Goal: Task Accomplishment & Management: Manage account settings

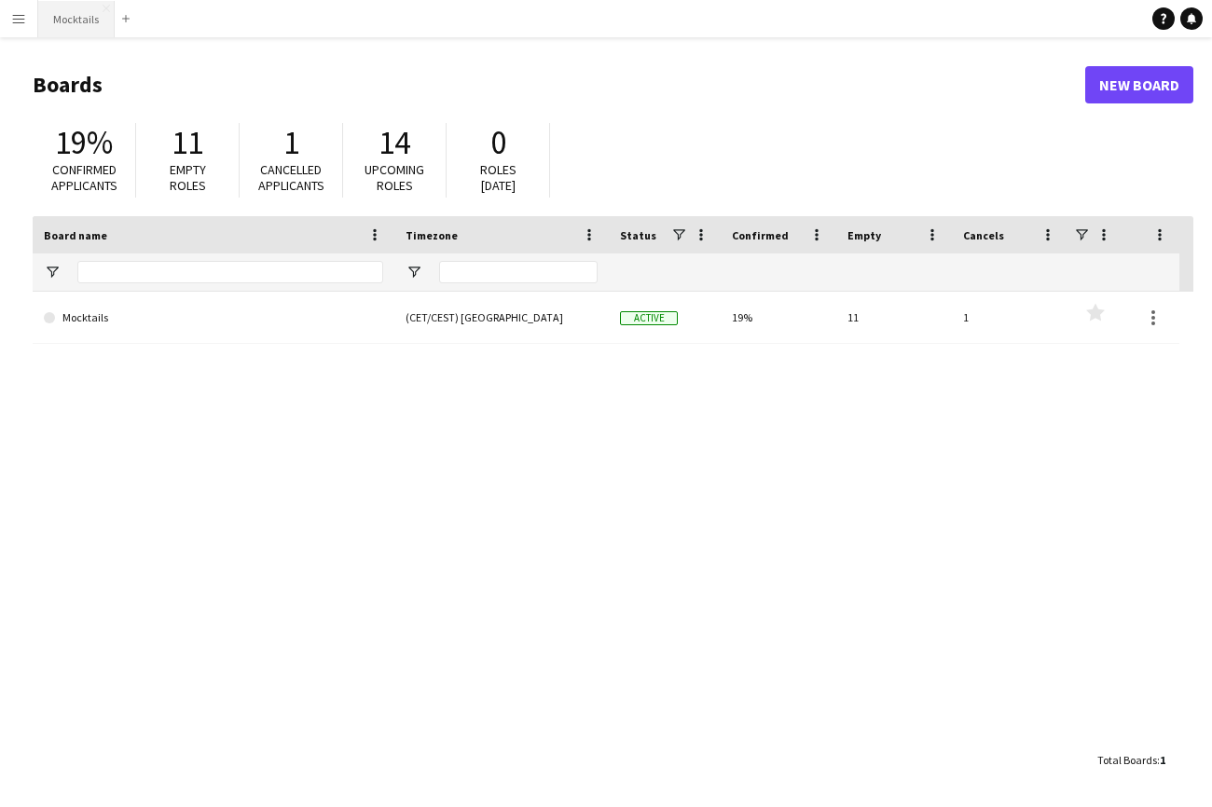
click at [64, 21] on button "Mocktails Close" at bounding box center [76, 19] width 76 height 36
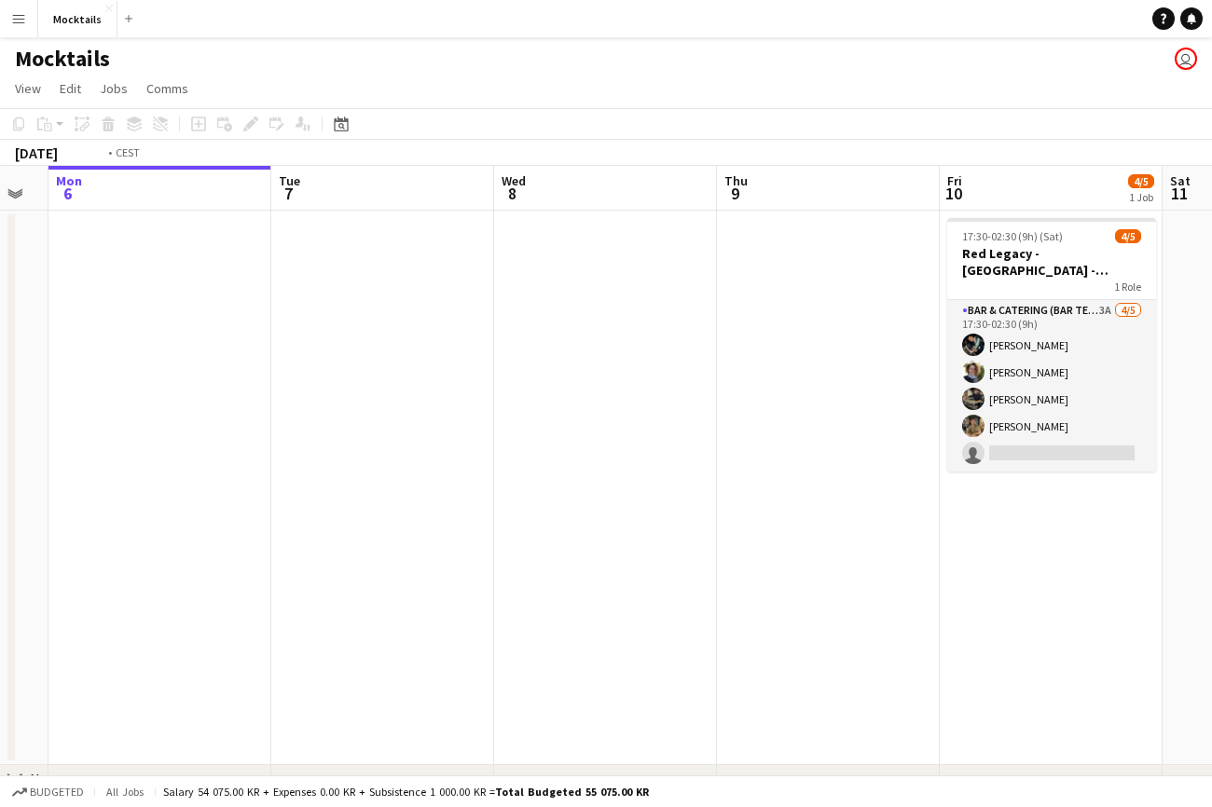
scroll to position [0, 699]
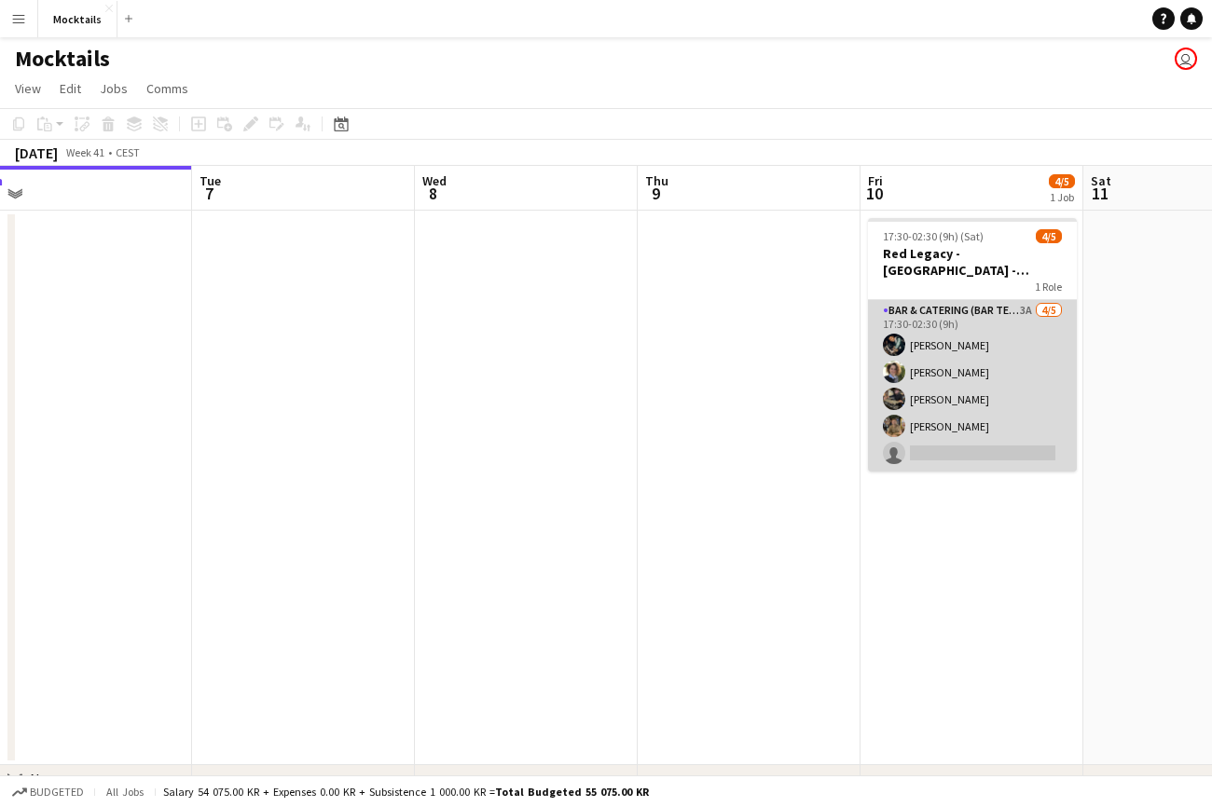
click at [997, 397] on app-card-role "Bar & Catering (Bar Tender) 3A [DATE] 17:30-02:30 (9h) [PERSON_NAME] [PERSON_NA…" at bounding box center [972, 386] width 209 height 172
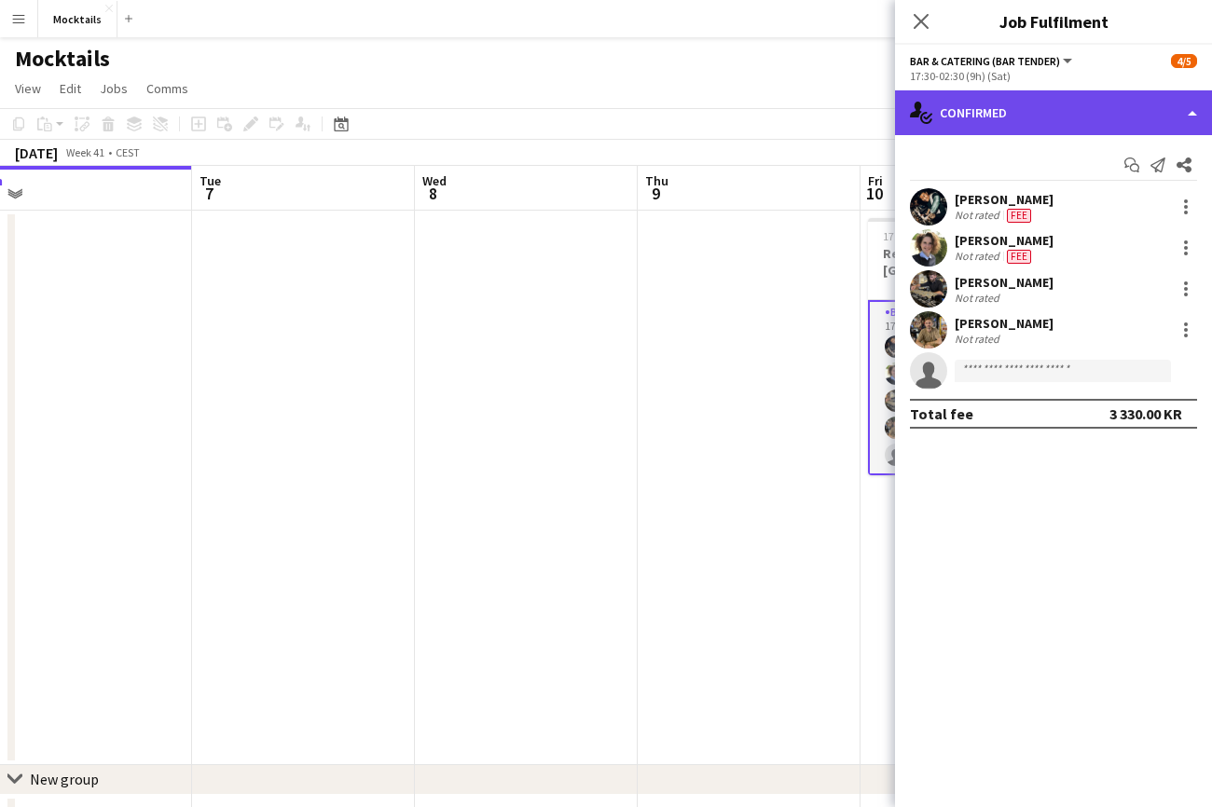
click at [1046, 97] on div "single-neutral-actions-check-2 Confirmed" at bounding box center [1053, 112] width 317 height 45
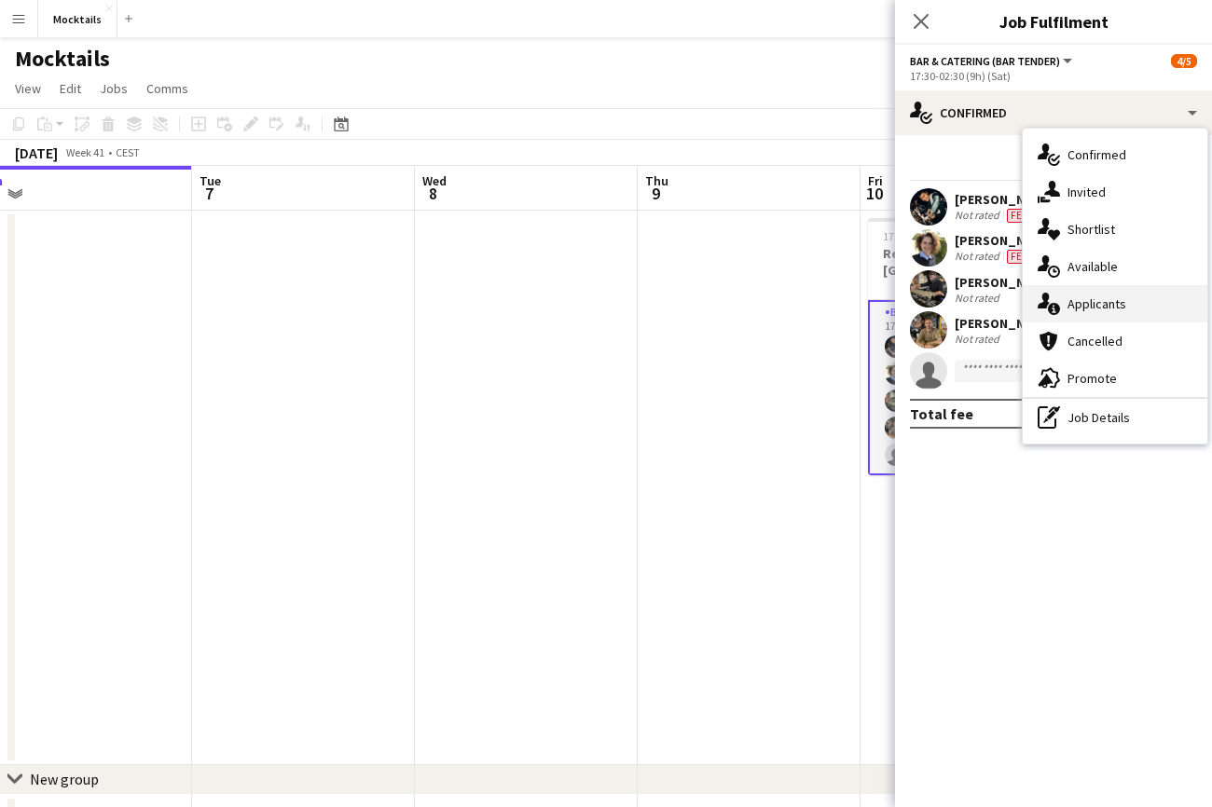
click at [1089, 296] on span "Applicants" at bounding box center [1096, 304] width 59 height 17
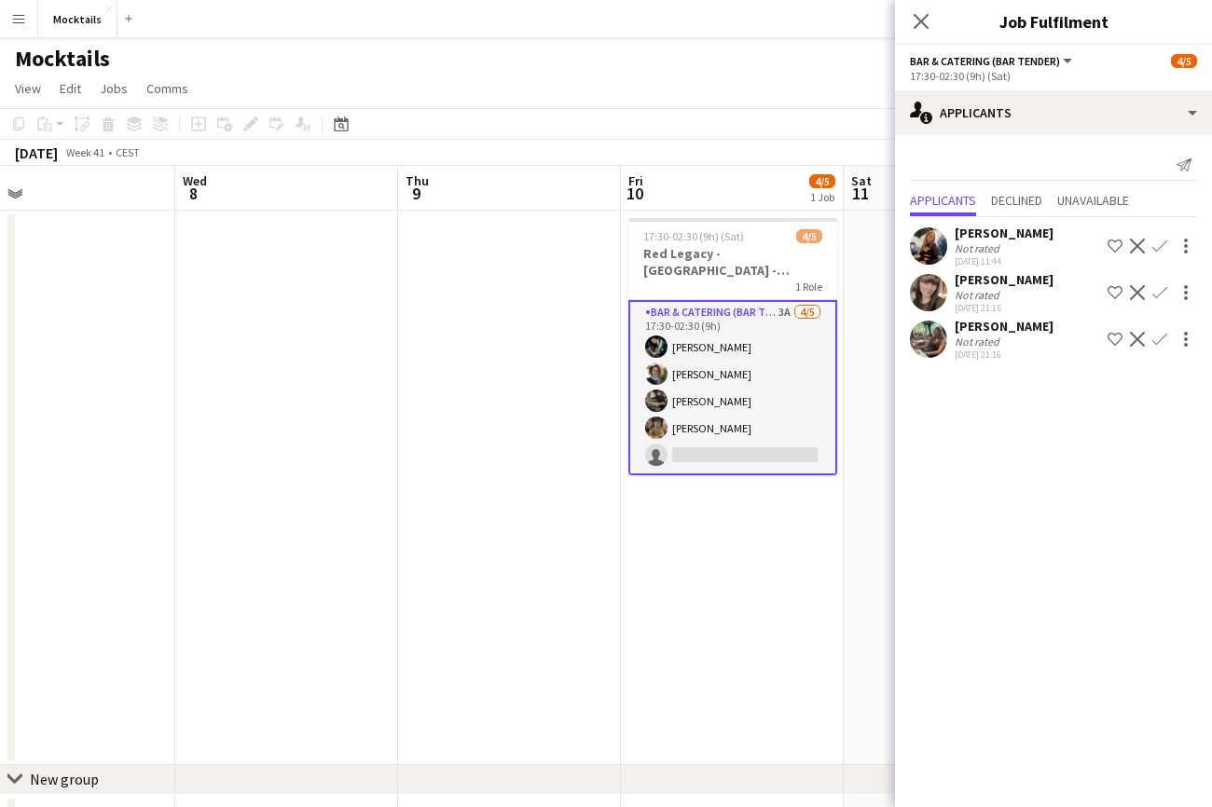
scroll to position [0, 718]
click at [919, 23] on icon at bounding box center [921, 21] width 18 height 18
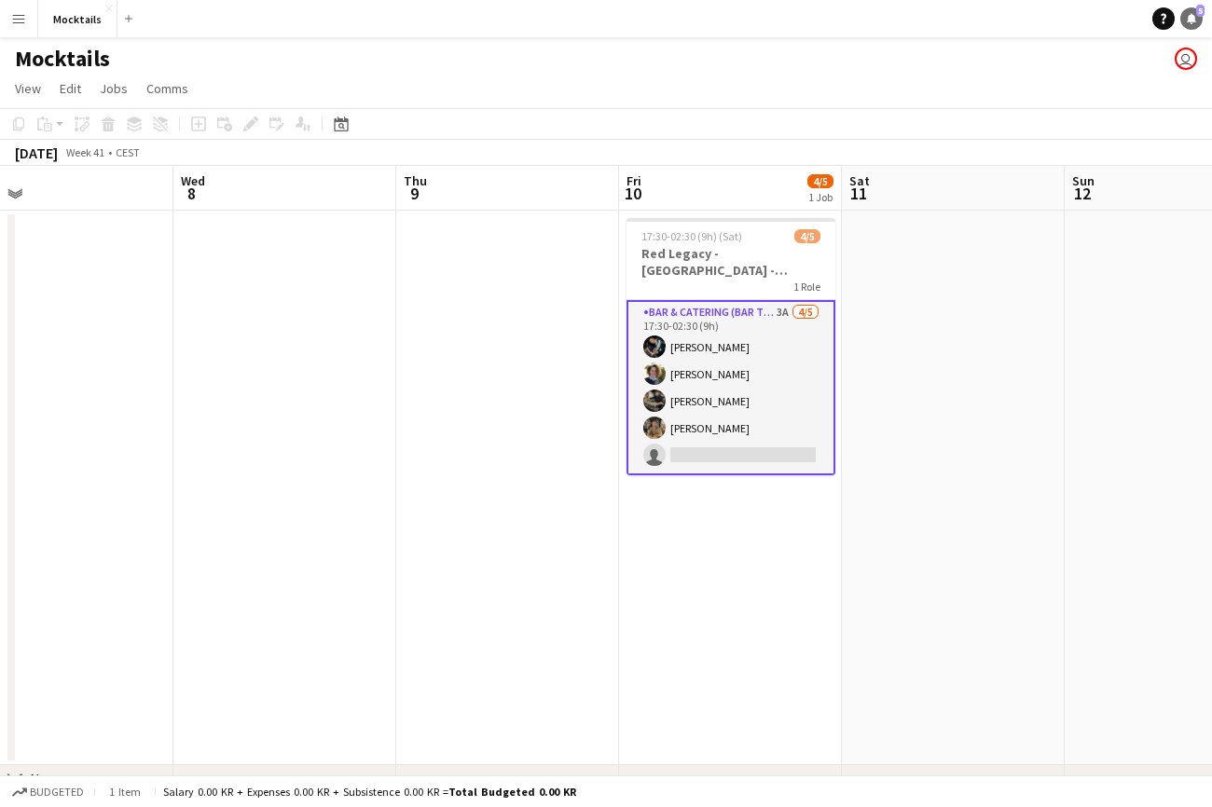
click at [1193, 20] on icon at bounding box center [1191, 17] width 9 height 9
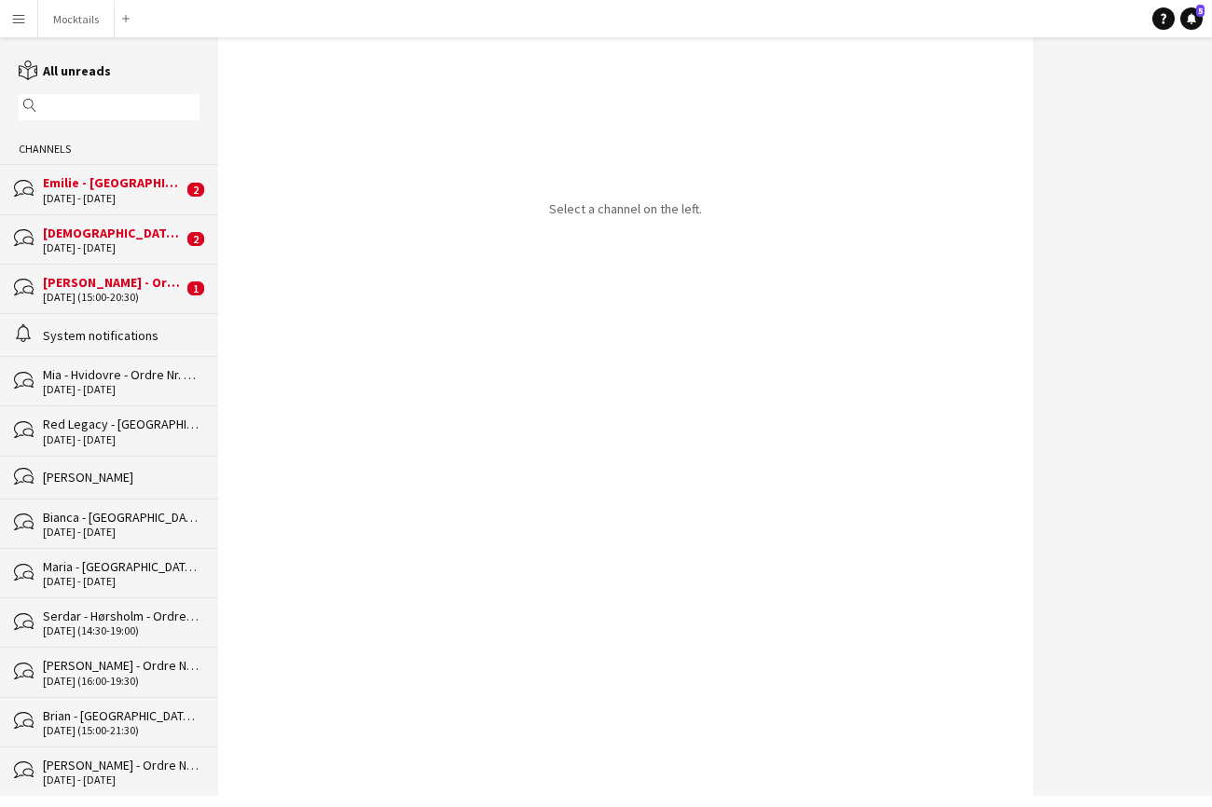
click at [124, 181] on div "Emilie - [GEOGRAPHIC_DATA] - Ordrenr. 16586" at bounding box center [113, 182] width 140 height 17
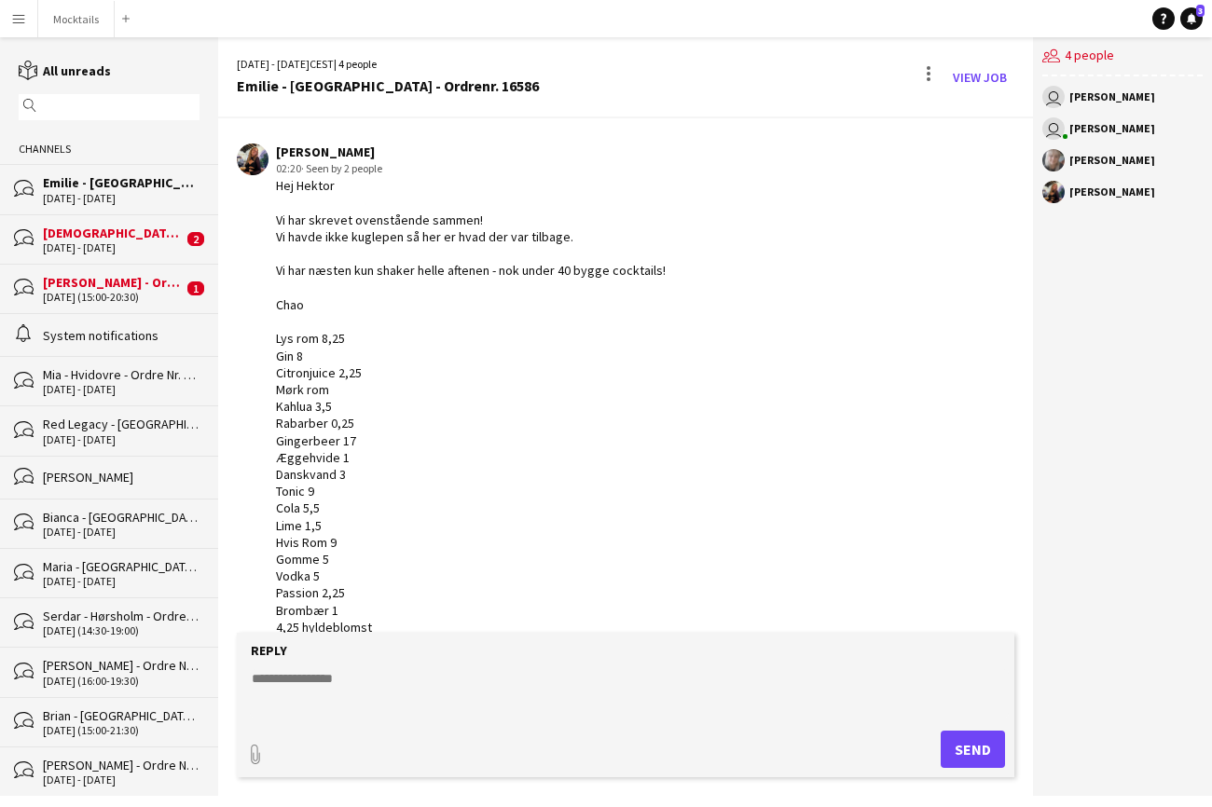
scroll to position [775, 0]
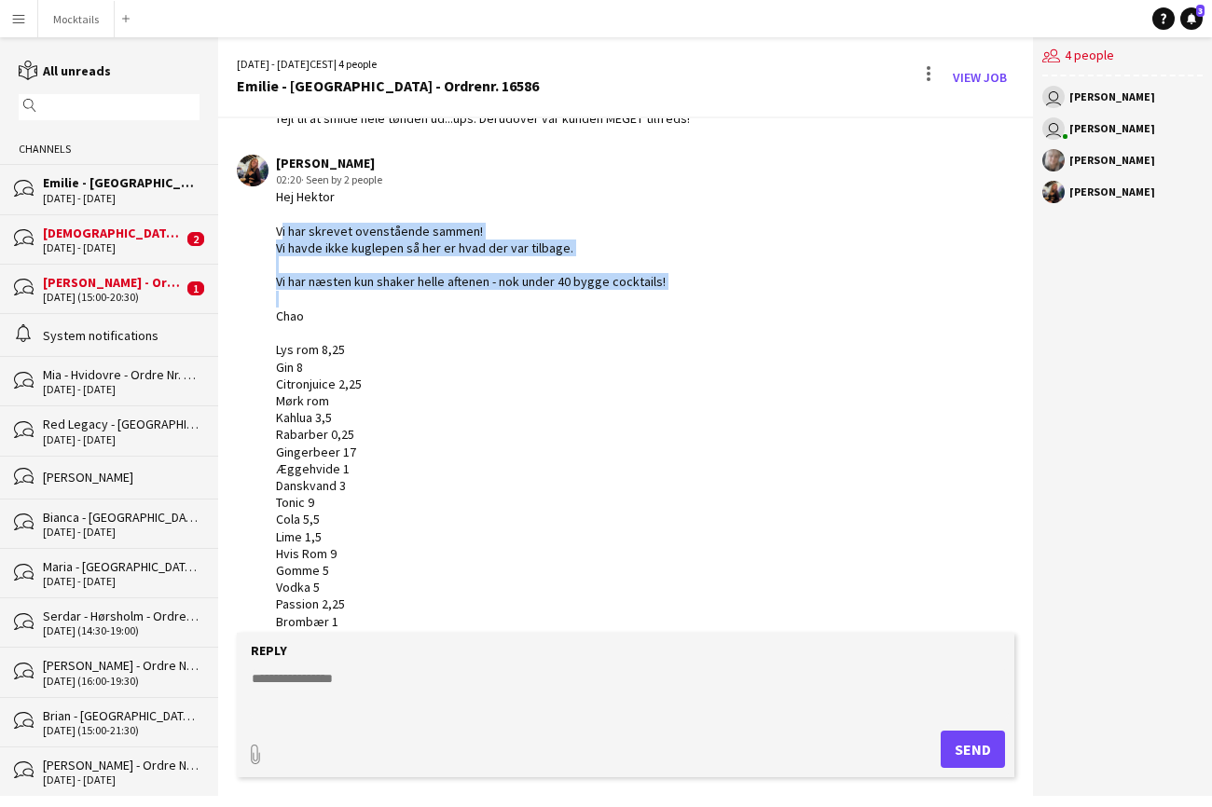
drag, startPoint x: 289, startPoint y: 239, endPoint x: 690, endPoint y: 306, distance: 406.5
click at [690, 306] on div "Lisa Garne Heller Petersen 02:20 · Seen by 2 people Hej Hektor Vi har skrevet o…" at bounding box center [563, 401] width 652 height 492
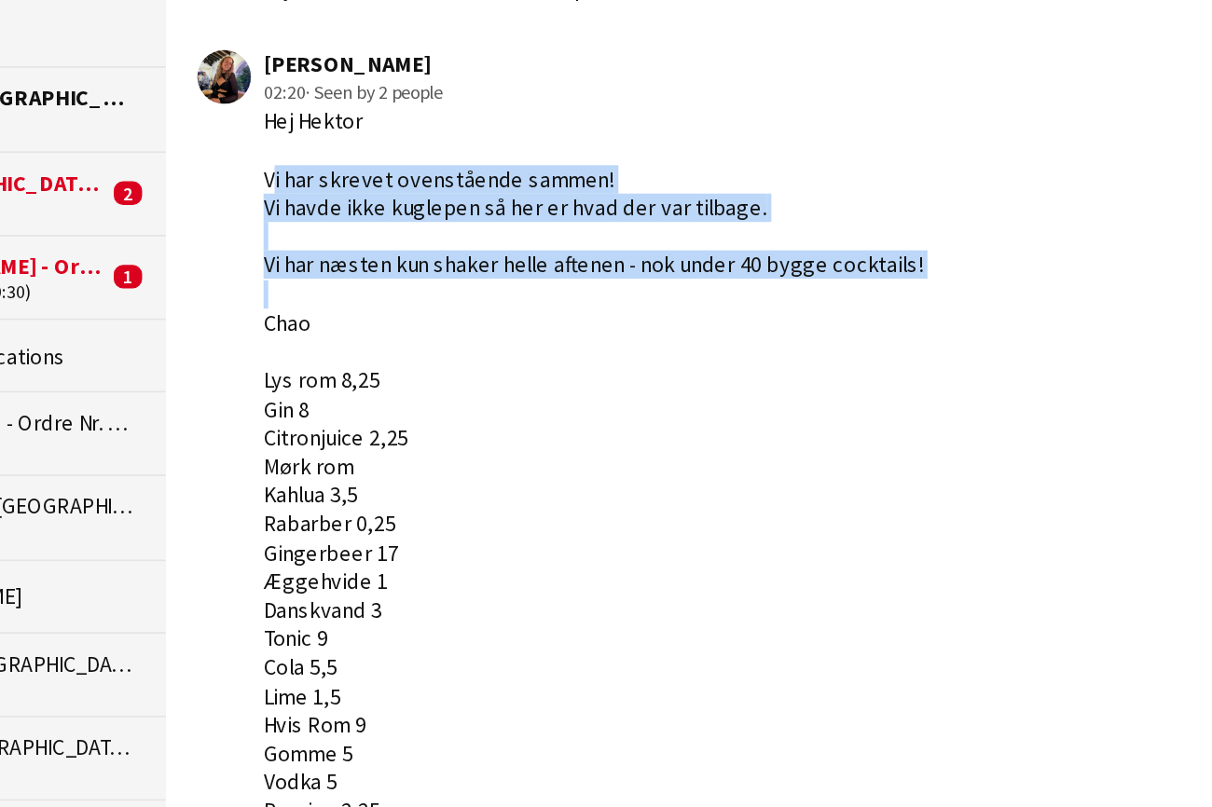
click at [350, 194] on div "Hej Hektor Vi har skrevet ovenstående sammen! Vi havde ikke kuglepen så her er …" at bounding box center [471, 417] width 390 height 458
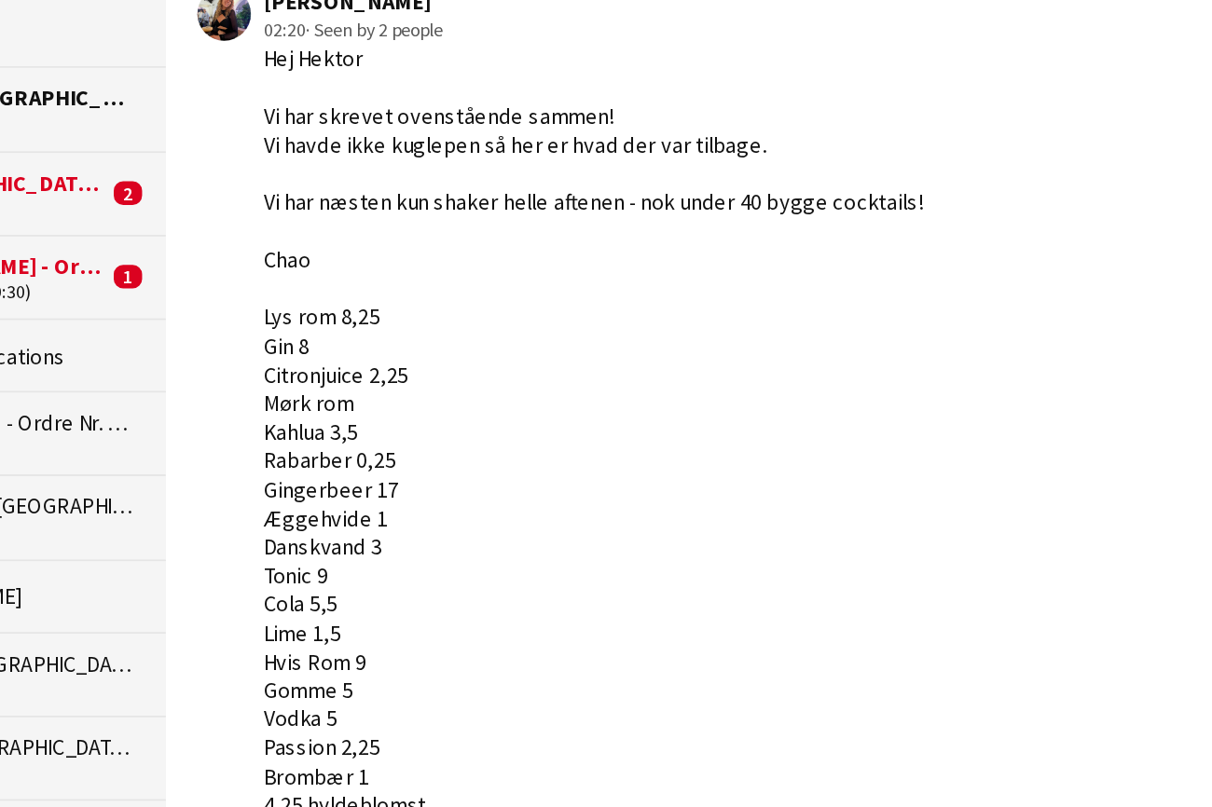
scroll to position [819, 0]
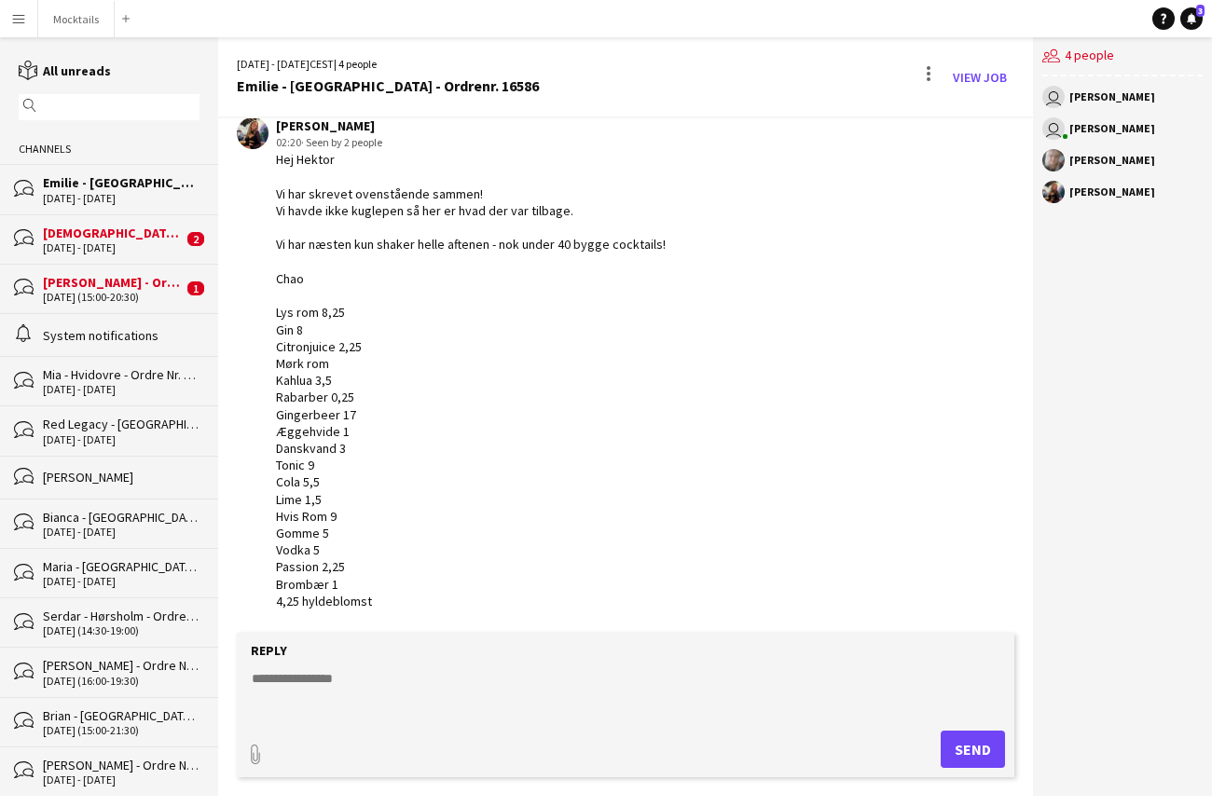
click at [369, 693] on textarea at bounding box center [629, 693] width 759 height 48
type textarea "**********"
click at [985, 753] on button "Send" at bounding box center [973, 749] width 64 height 37
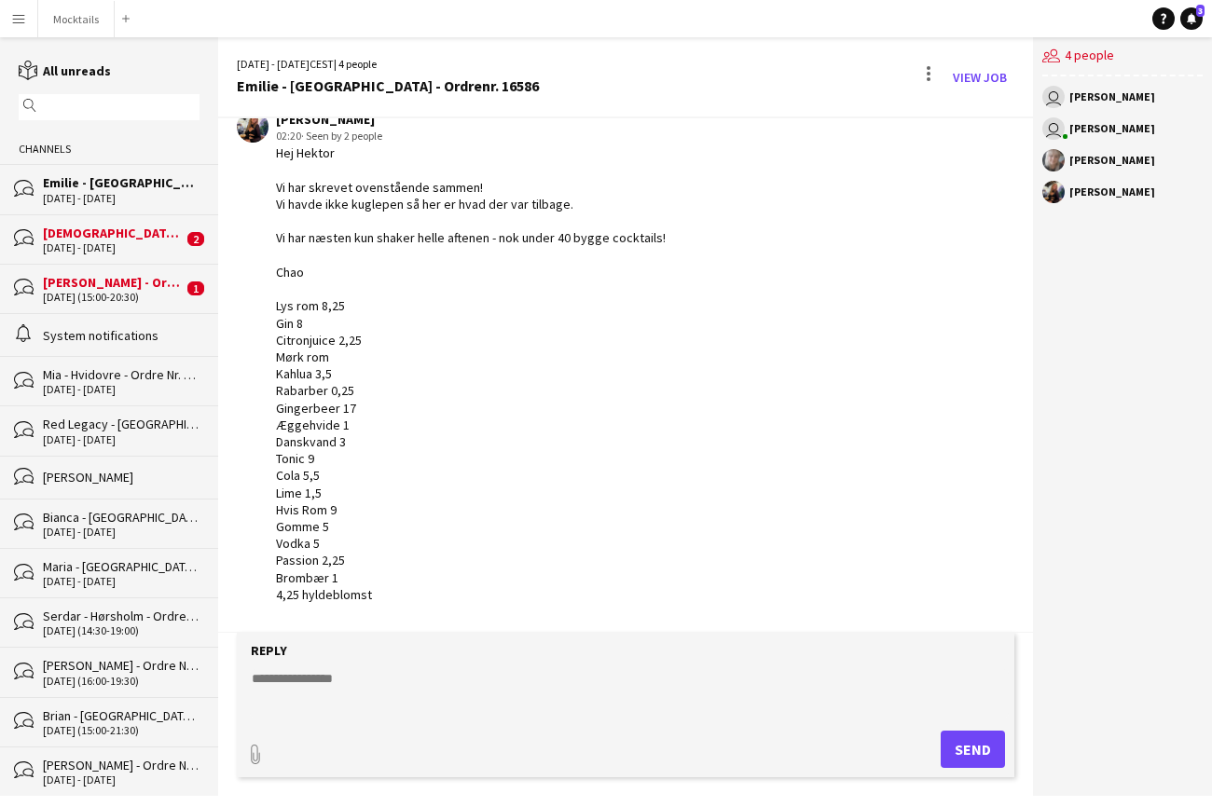
scroll to position [932, 0]
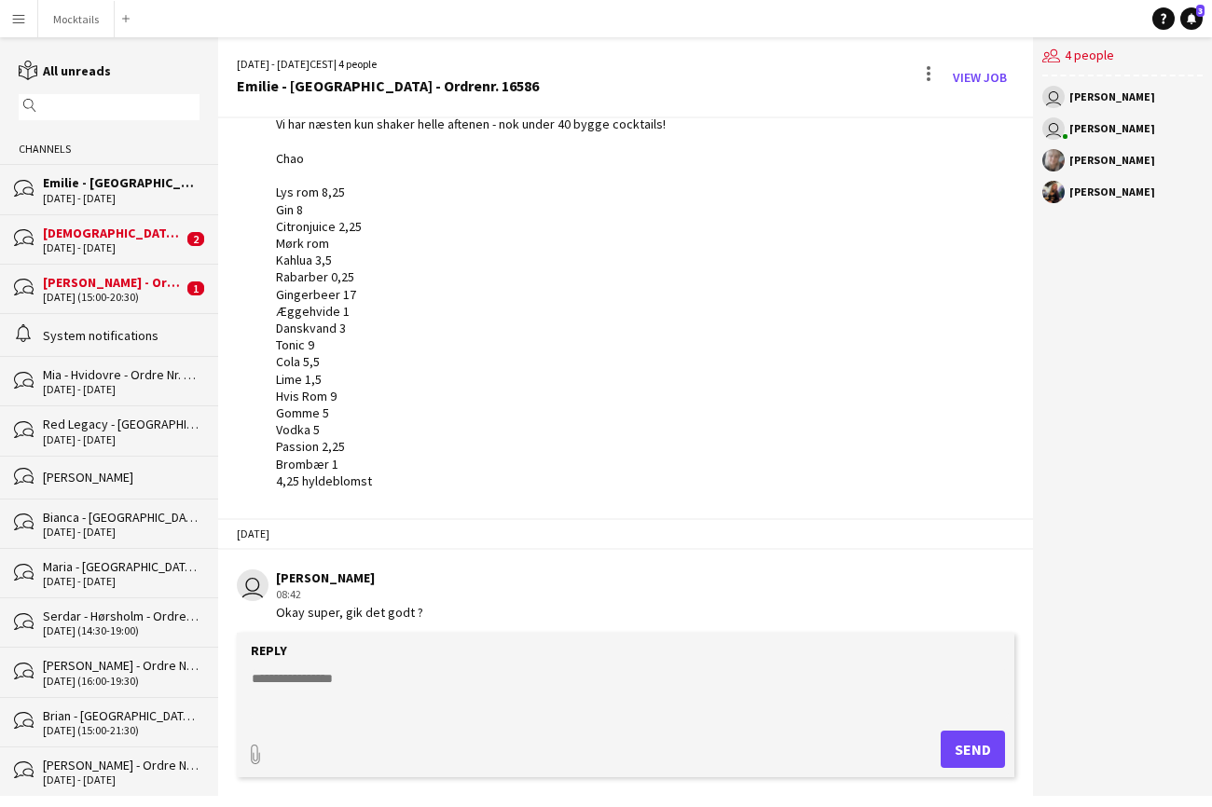
click at [130, 237] on div "[DEMOGRAPHIC_DATA] - Svendborg - Ordre Nr. 12836" at bounding box center [113, 233] width 140 height 17
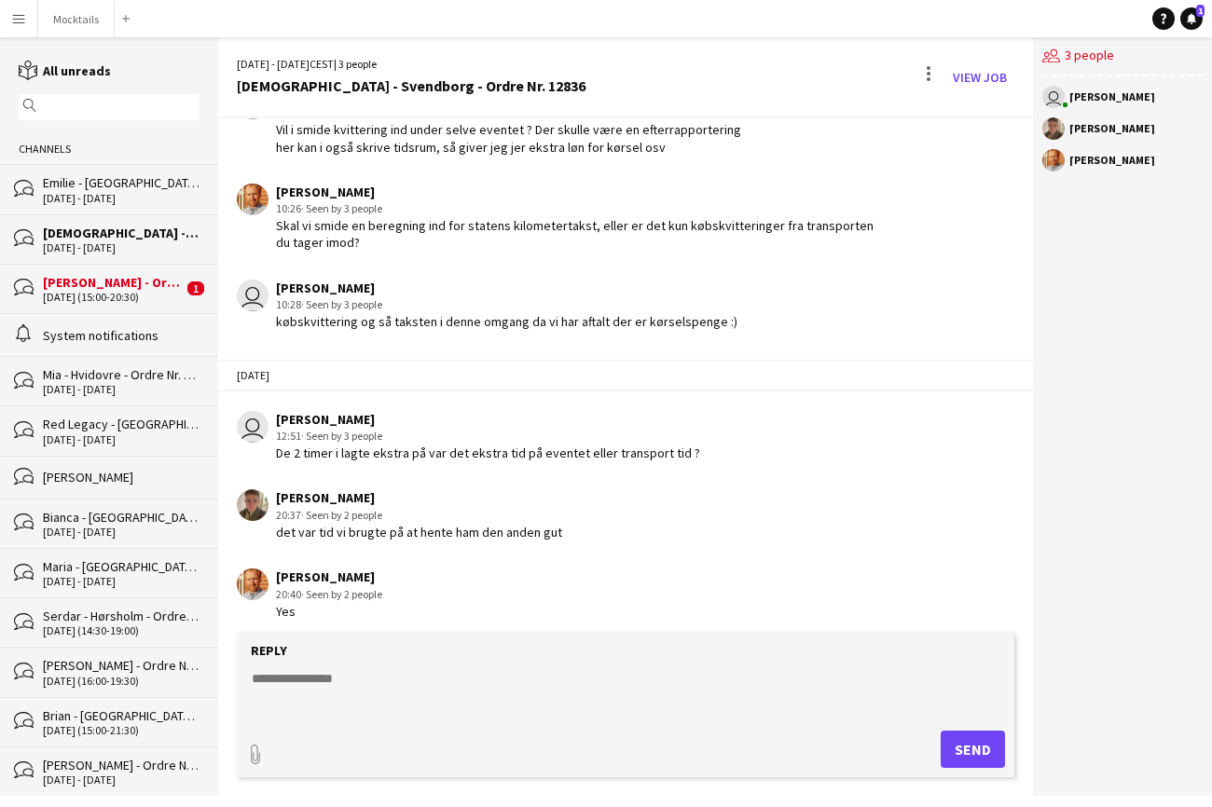
click at [497, 689] on textarea at bounding box center [629, 693] width 759 height 48
type textarea "**********"
drag, startPoint x: 540, startPoint y: 679, endPoint x: 245, endPoint y: 673, distance: 294.7
click at [245, 673] on form "**********" at bounding box center [626, 705] width 778 height 145
click at [144, 289] on div "[PERSON_NAME] - Organic - Rungsted Kyst" at bounding box center [113, 282] width 140 height 17
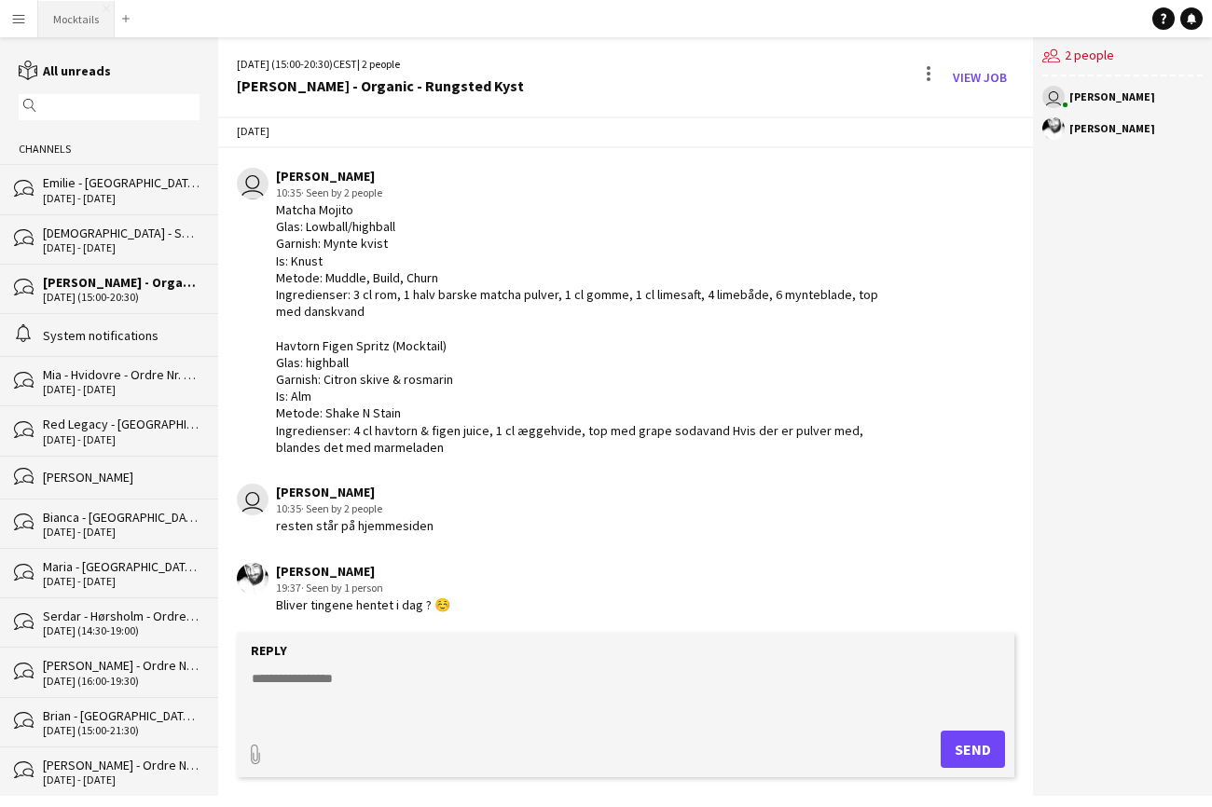
click at [67, 15] on button "Mocktails Close" at bounding box center [76, 19] width 76 height 36
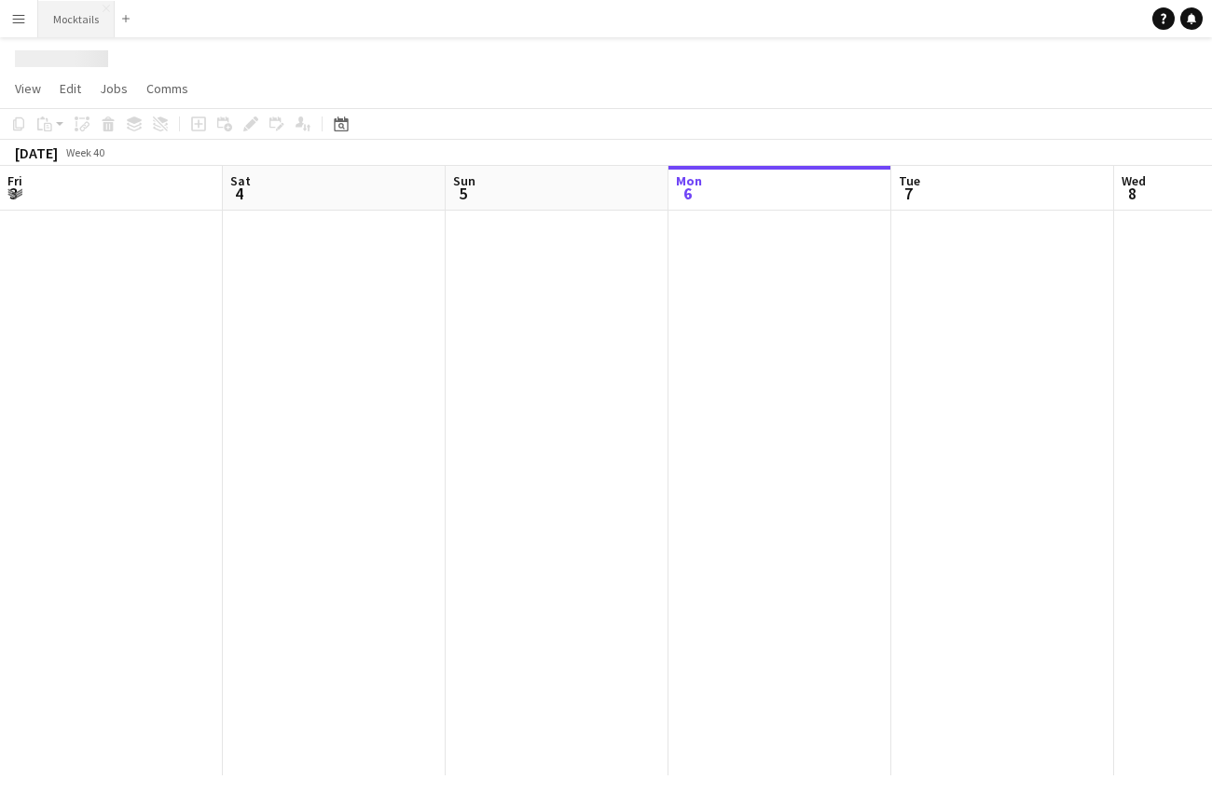
scroll to position [0, 446]
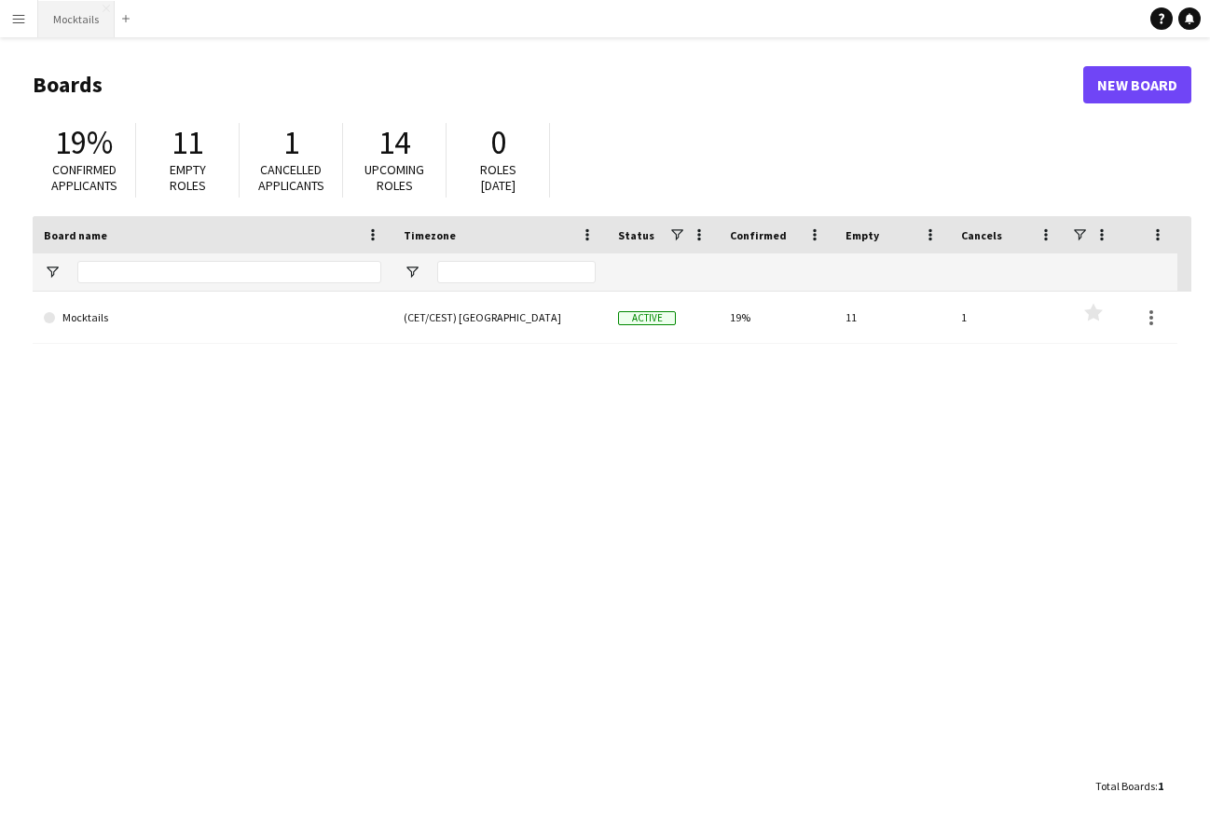
click at [69, 21] on button "Mocktails Close" at bounding box center [76, 19] width 76 height 36
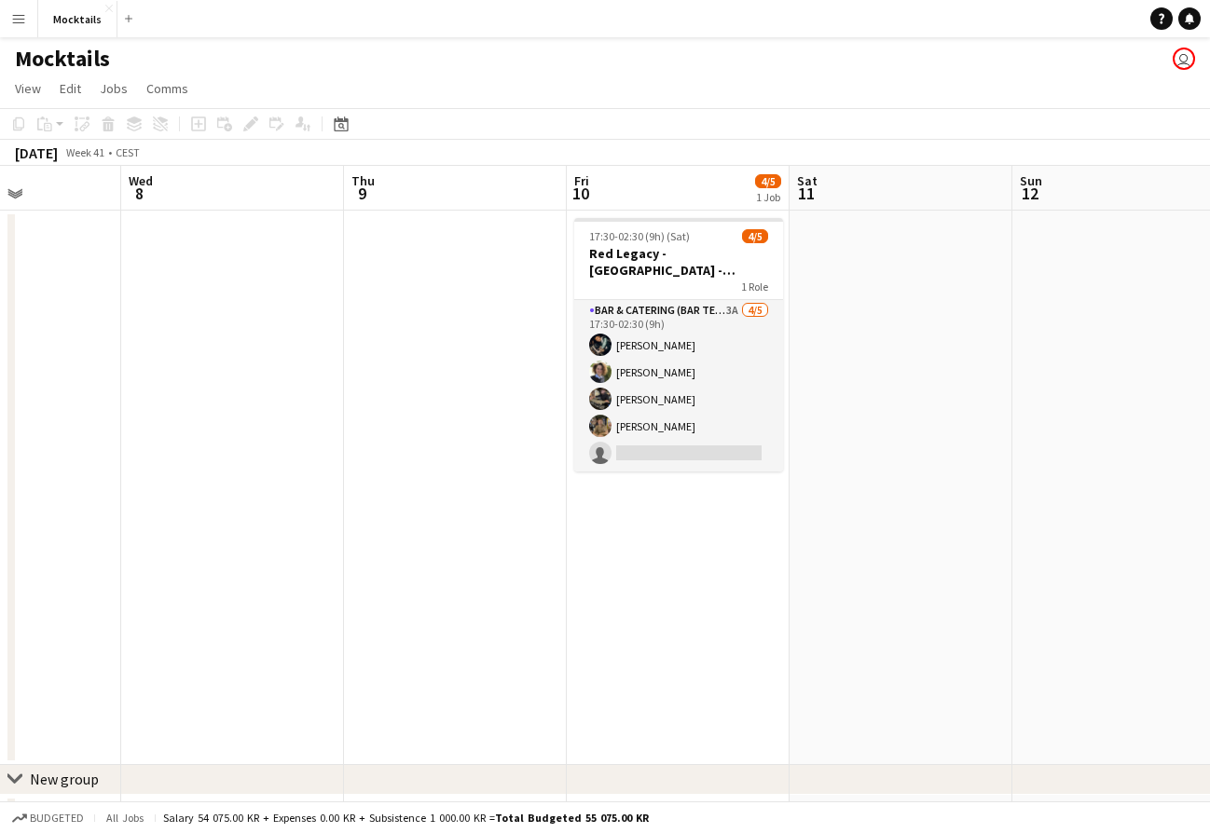
scroll to position [0, 548]
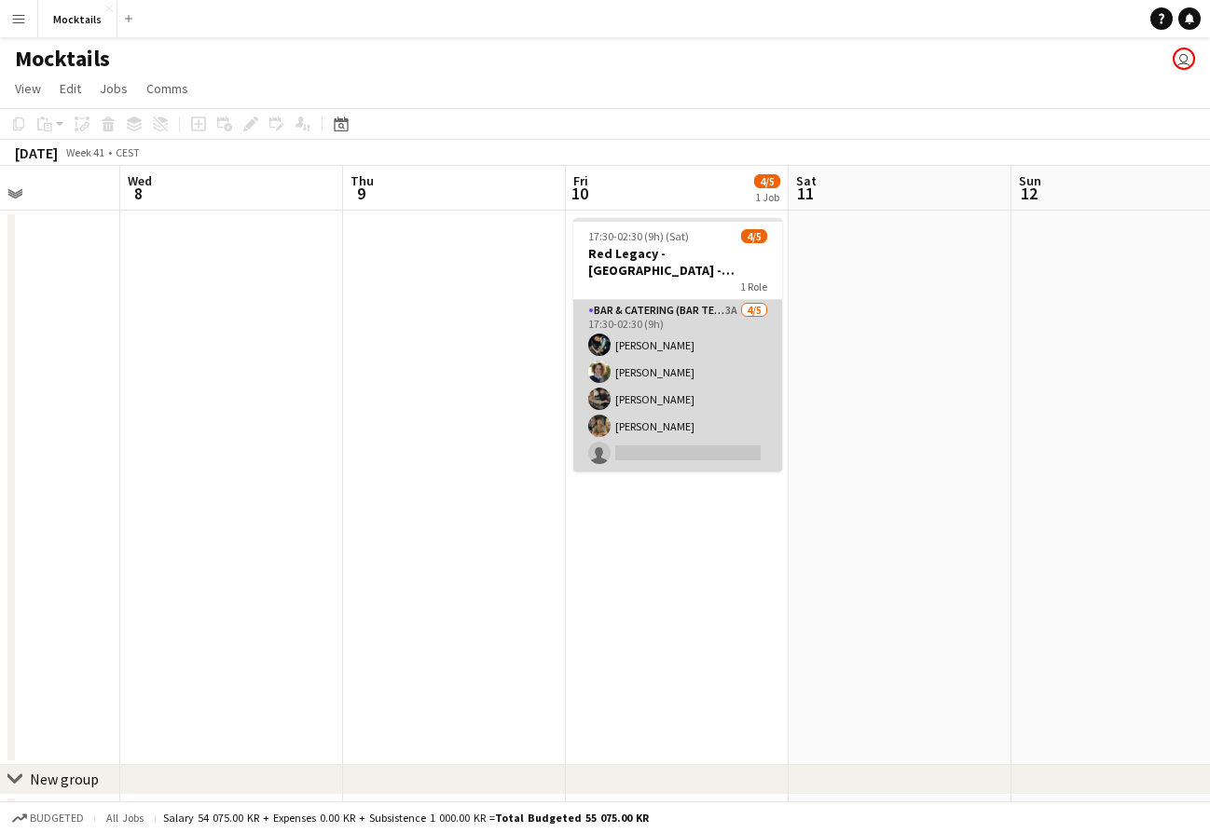
click at [674, 385] on app-card-role "Bar & Catering (Bar Tender) 3A [DATE] 17:30-02:30 (9h) [PERSON_NAME] [PERSON_NA…" at bounding box center [677, 386] width 209 height 172
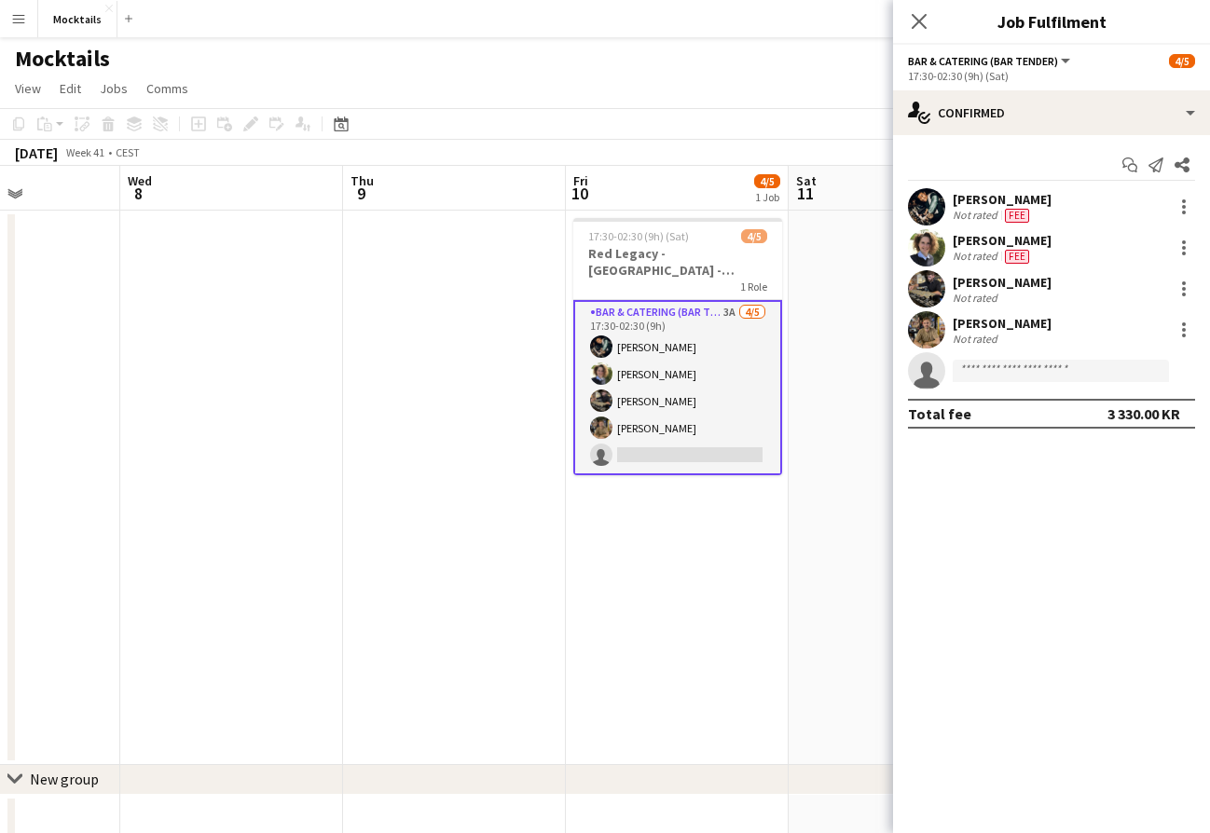
click at [500, 372] on app-date-cell at bounding box center [454, 488] width 223 height 555
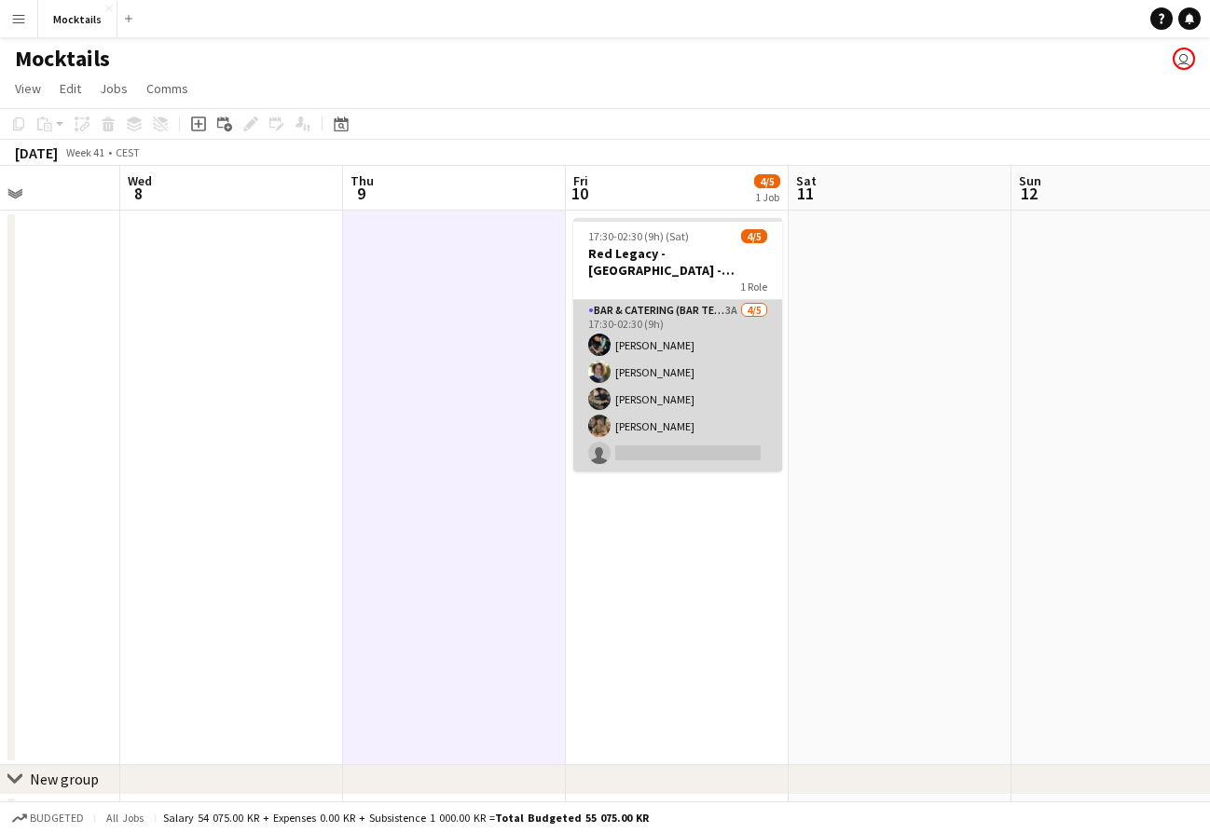
click at [638, 374] on app-card-role "Bar & Catering (Bar Tender) 3A [DATE] 17:30-02:30 (9h) [PERSON_NAME] [PERSON_NA…" at bounding box center [677, 386] width 209 height 172
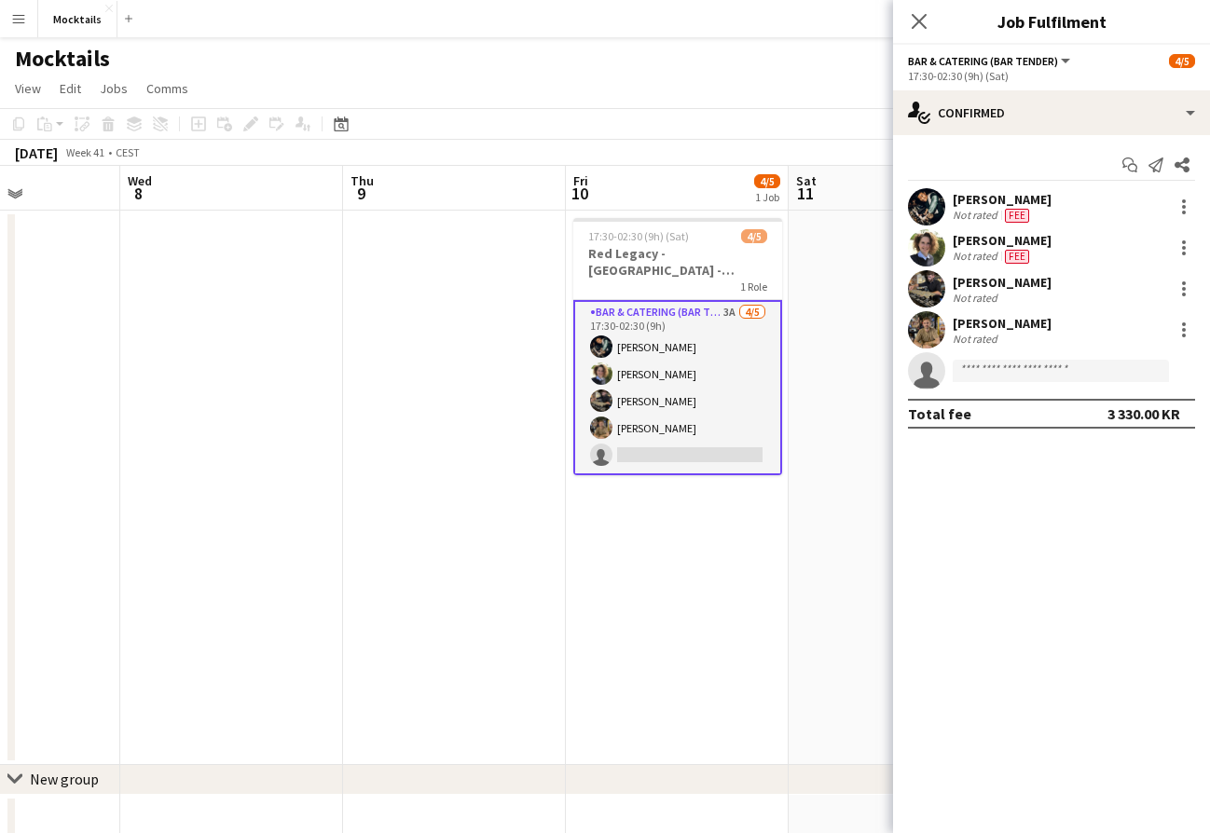
click at [726, 88] on app-page-menu "View Day view expanded Day view collapsed Month view Date picker Jump to today …" at bounding box center [605, 90] width 1210 height 35
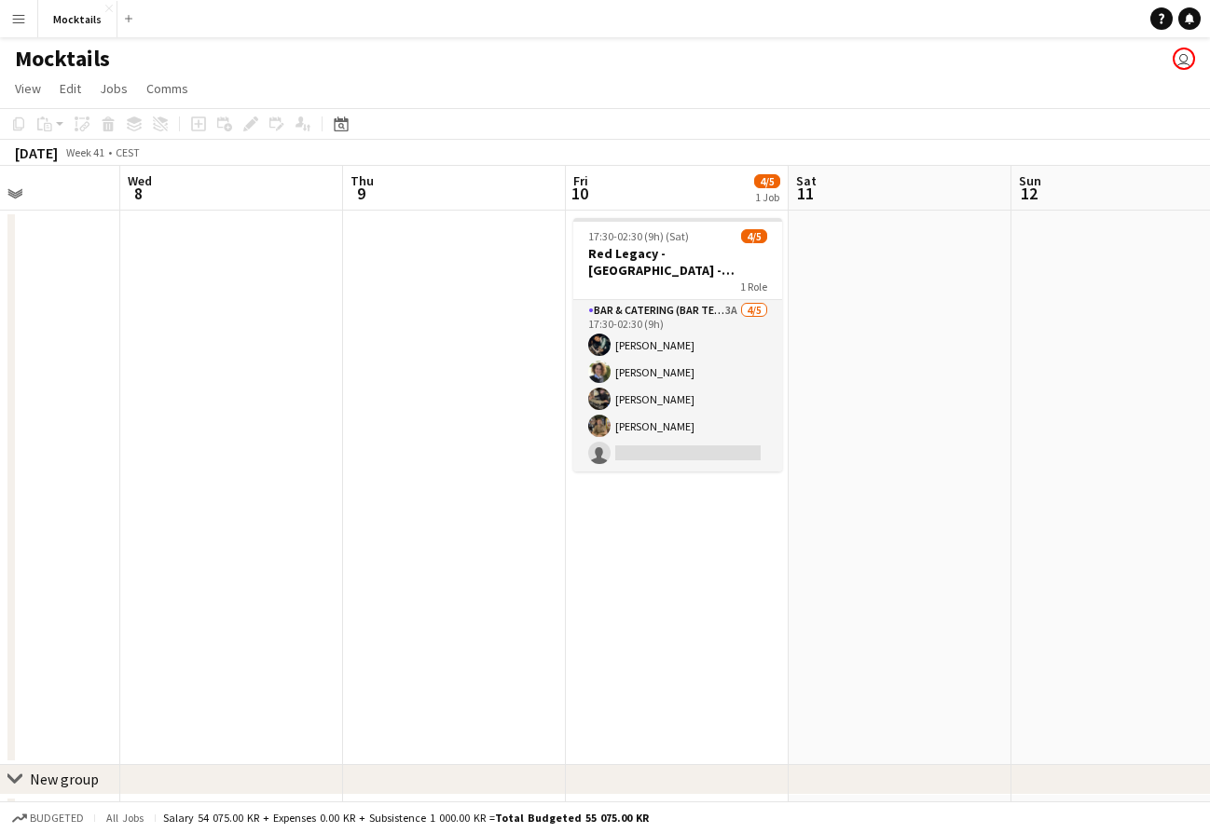
click at [16, 21] on app-icon "Menu" at bounding box center [18, 18] width 15 height 15
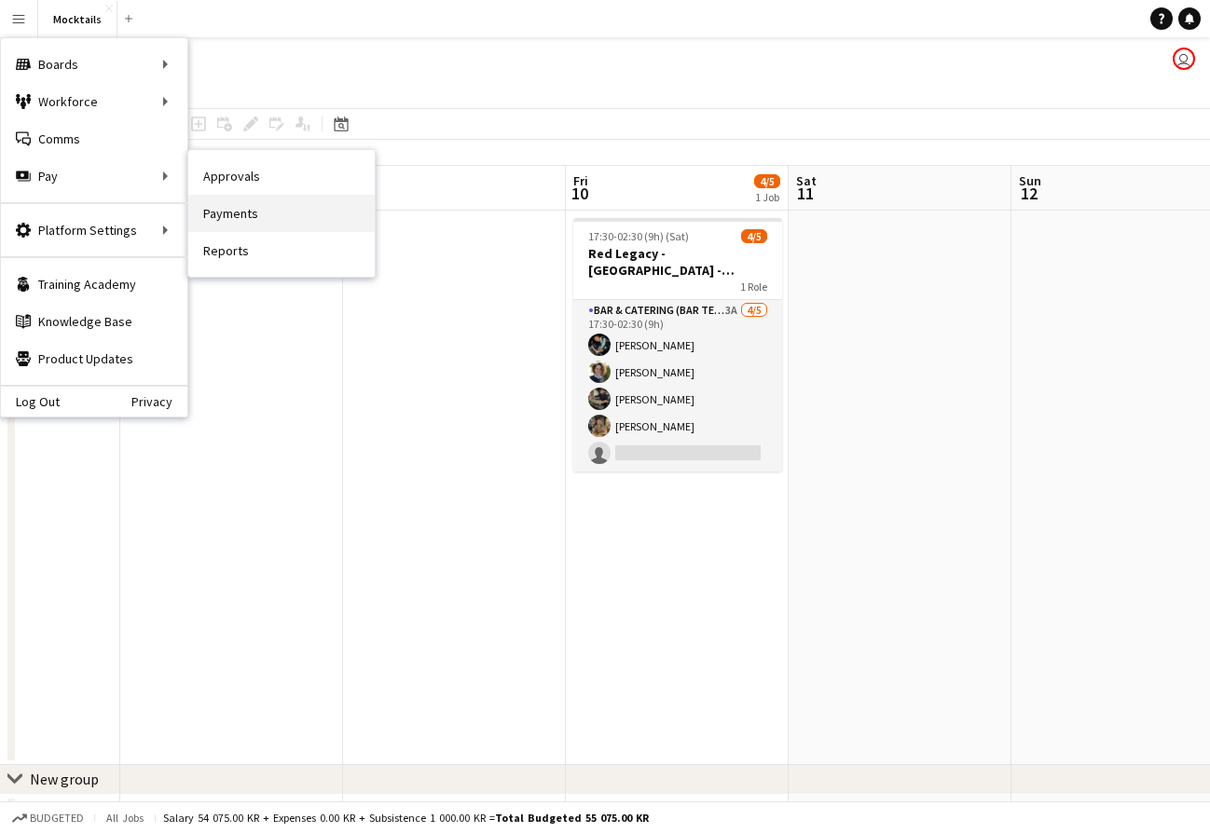
click at [292, 207] on link "Payments" at bounding box center [281, 213] width 186 height 37
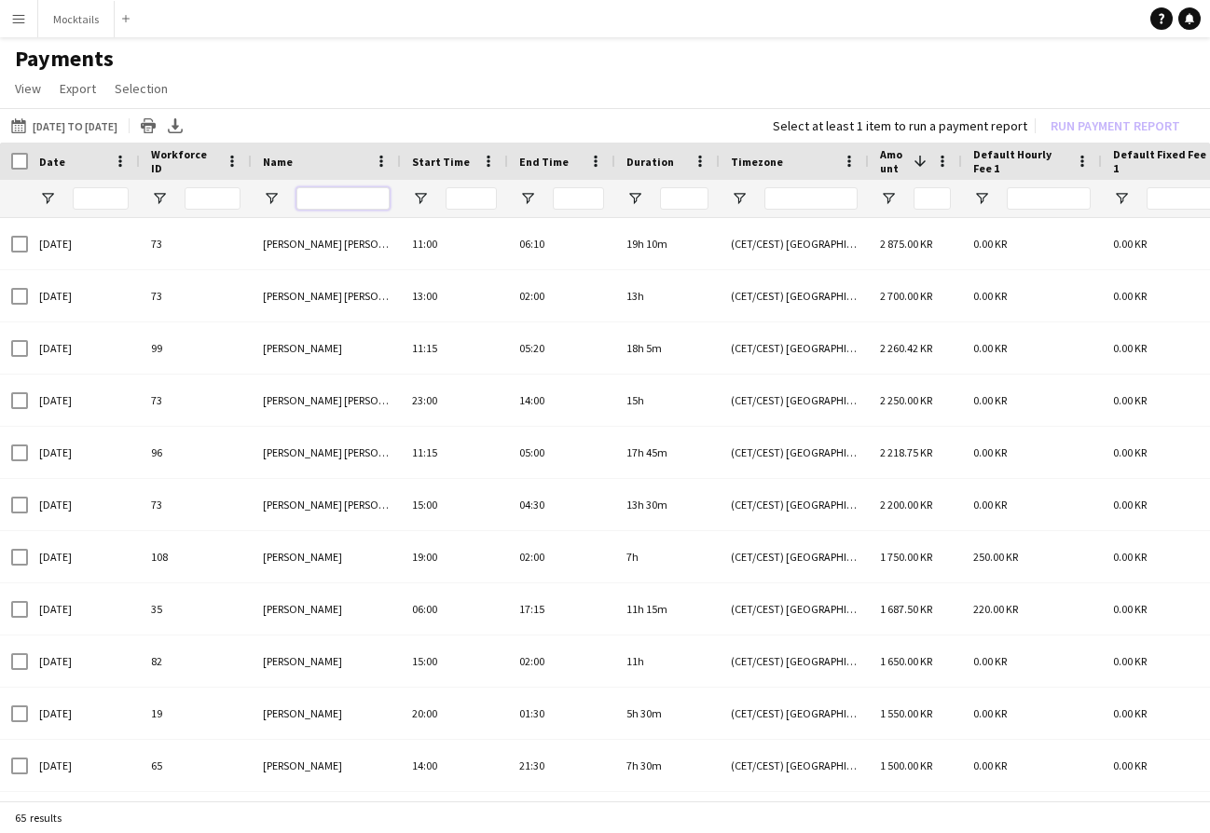
click at [333, 200] on input "Name Filter Input" at bounding box center [342, 198] width 93 height 22
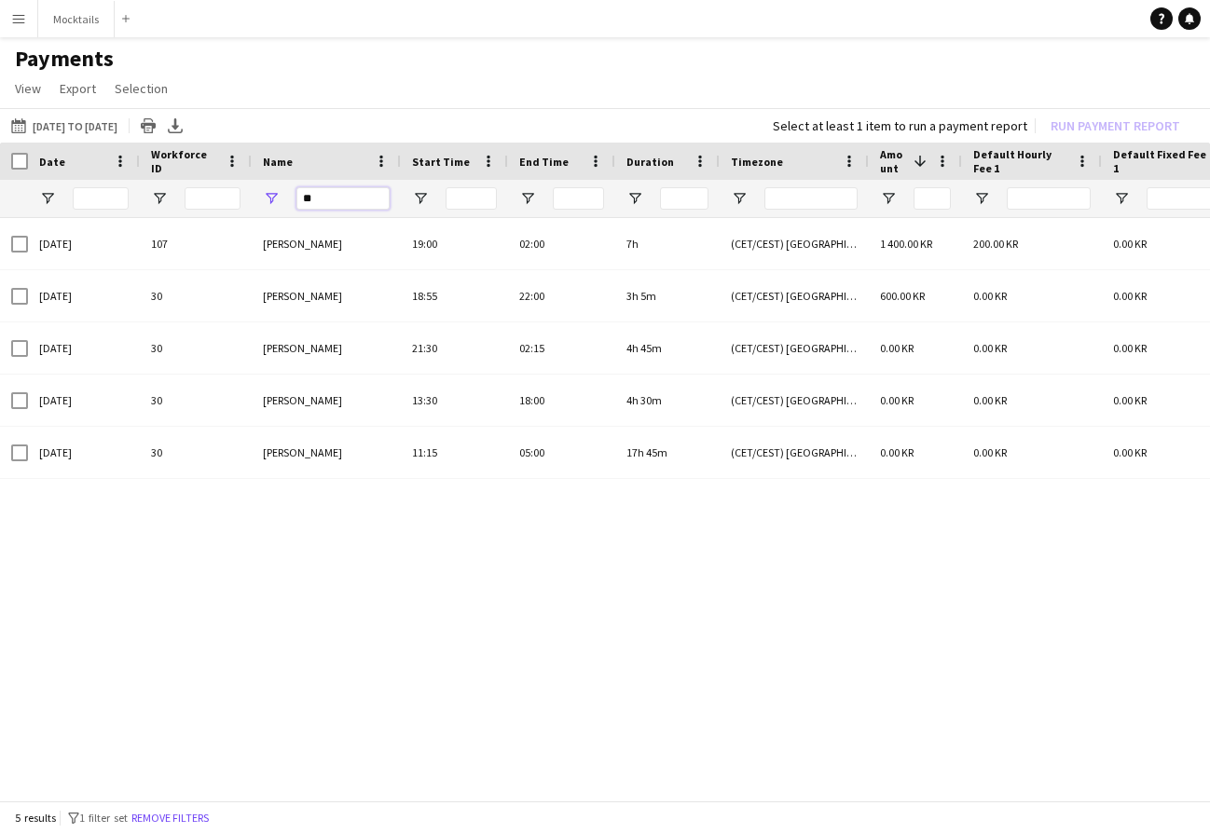
type input "*"
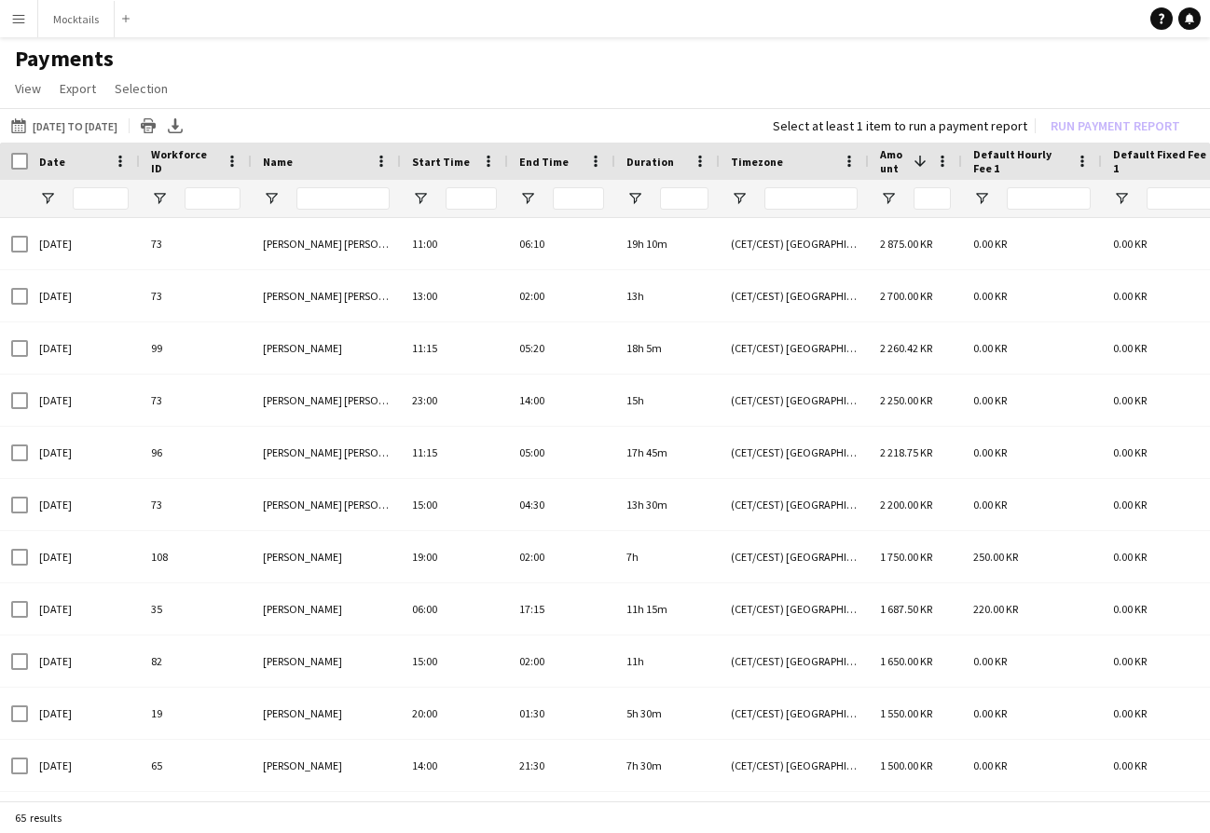
click at [18, 23] on app-icon "Menu" at bounding box center [18, 18] width 15 height 15
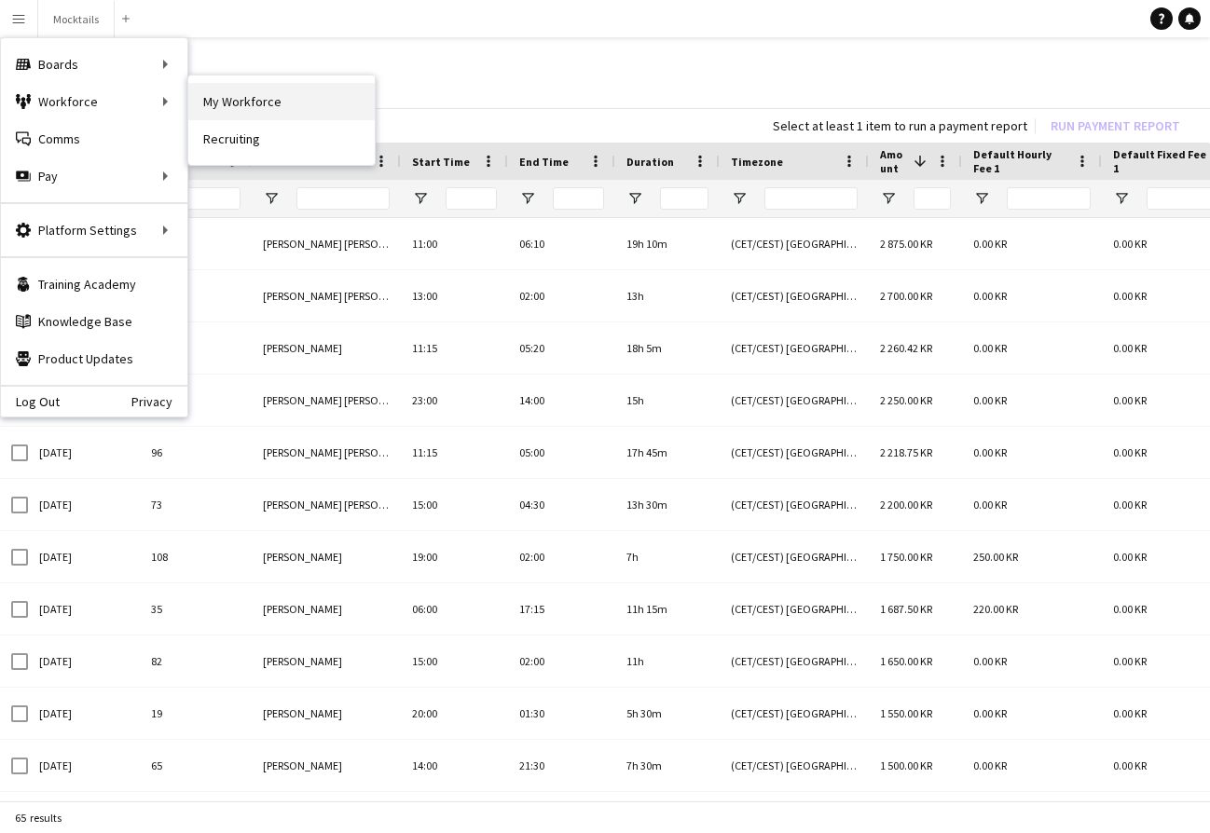
click at [241, 100] on link "My Workforce" at bounding box center [281, 101] width 186 height 37
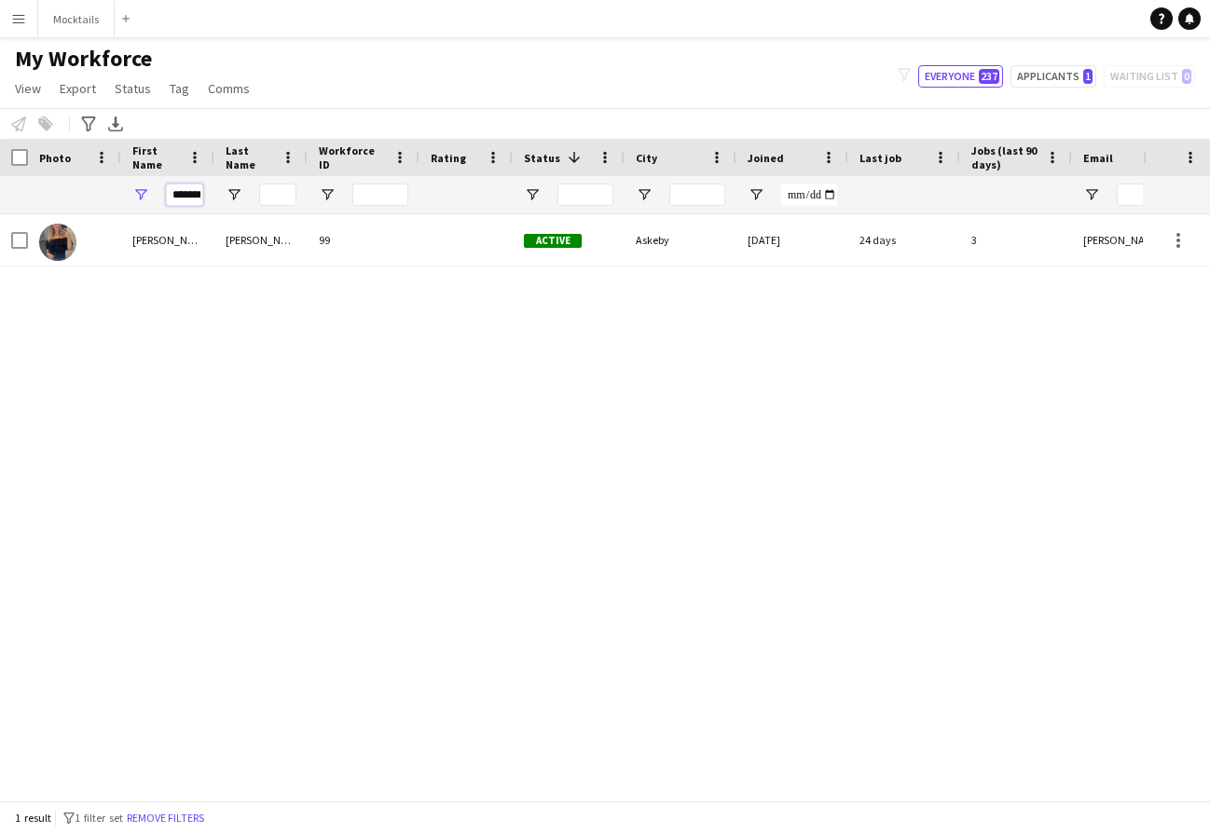
click at [197, 188] on input "*******" at bounding box center [184, 195] width 37 height 22
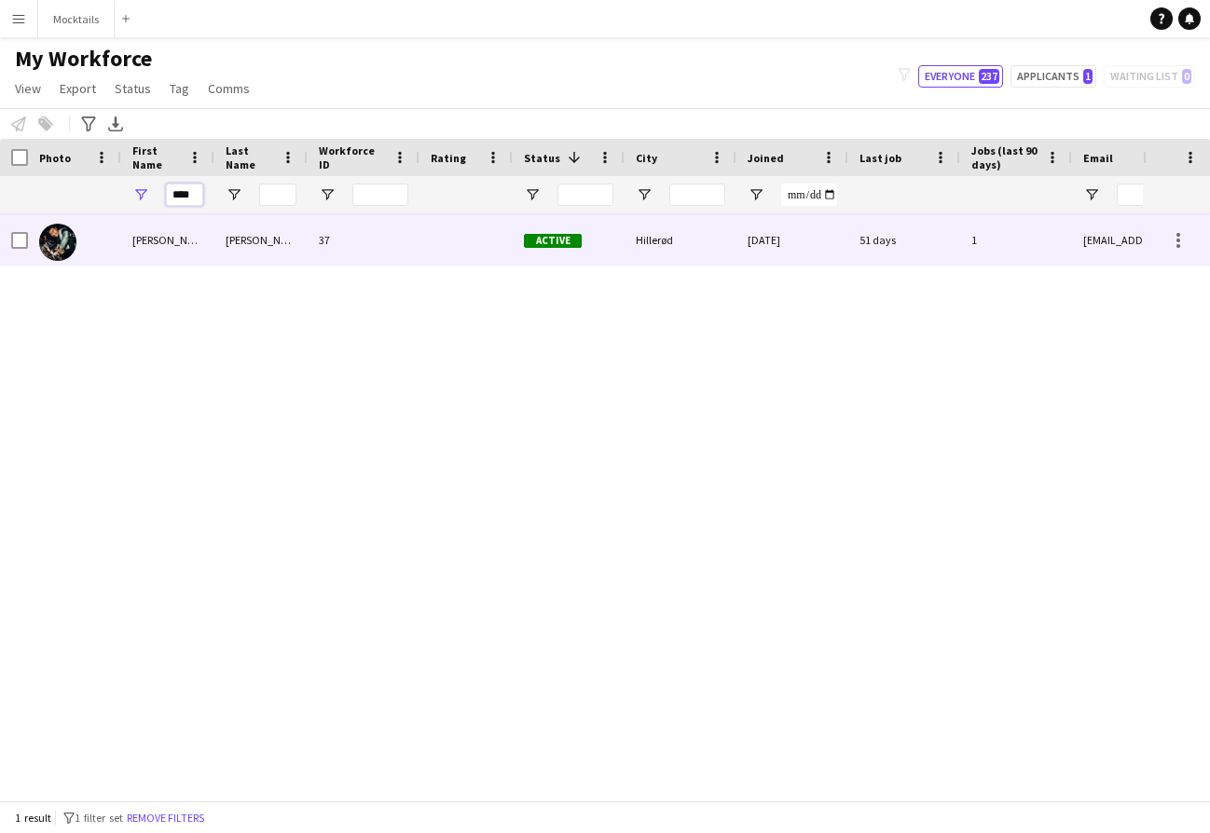
type input "****"
click at [167, 247] on div "Ming" at bounding box center [167, 239] width 93 height 51
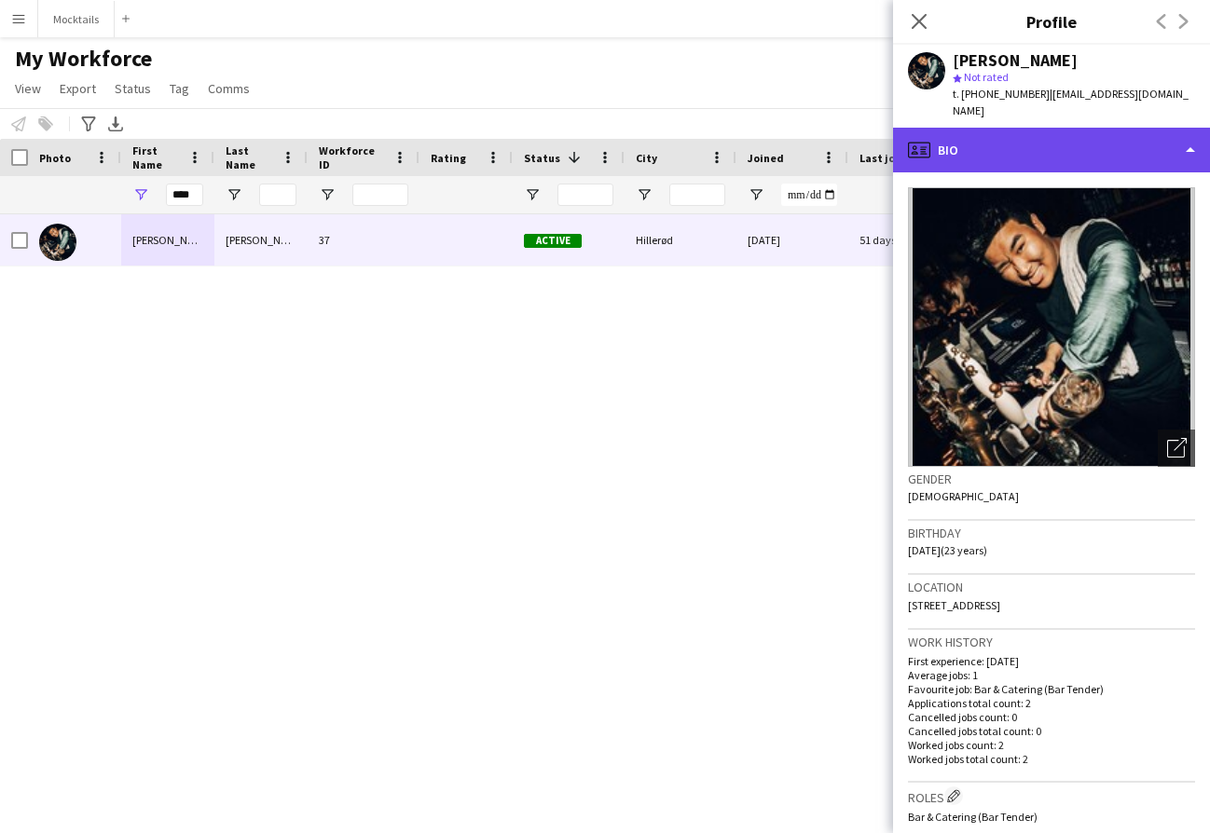
click at [1061, 140] on div "profile Bio" at bounding box center [1051, 150] width 317 height 45
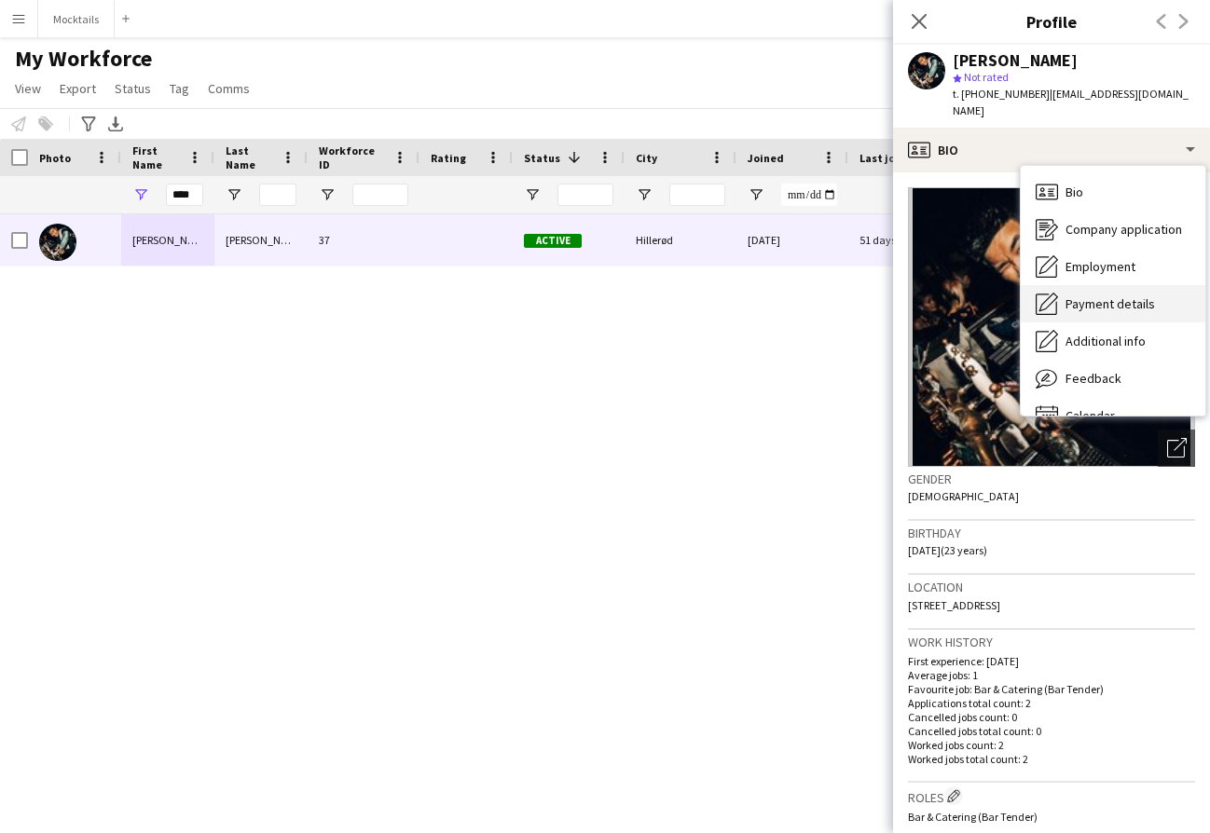
click at [1115, 296] on span "Payment details" at bounding box center [1111, 304] width 90 height 17
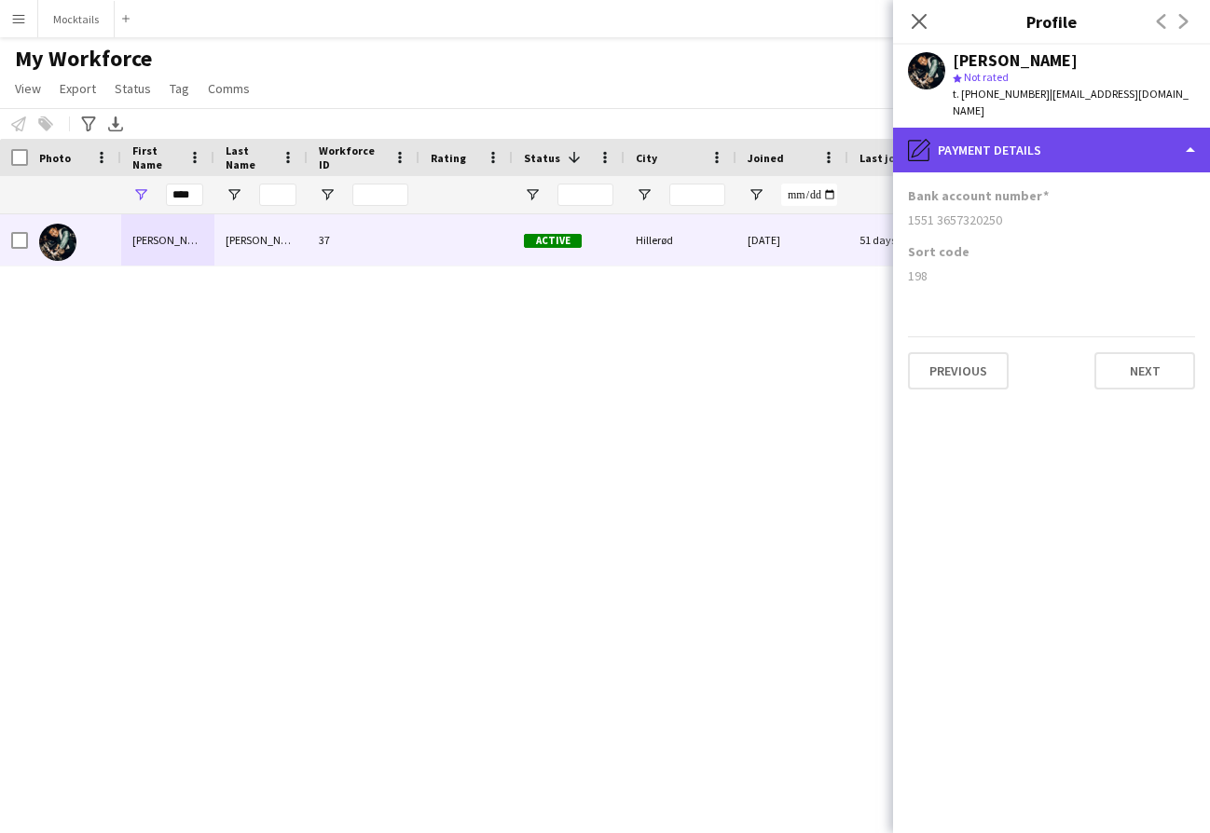
click at [1014, 128] on div "pencil4 Payment details" at bounding box center [1051, 150] width 317 height 45
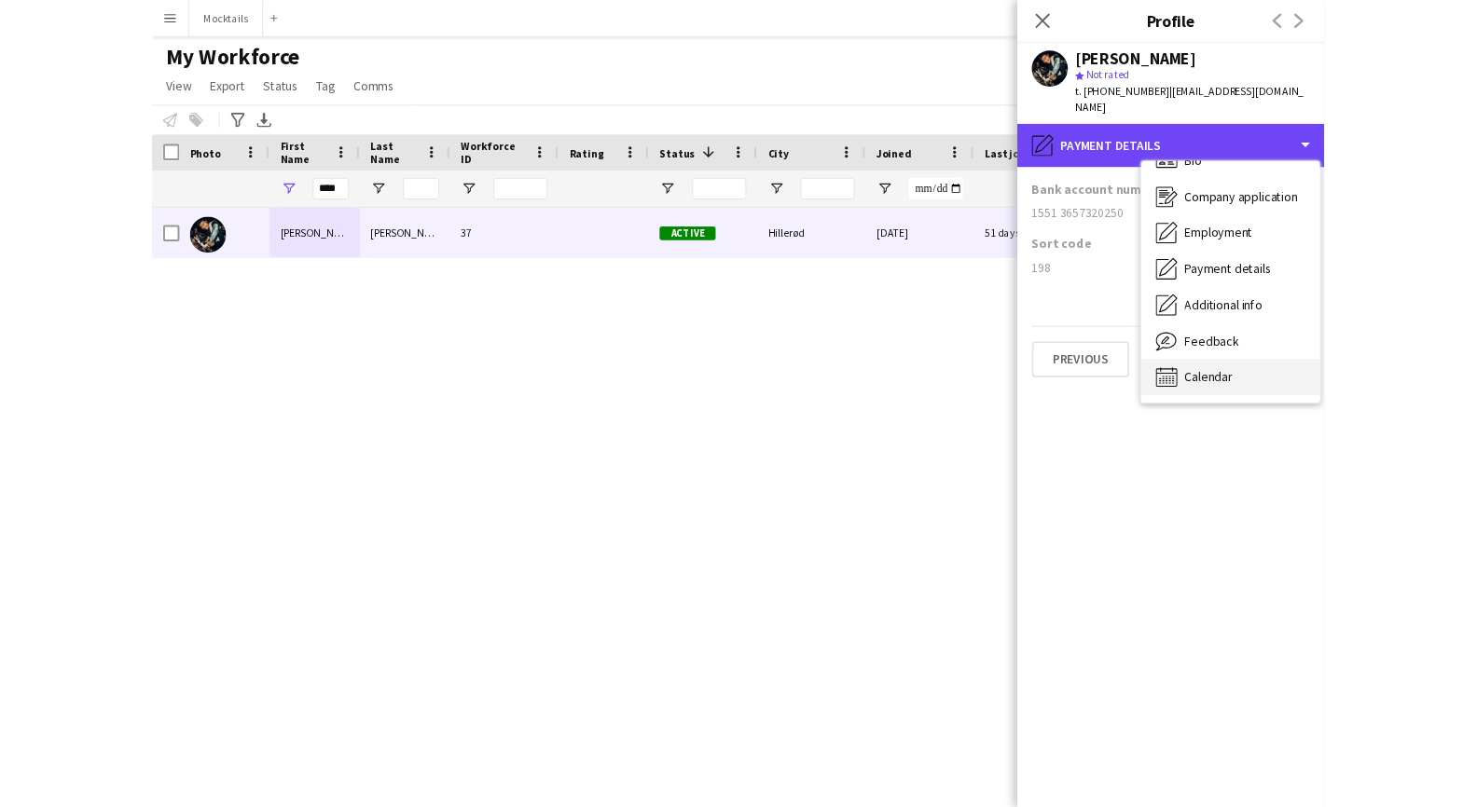
scroll to position [26, 0]
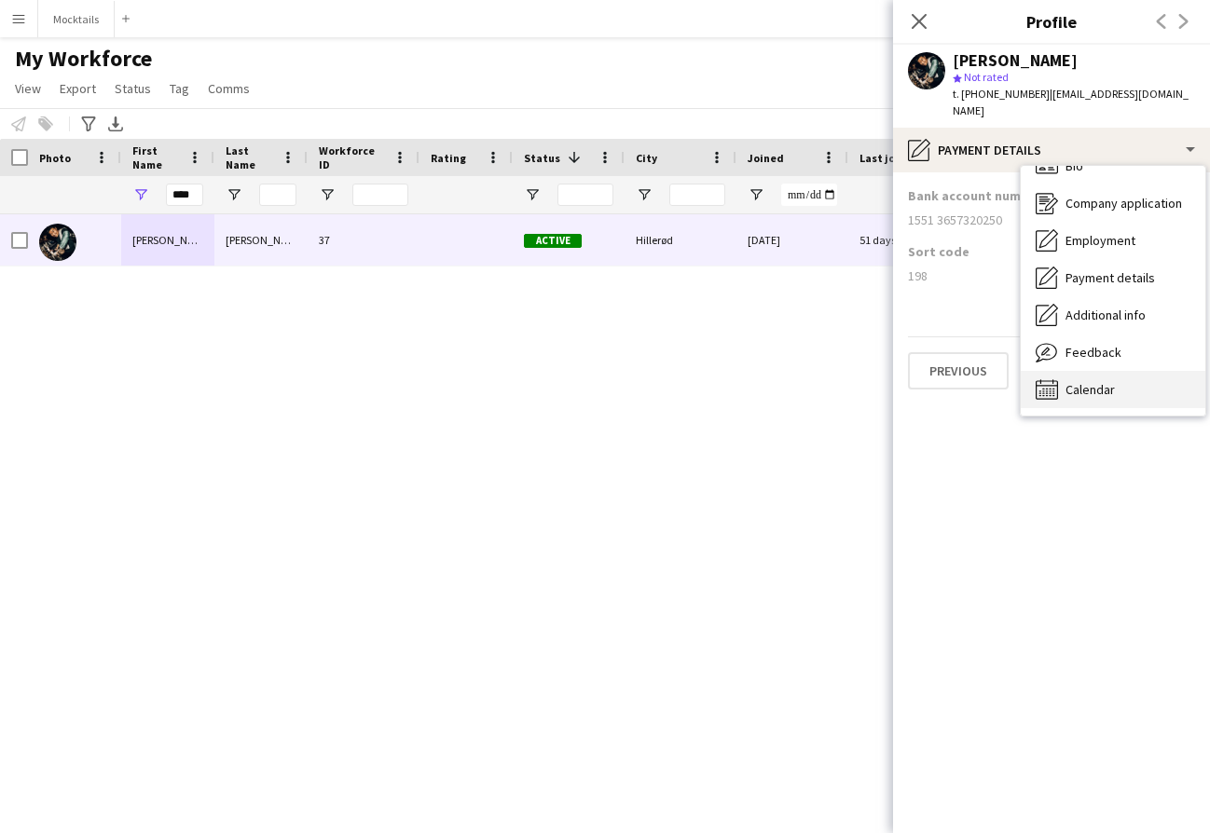
click at [1100, 381] on span "Calendar" at bounding box center [1090, 389] width 49 height 17
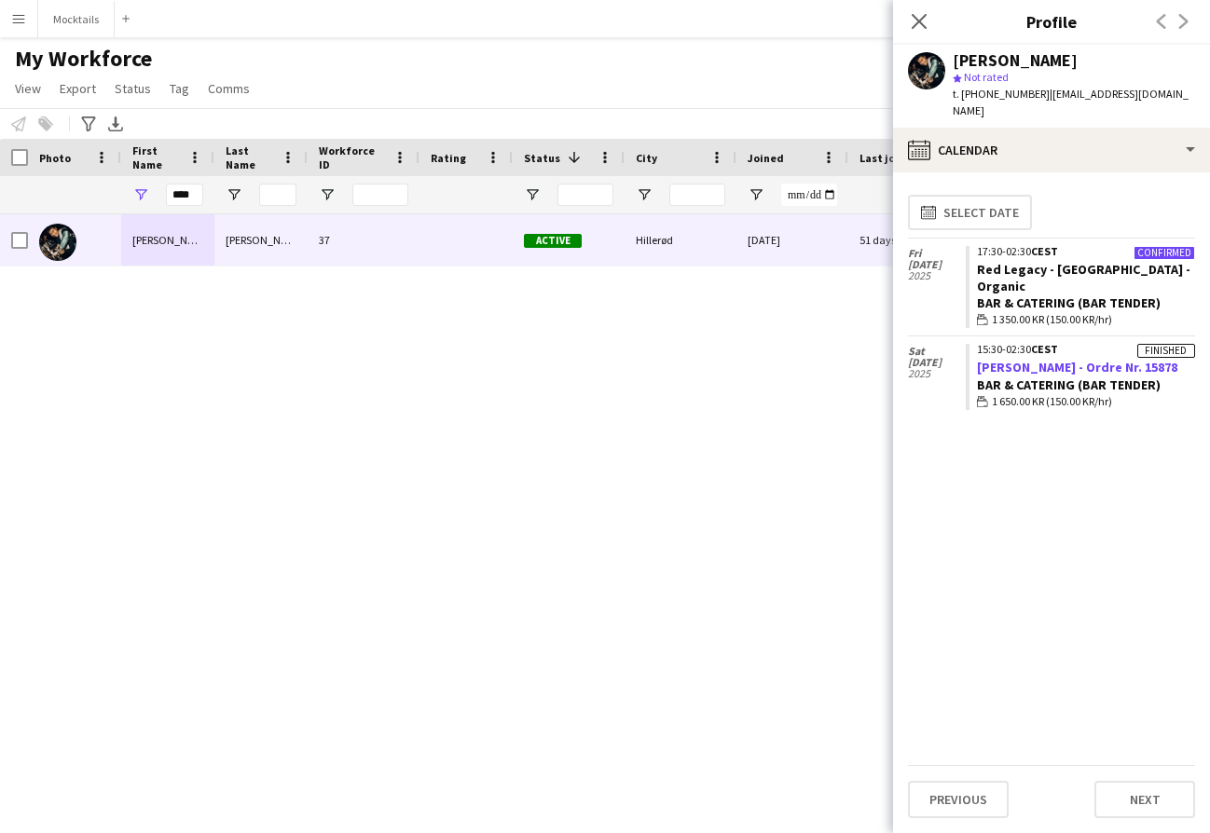
click at [1071, 359] on link "[PERSON_NAME] - Ordre Nr. 15878" at bounding box center [1077, 367] width 200 height 17
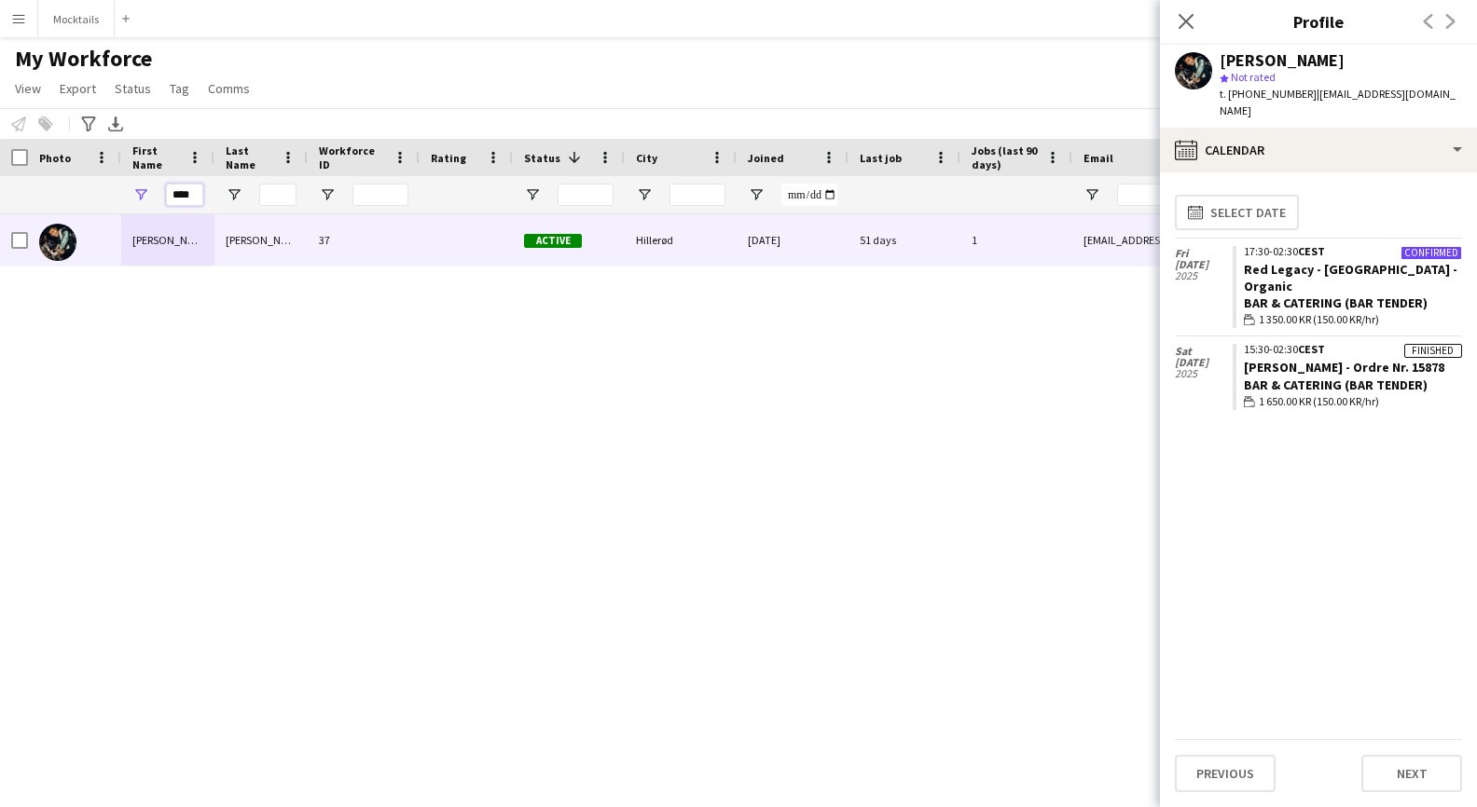
click at [188, 194] on input "****" at bounding box center [184, 195] width 37 height 22
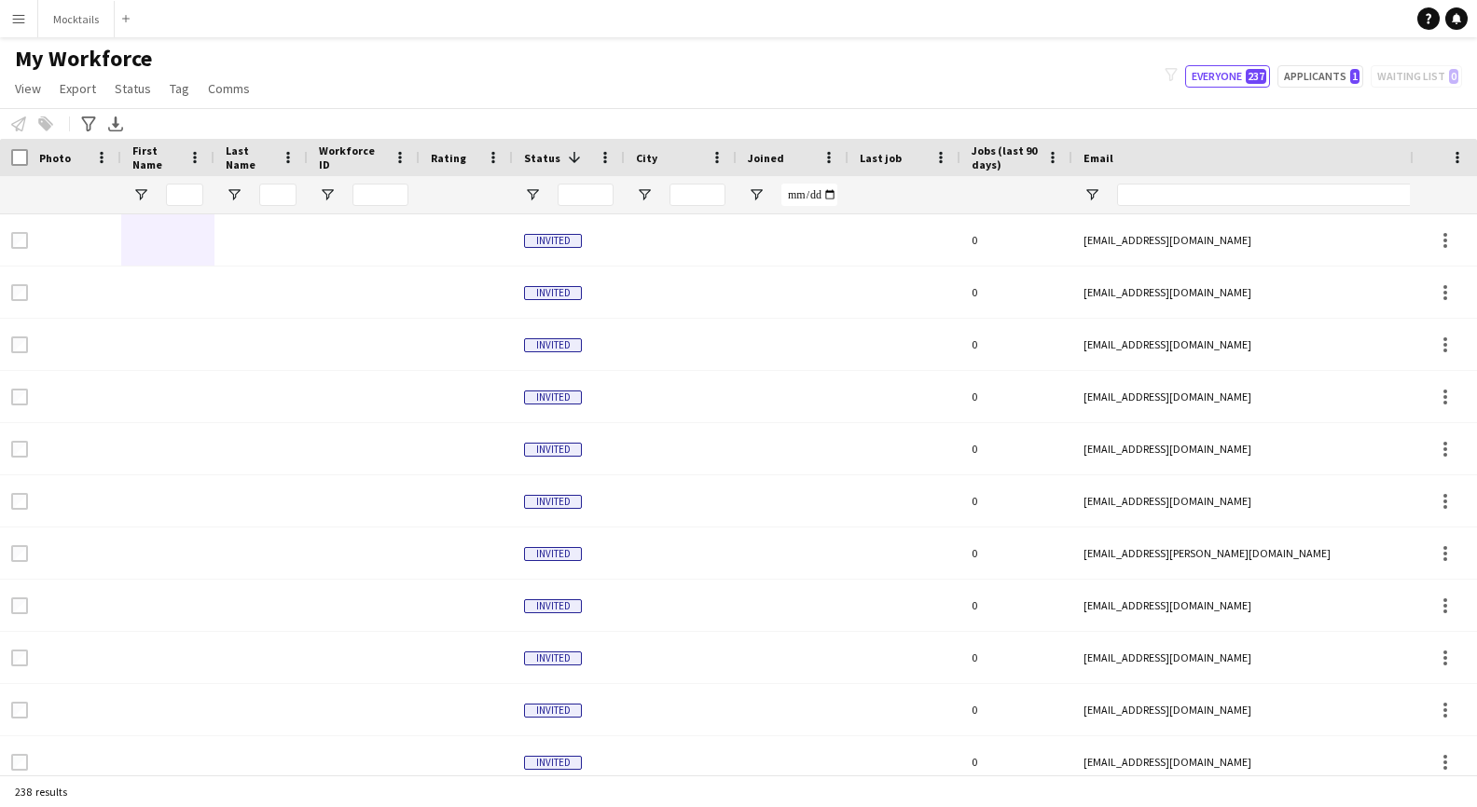
click at [20, 19] on app-icon "Menu" at bounding box center [18, 18] width 15 height 15
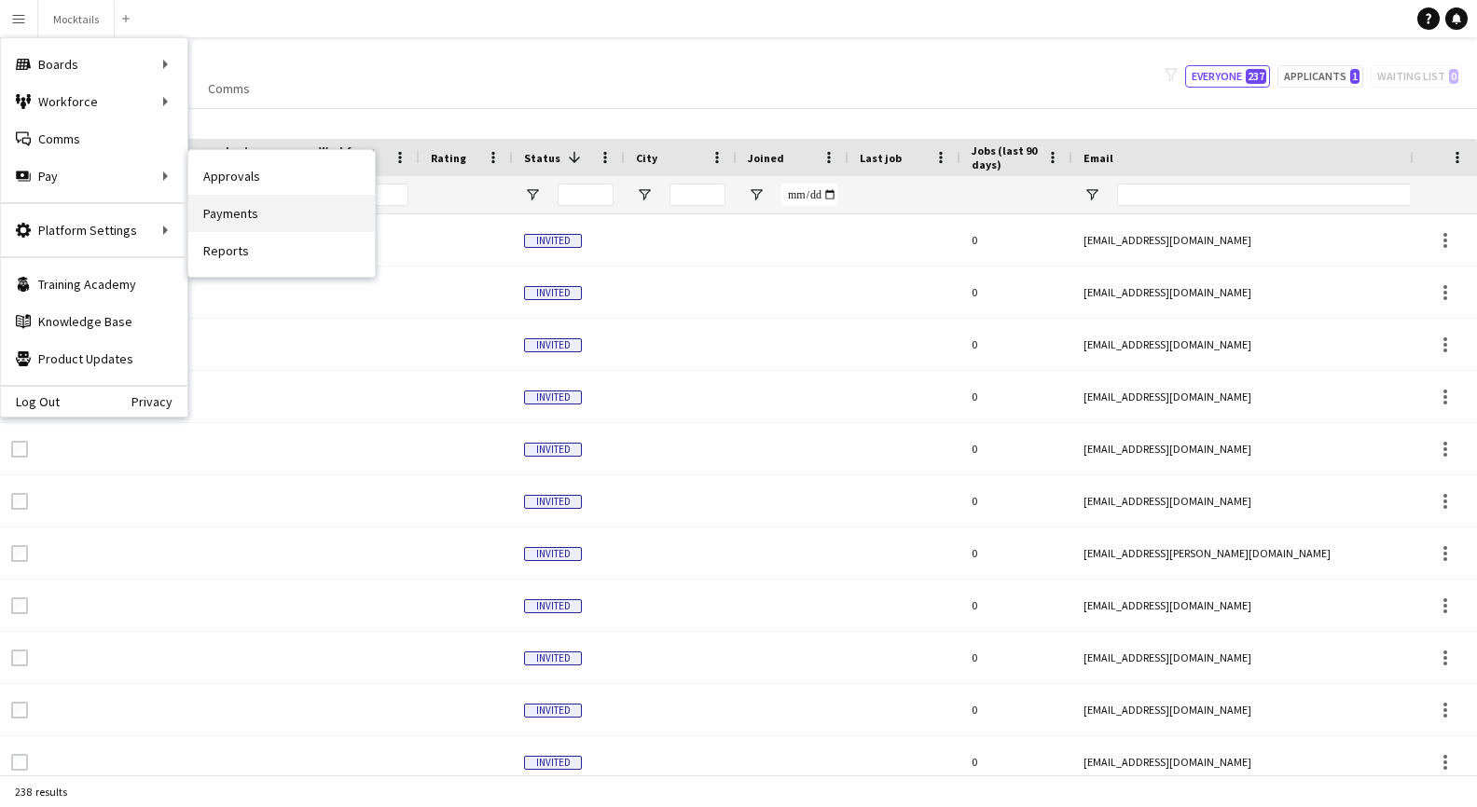
click at [244, 200] on link "Payments" at bounding box center [281, 213] width 186 height 37
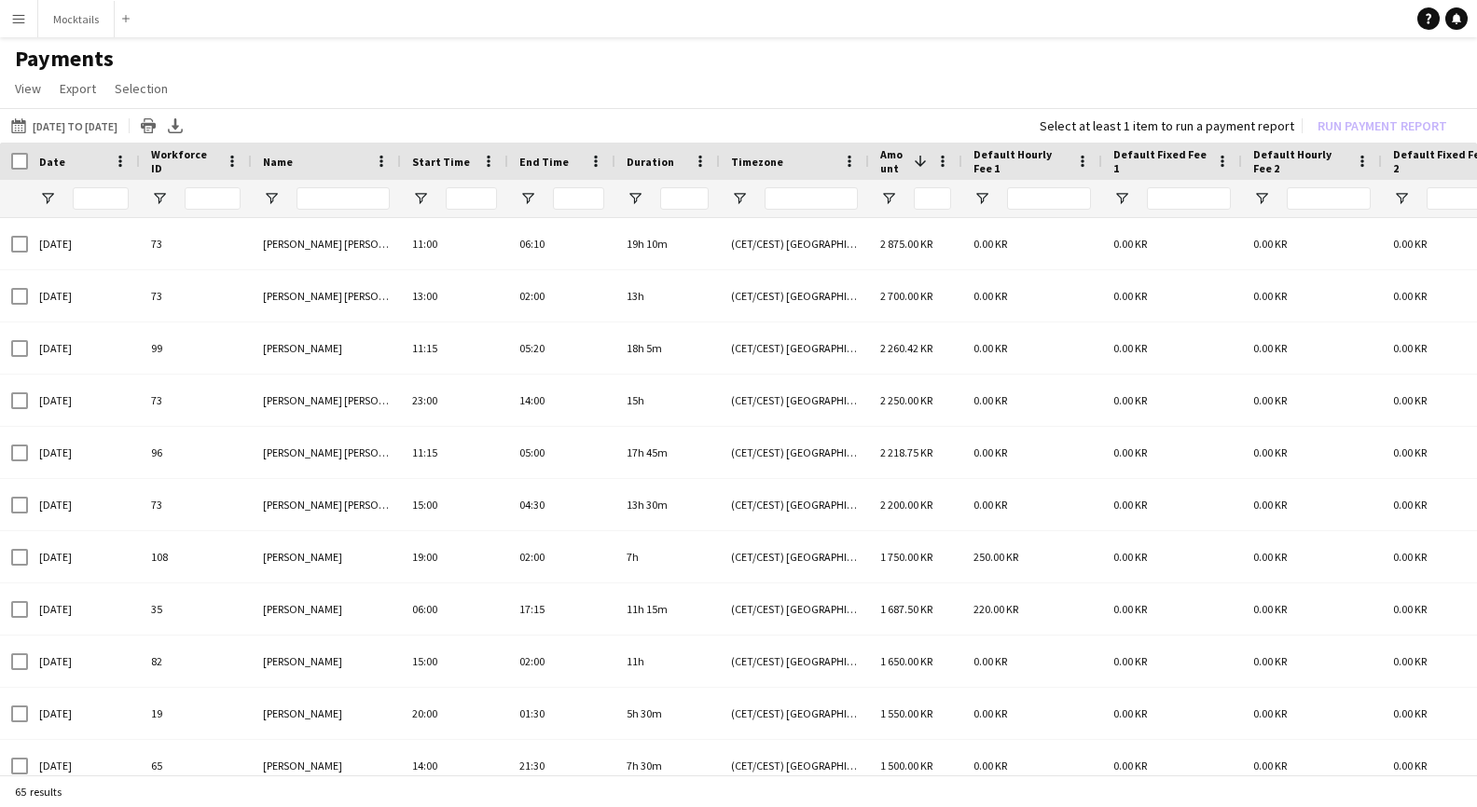
click at [888, 161] on span "Amount" at bounding box center [893, 161] width 26 height 28
click at [888, 161] on span "Amount" at bounding box center [900, 162] width 41 height 14
click at [888, 161] on span "Amount" at bounding box center [893, 161] width 26 height 28
click at [344, 189] on input "Name Filter Input" at bounding box center [342, 198] width 93 height 22
type input "*******"
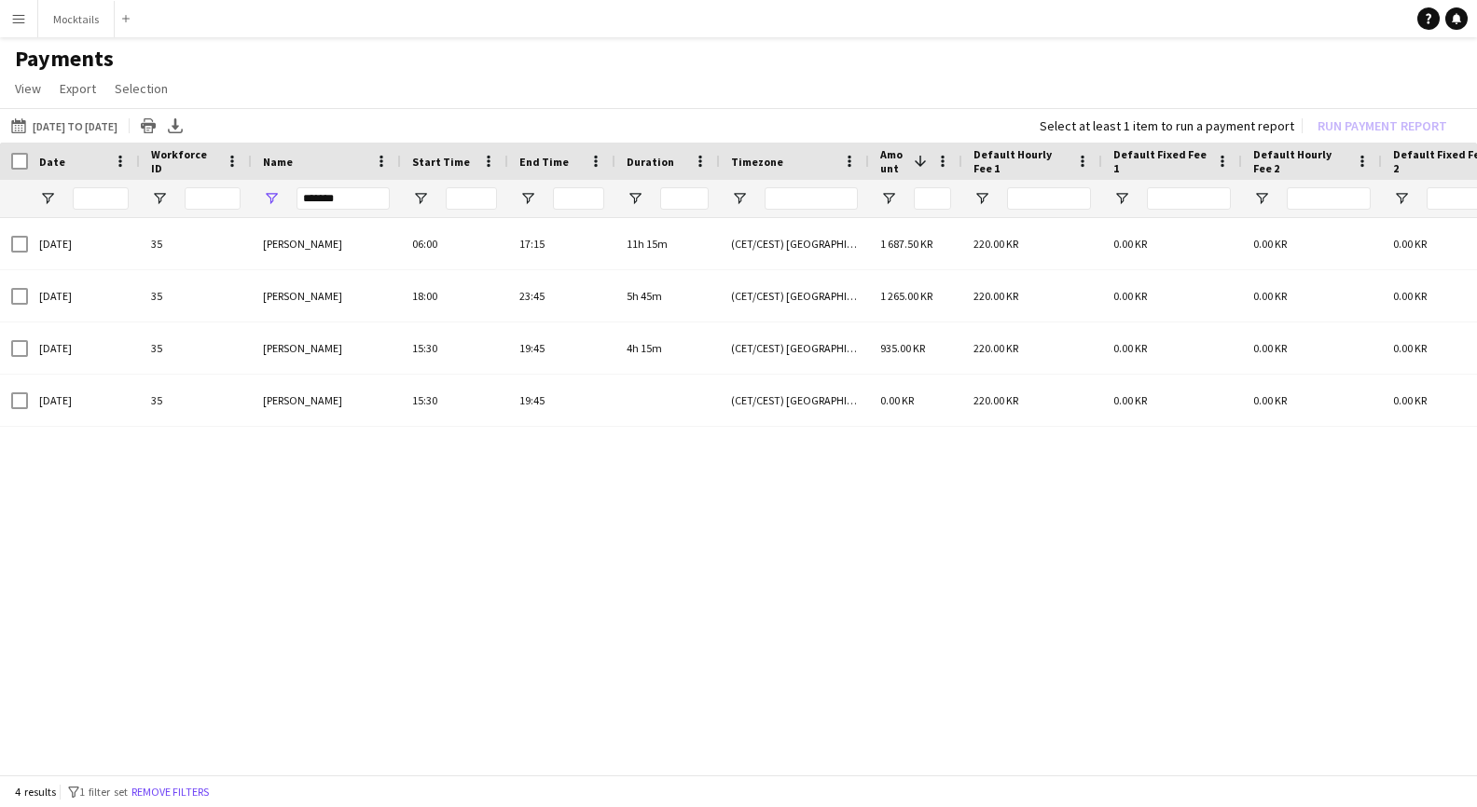
click at [654, 513] on div "22-08-2025 35 Katrine Johansen 06:00 17:15 11h 15m (CET/CEST) Copenhagen 1 687.…" at bounding box center [738, 498] width 1477 height 560
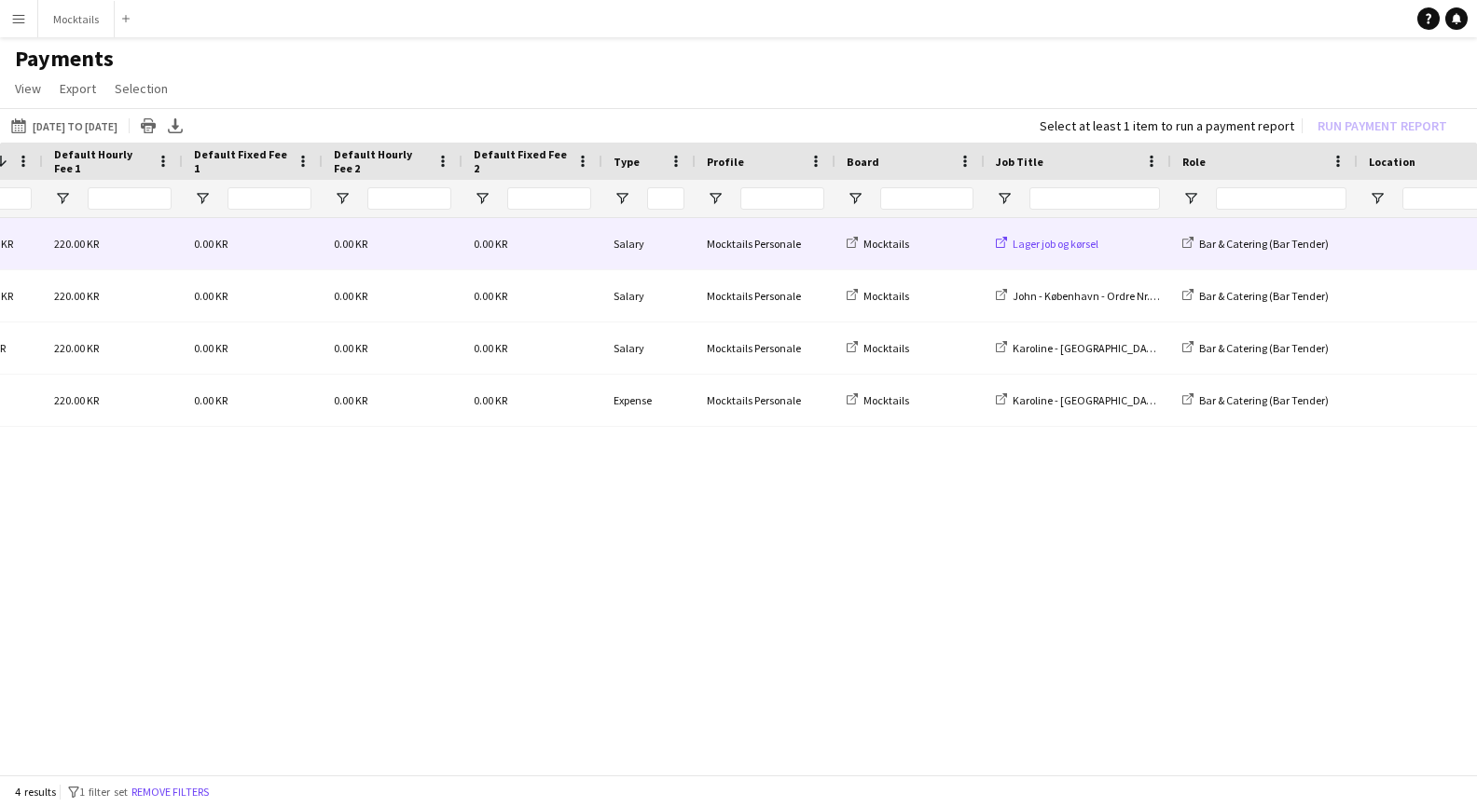
click at [1086, 246] on span "Lager job og kørsel" at bounding box center [1055, 244] width 86 height 14
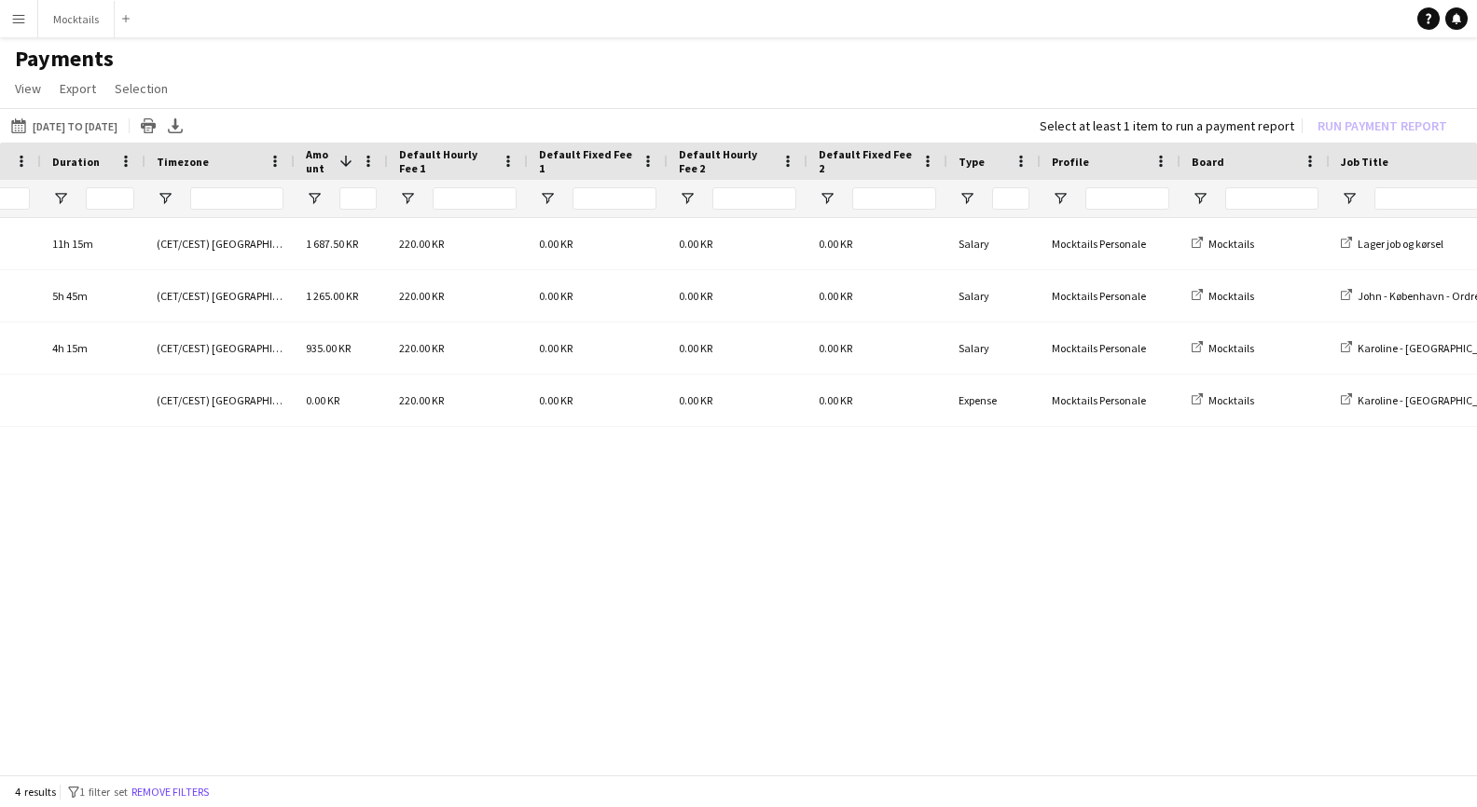
scroll to position [0, 574]
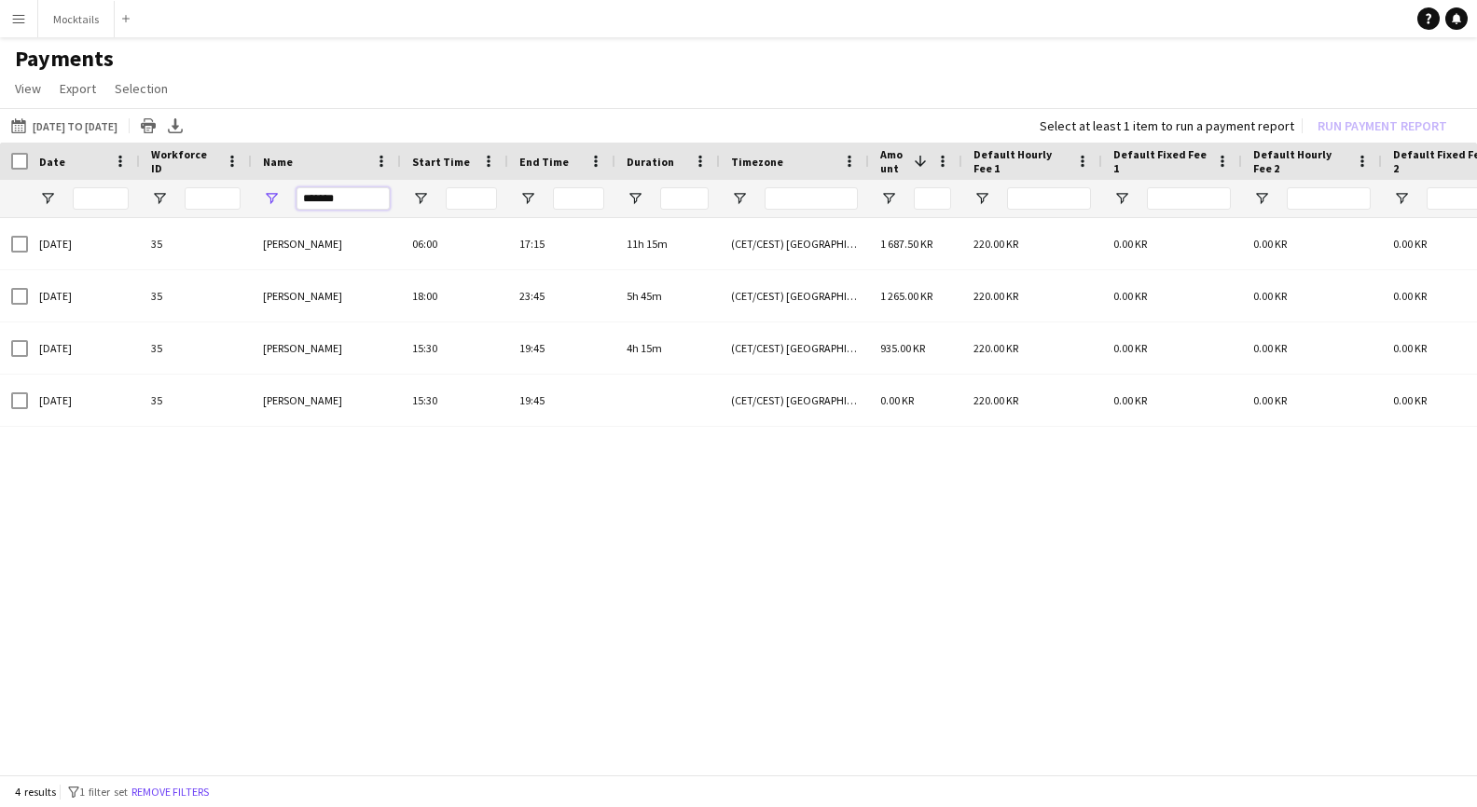
click at [338, 201] on input "*******" at bounding box center [342, 198] width 93 height 22
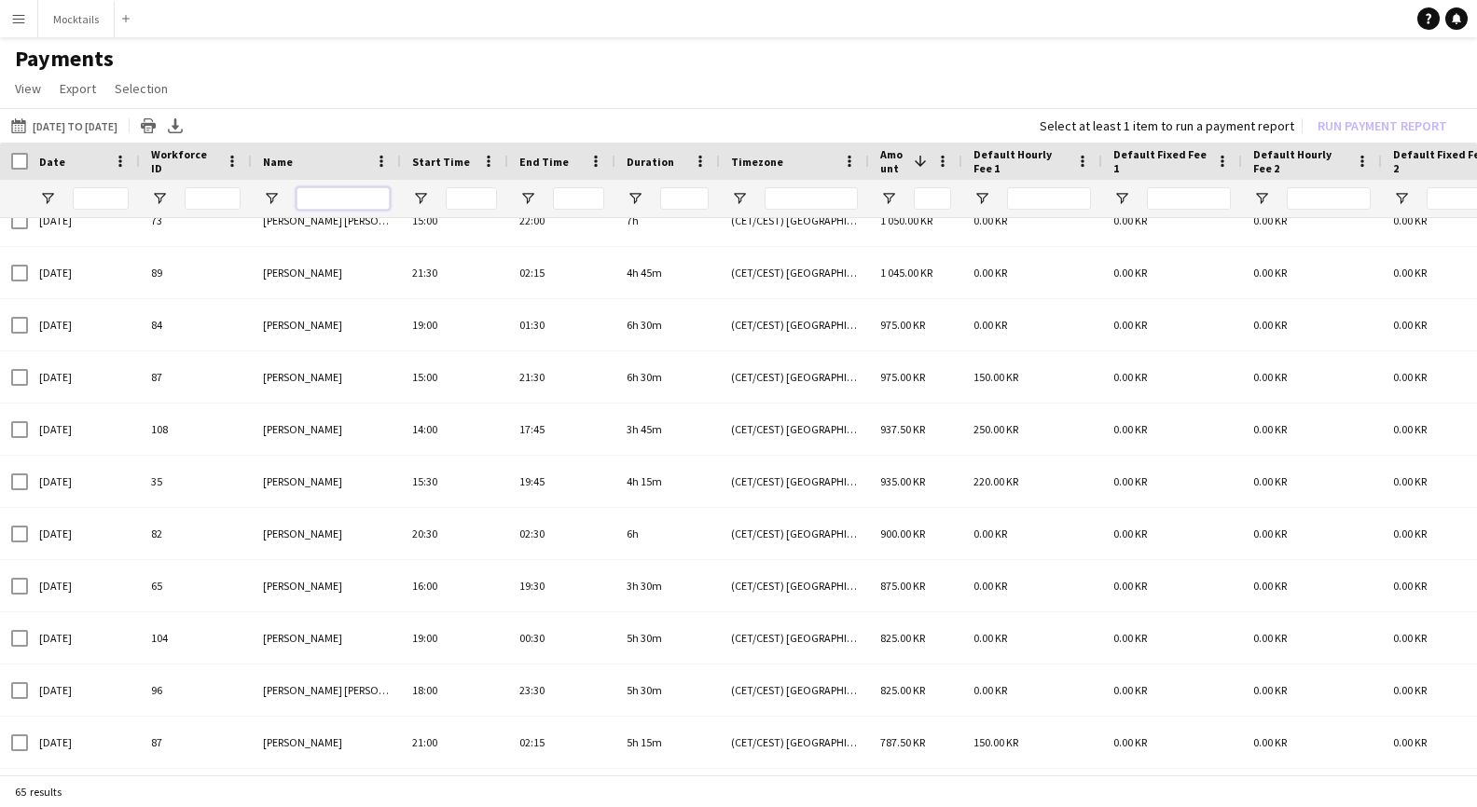
scroll to position [983, 0]
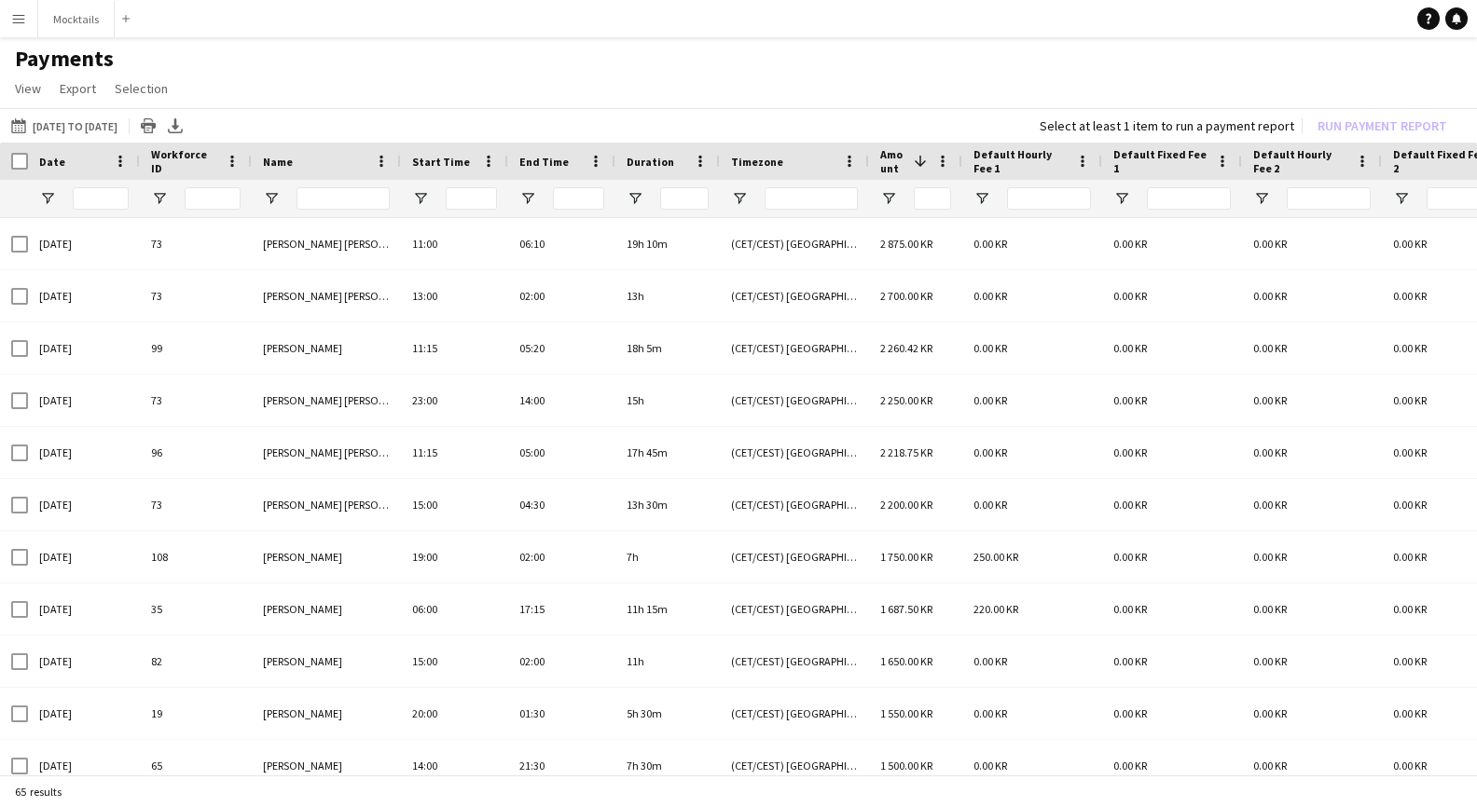
click at [895, 166] on span "Amount" at bounding box center [893, 161] width 26 height 28
click at [900, 167] on span "Amount" at bounding box center [900, 162] width 41 height 14
click at [900, 167] on span "Amount" at bounding box center [893, 161] width 26 height 28
click at [330, 207] on input "Name Filter Input" at bounding box center [342, 198] width 93 height 22
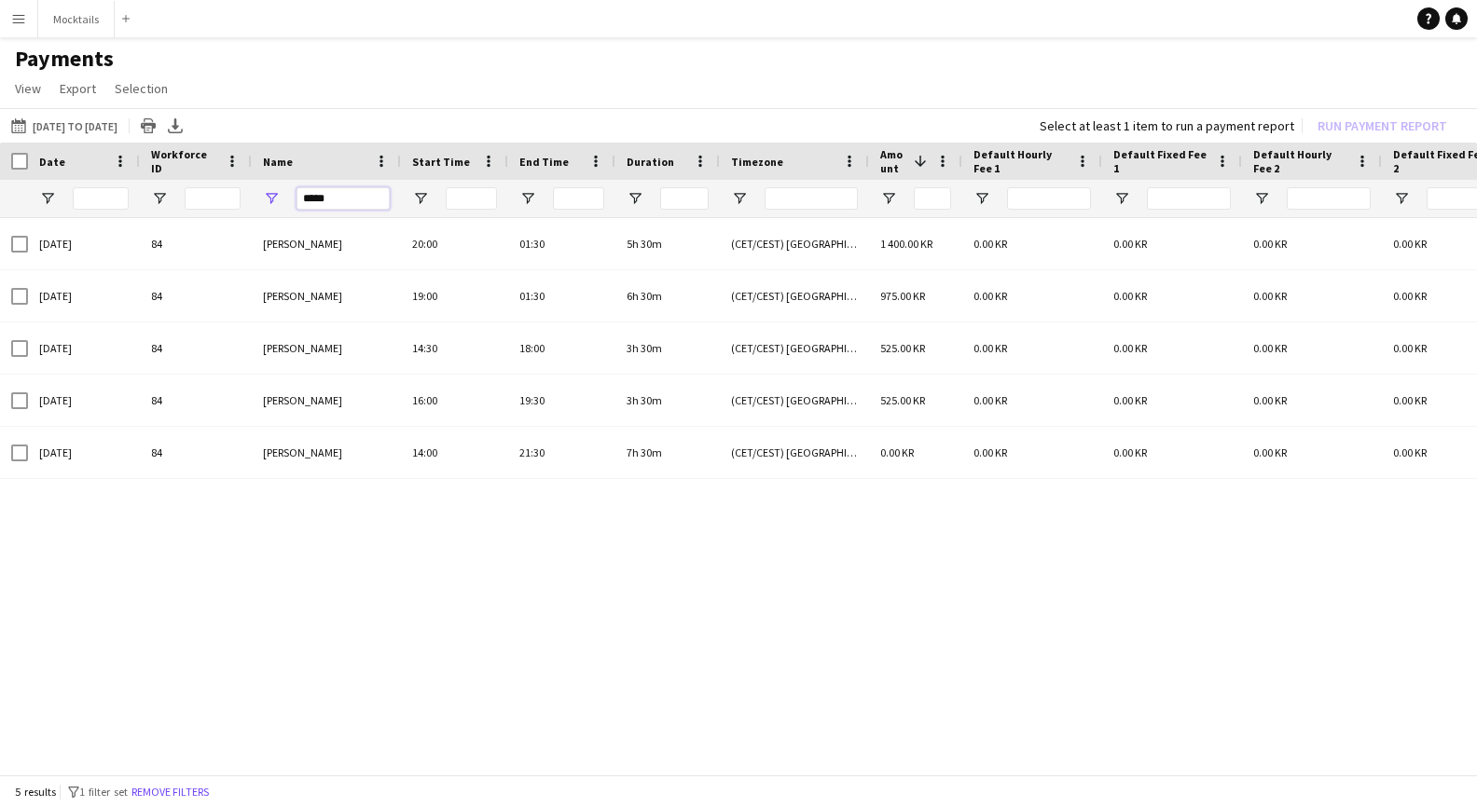
type input "*****"
click at [654, 625] on div "06-09-2025 84 Sebastian Lysholt Skjold 20:00 01:30 5h 30m (CET/CEST) Copenhagen…" at bounding box center [738, 498] width 1477 height 560
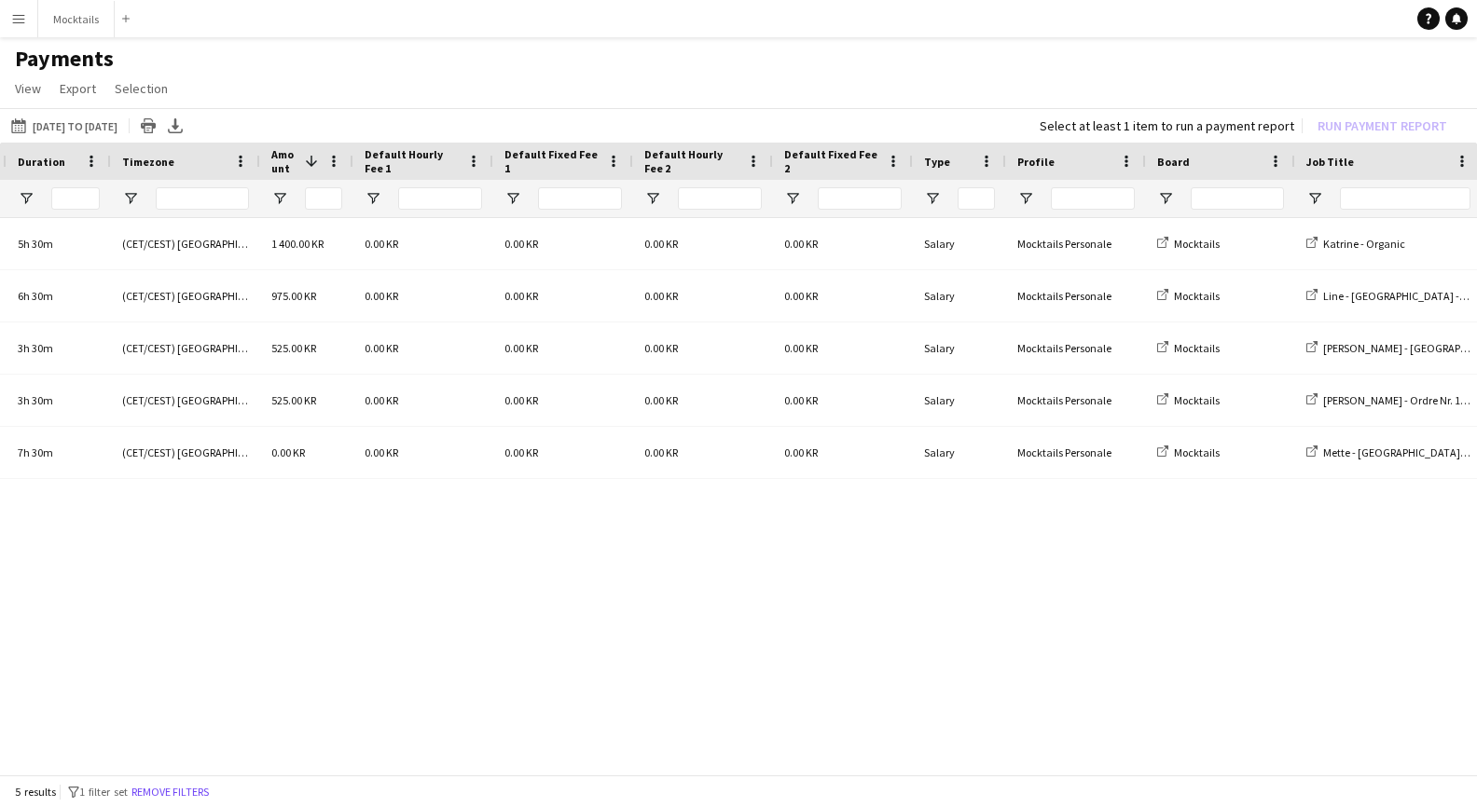
scroll to position [0, 534]
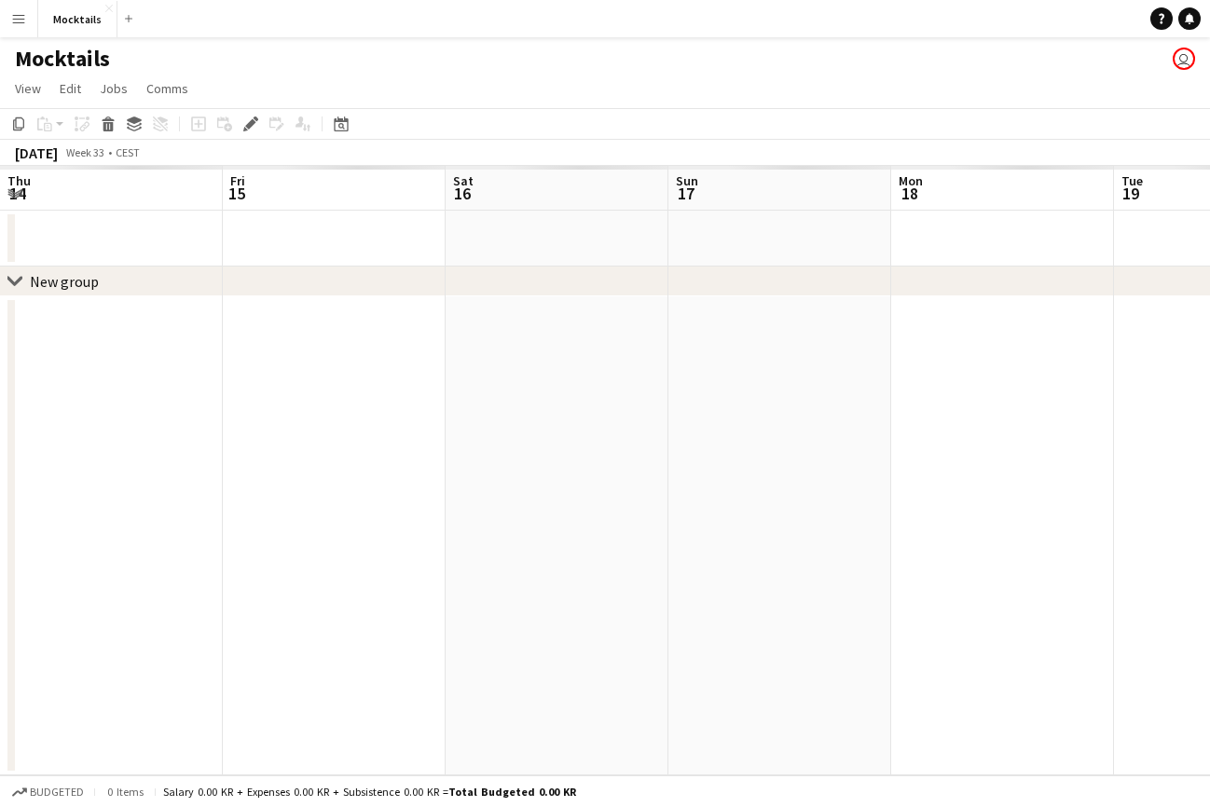
scroll to position [0, 640]
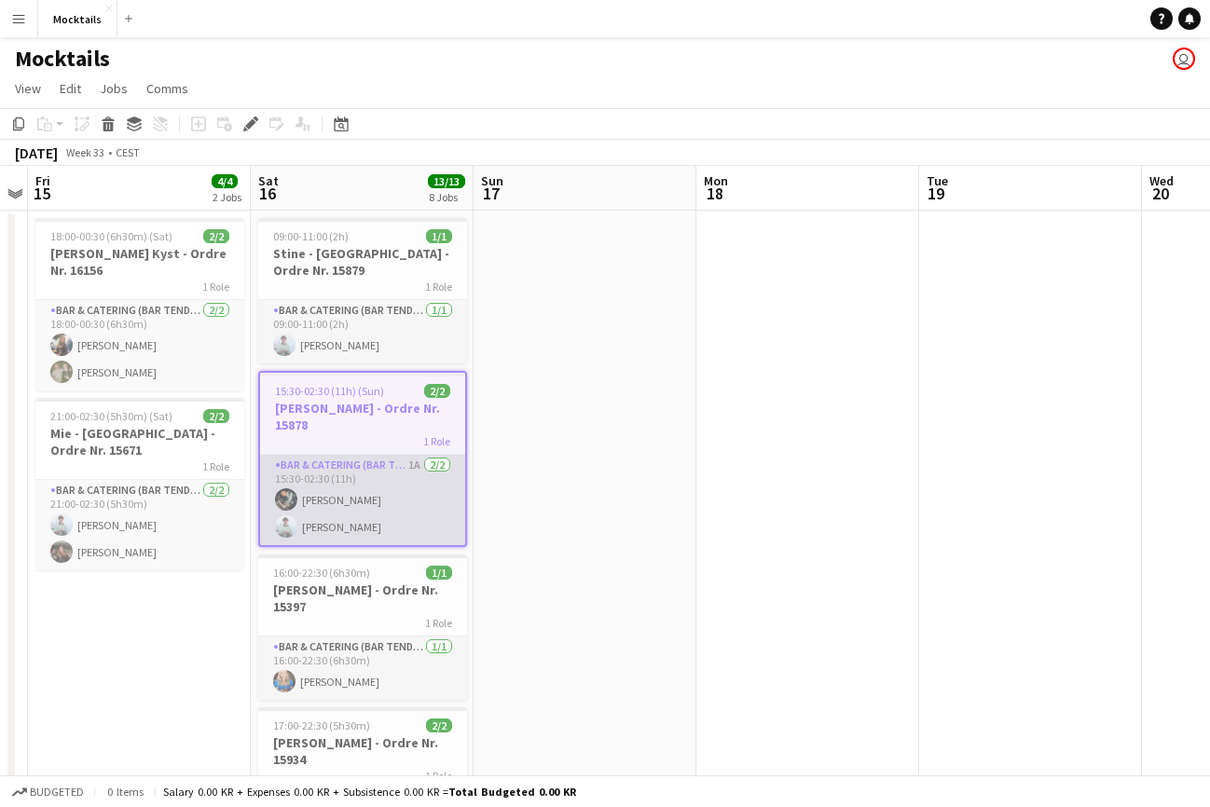
click at [336, 525] on app-card-role "Bar & Catering (Bar Tender) 1A 2/2 15:30-02:30 (11h) Ming Nguyen Sebastian Lysh…" at bounding box center [362, 500] width 205 height 90
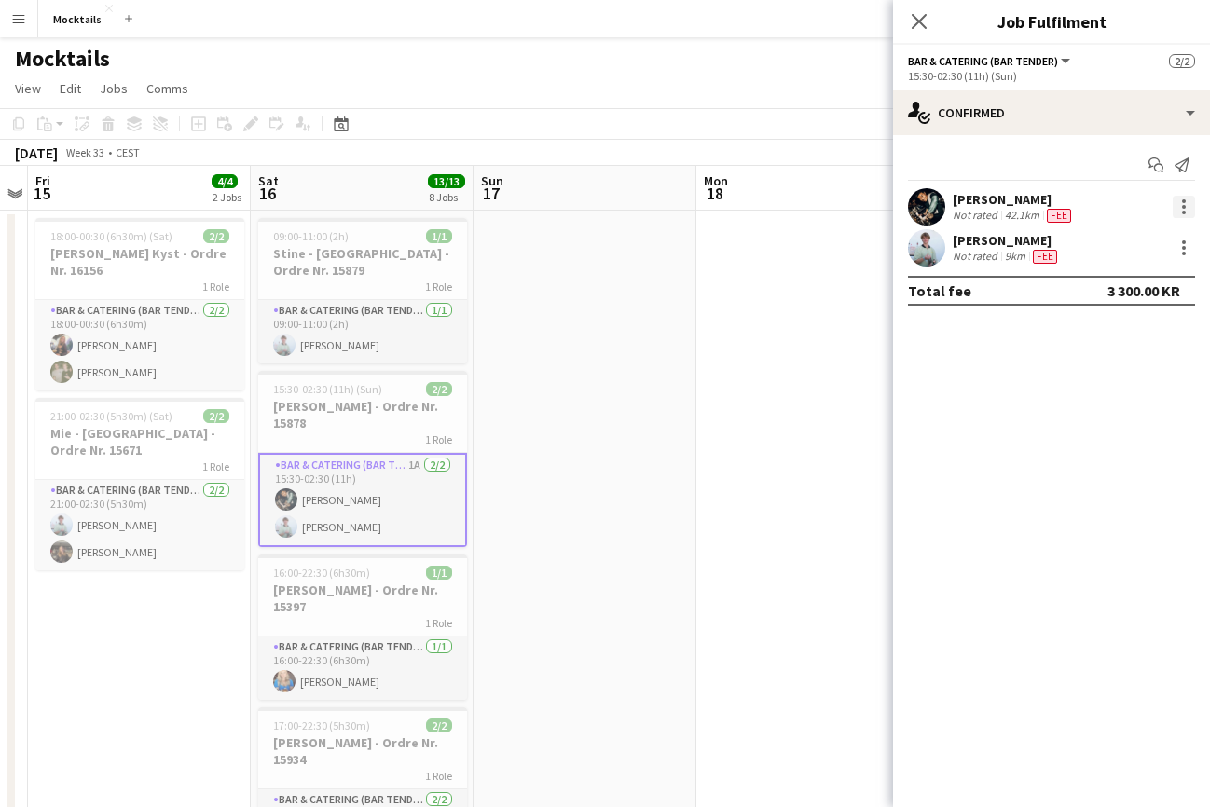
click at [1186, 204] on div at bounding box center [1184, 207] width 22 height 22
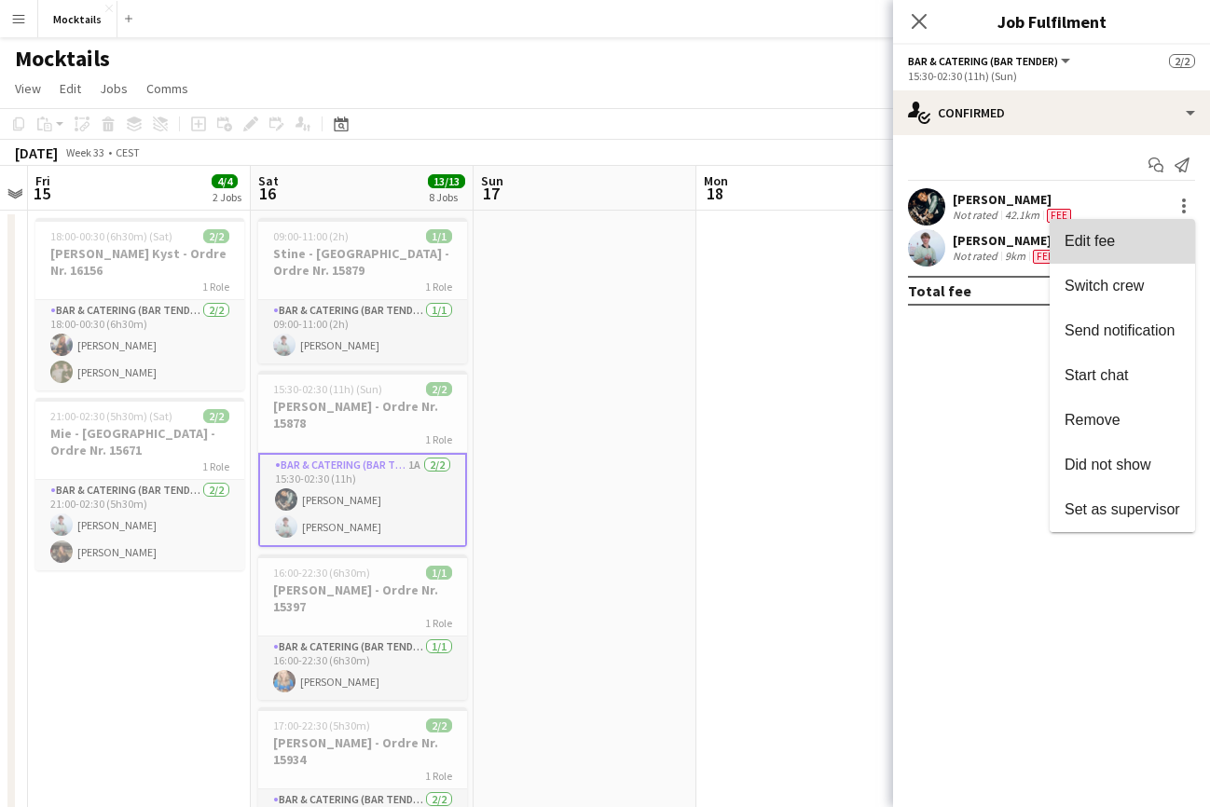
click at [1118, 246] on span "Edit fee" at bounding box center [1123, 241] width 116 height 17
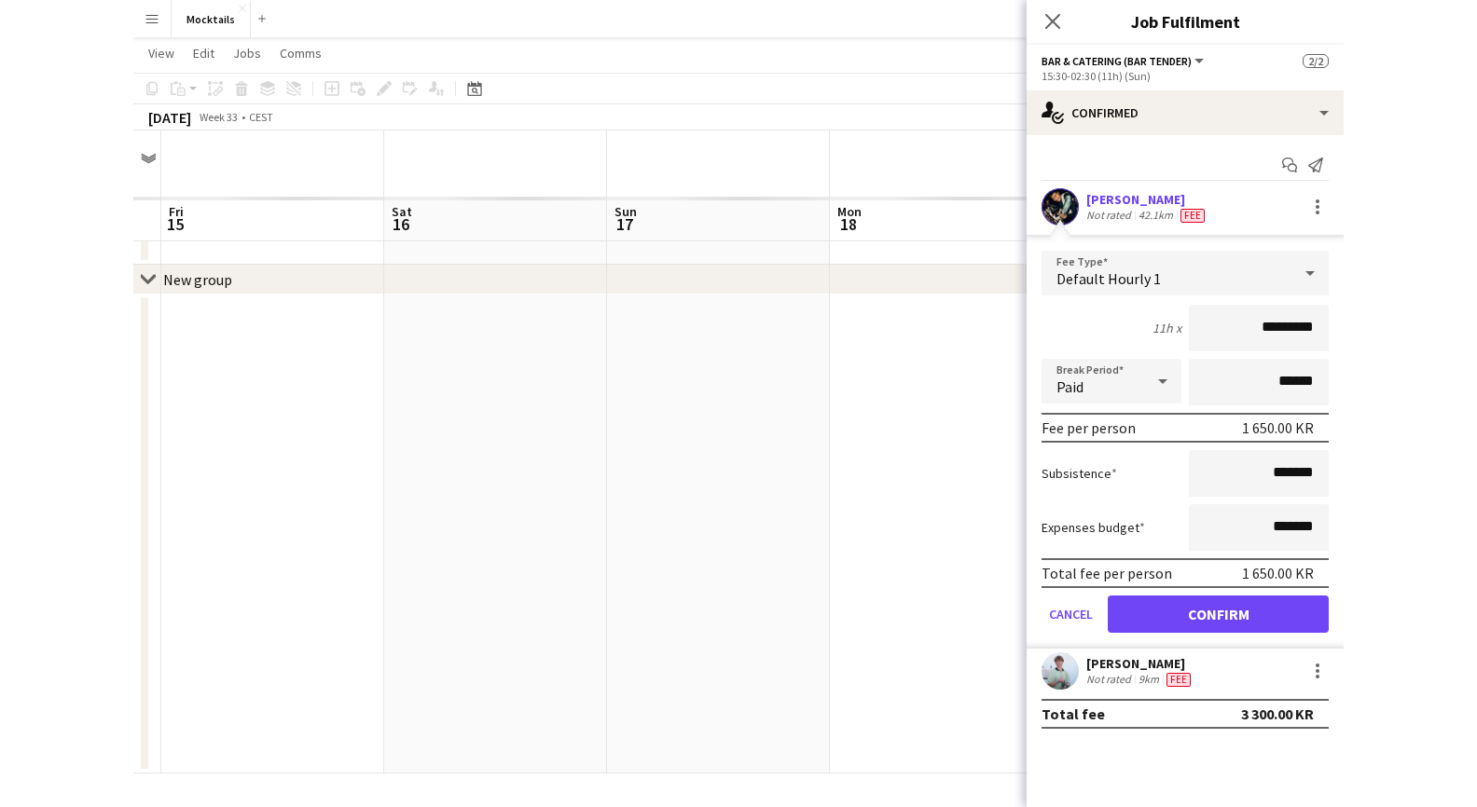
scroll to position [0, 0]
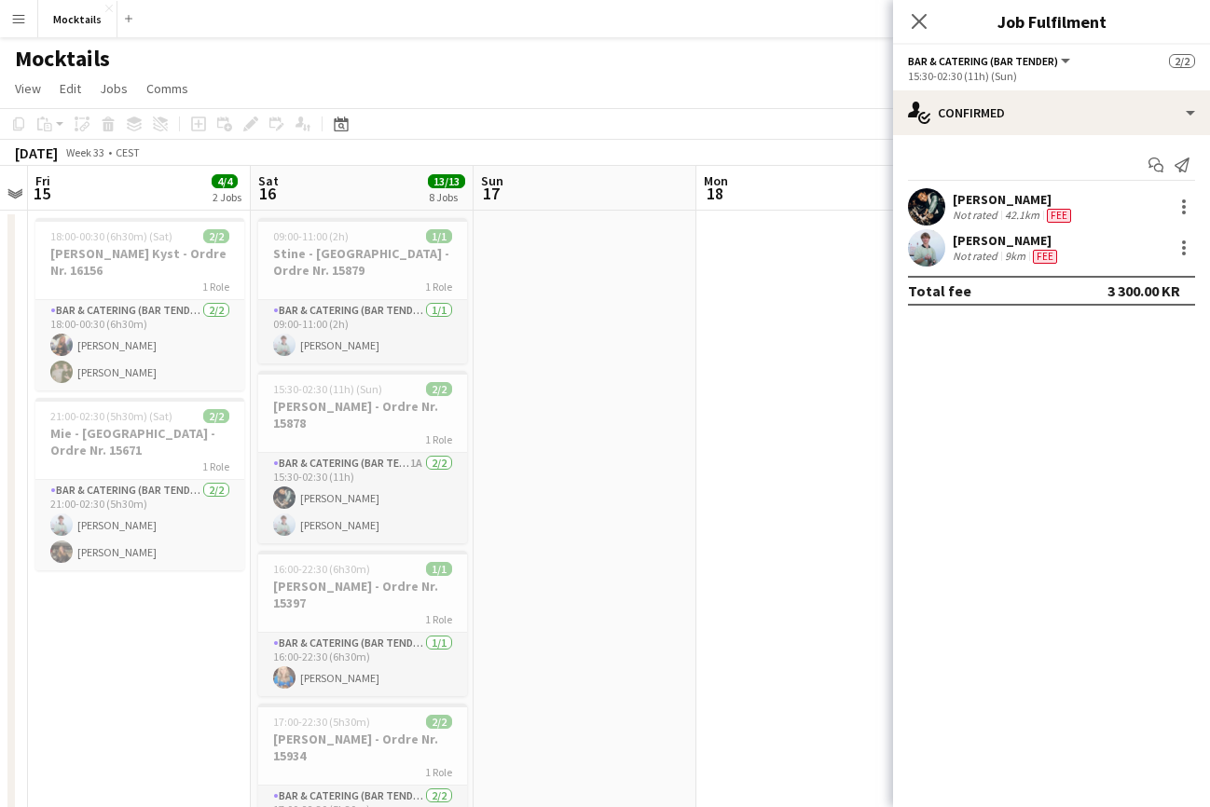
click at [999, 211] on div "Not rated" at bounding box center [977, 215] width 48 height 15
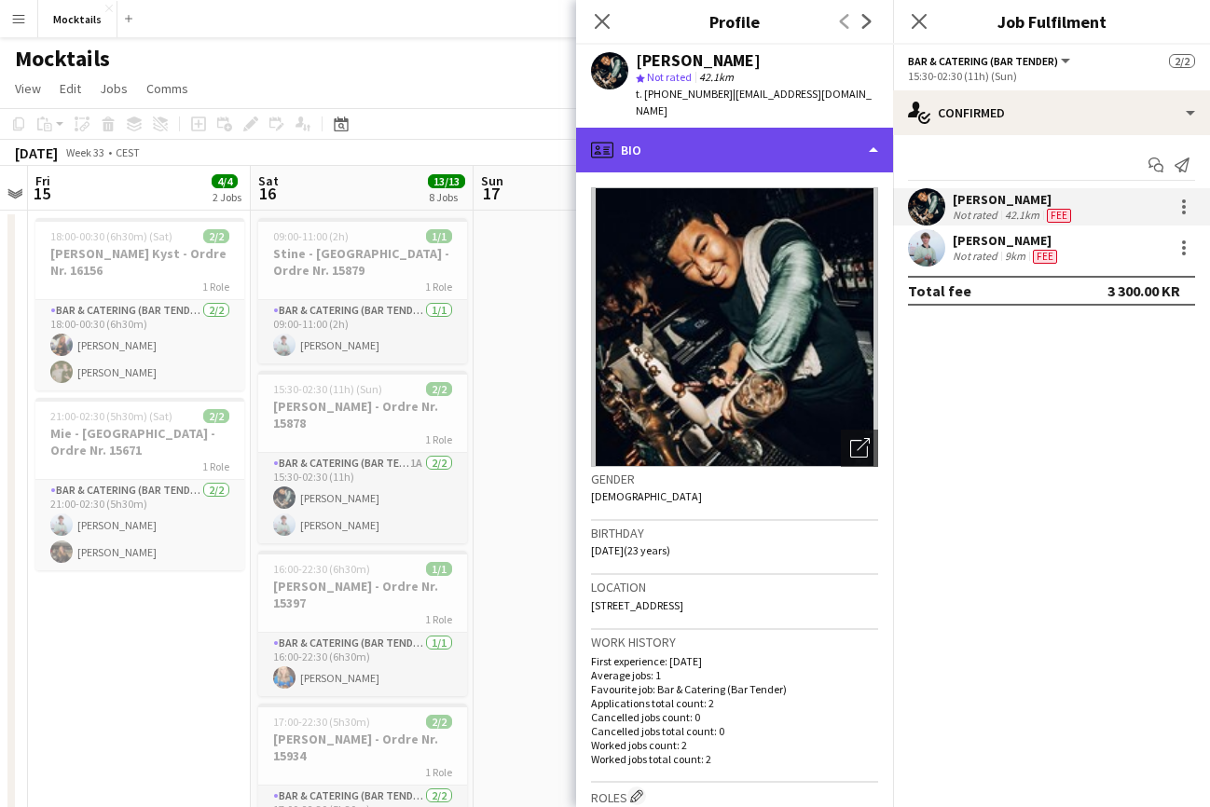
click at [802, 151] on div "profile Bio" at bounding box center [734, 150] width 317 height 45
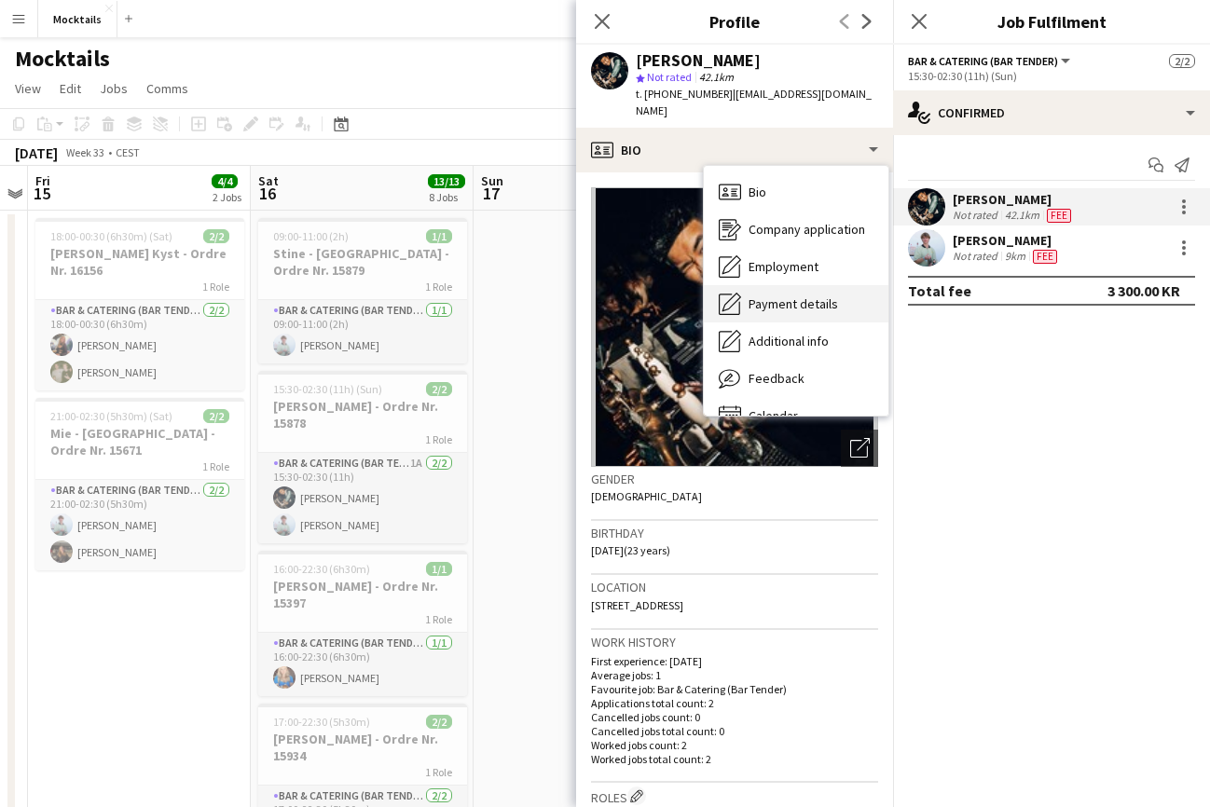
click at [809, 297] on div "Payment details Payment details" at bounding box center [796, 303] width 185 height 37
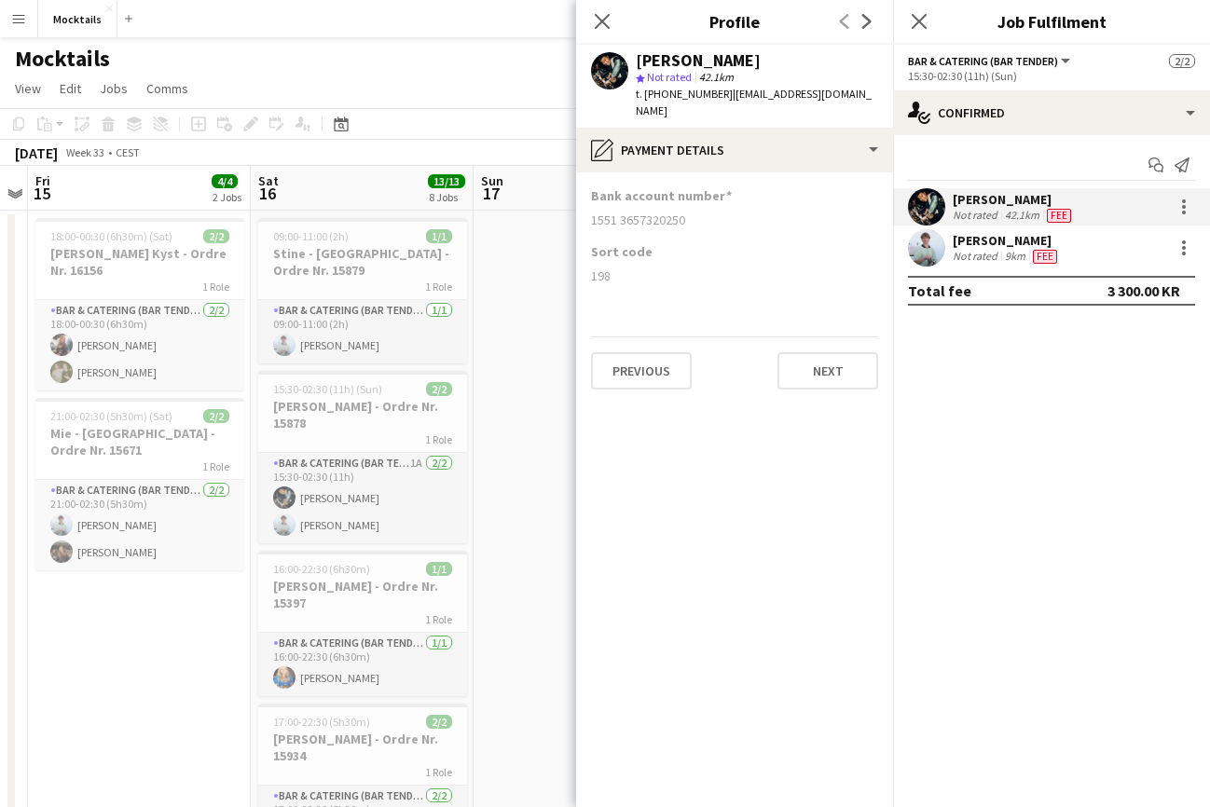
click at [602, 212] on div "1551 3657320250" at bounding box center [734, 220] width 287 height 17
copy div "1551"
click at [654, 212] on div "1551 3657320250" at bounding box center [734, 220] width 287 height 17
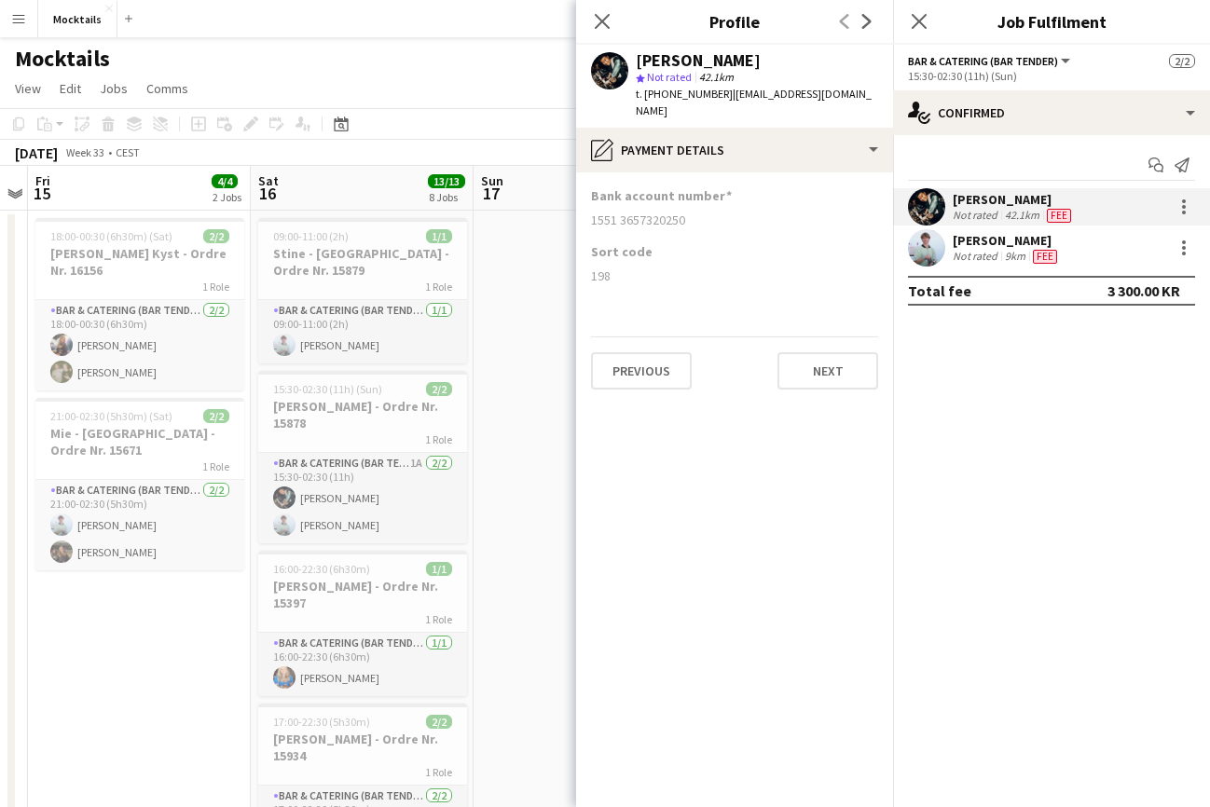
copy div "3657320250"
click at [916, 25] on icon at bounding box center [919, 21] width 18 height 18
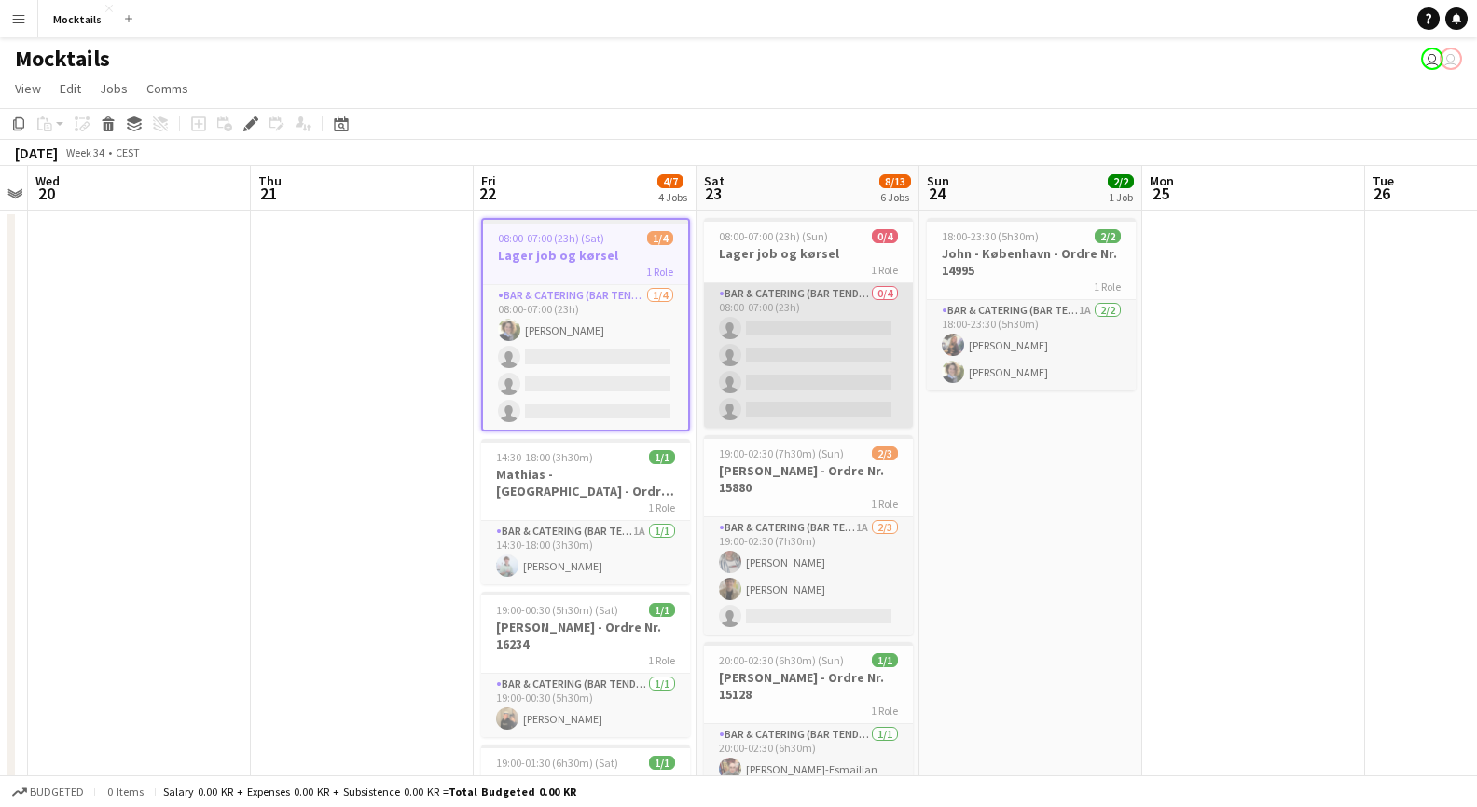
click at [768, 342] on app-card-role "Bar & Catering (Bar Tender) 0/4 08:00-07:00 (23h) single-neutral-actions single…" at bounding box center [808, 355] width 209 height 145
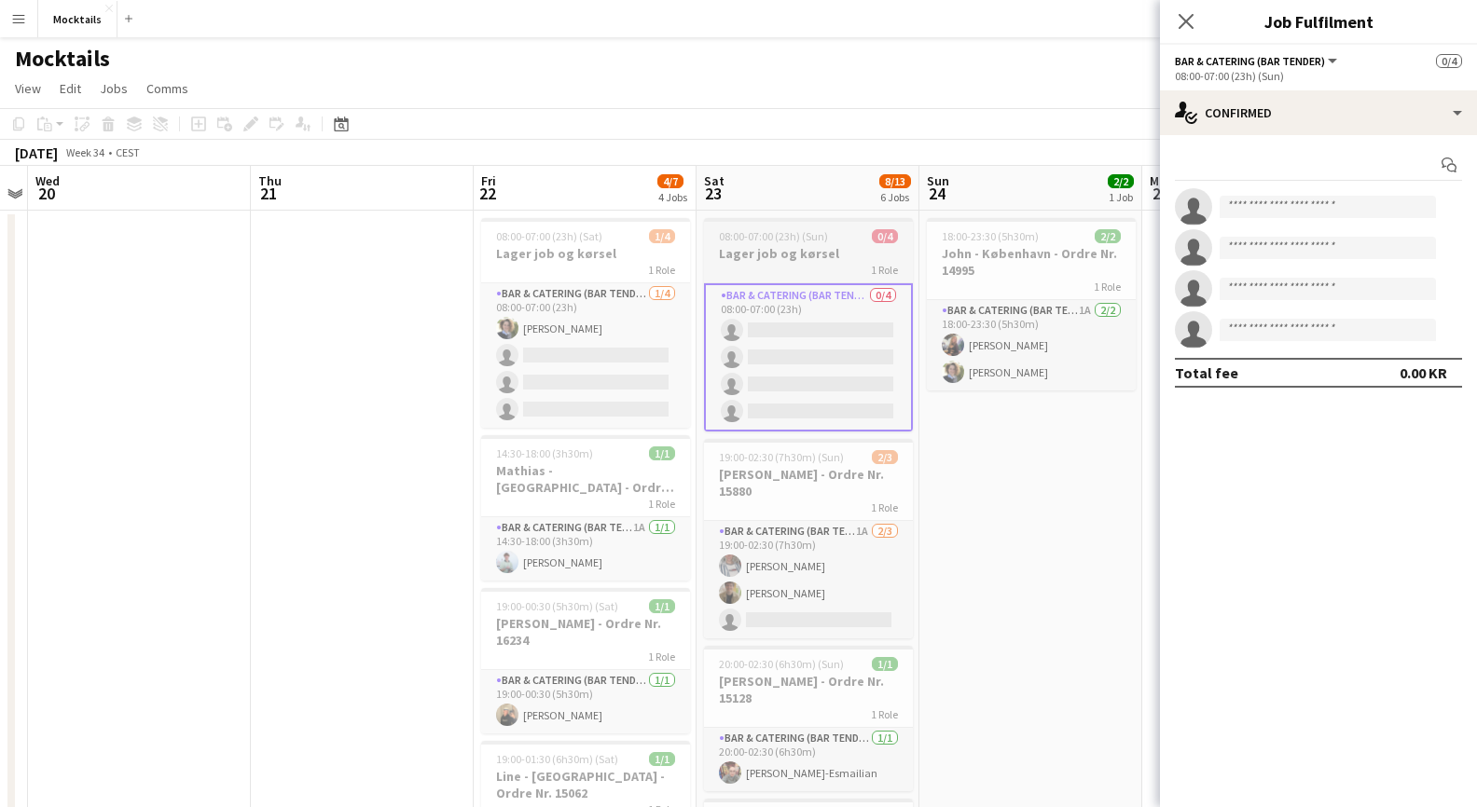
click at [789, 257] on h3 "Lager job og kørsel" at bounding box center [808, 253] width 209 height 17
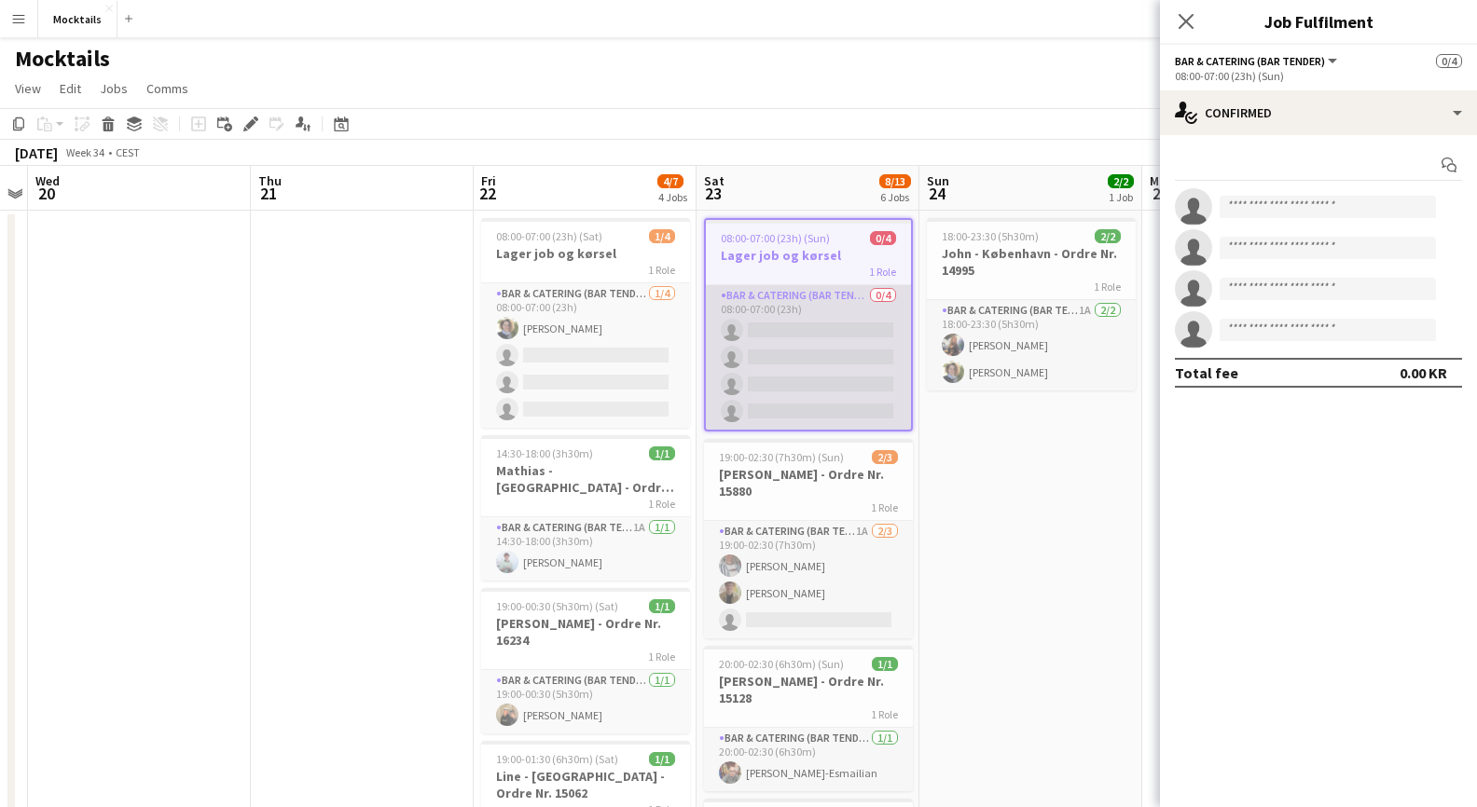
click at [783, 328] on app-card-role "Bar & Catering (Bar Tender) 0/4 08:00-07:00 (23h) single-neutral-actions single…" at bounding box center [808, 357] width 205 height 145
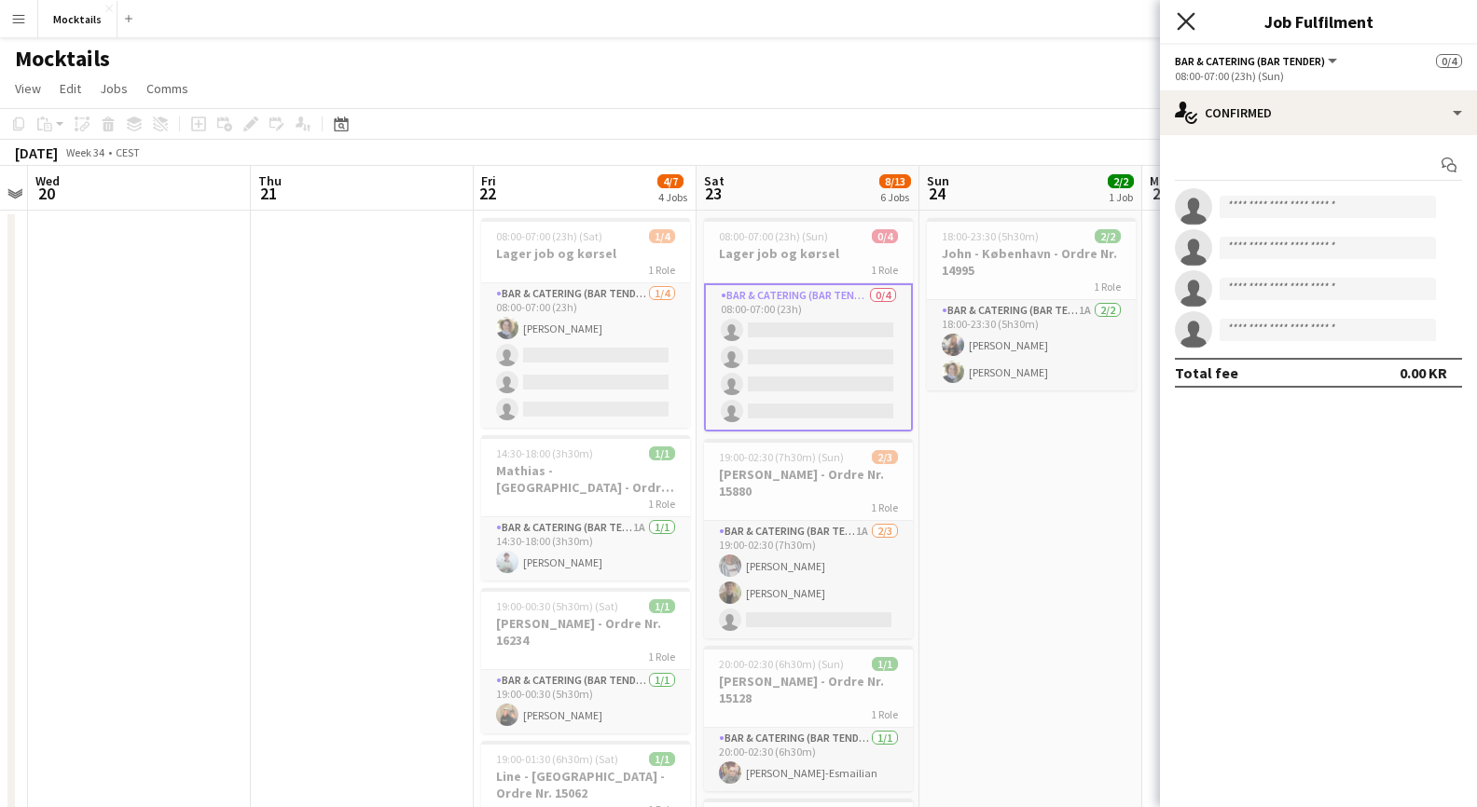
click at [1191, 22] on icon "Close pop-in" at bounding box center [1186, 21] width 18 height 18
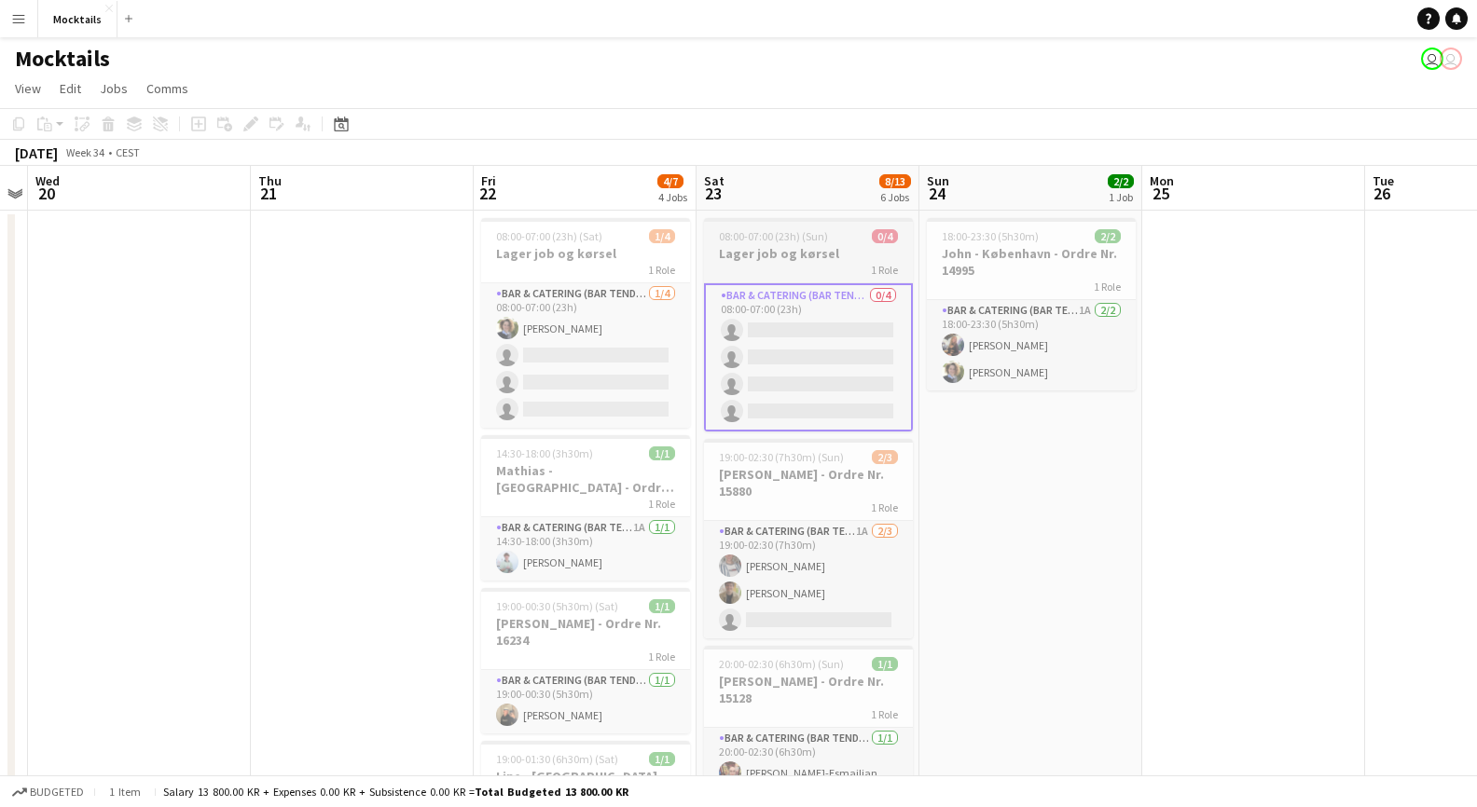
click at [801, 256] on h3 "Lager job og kørsel" at bounding box center [808, 253] width 209 height 17
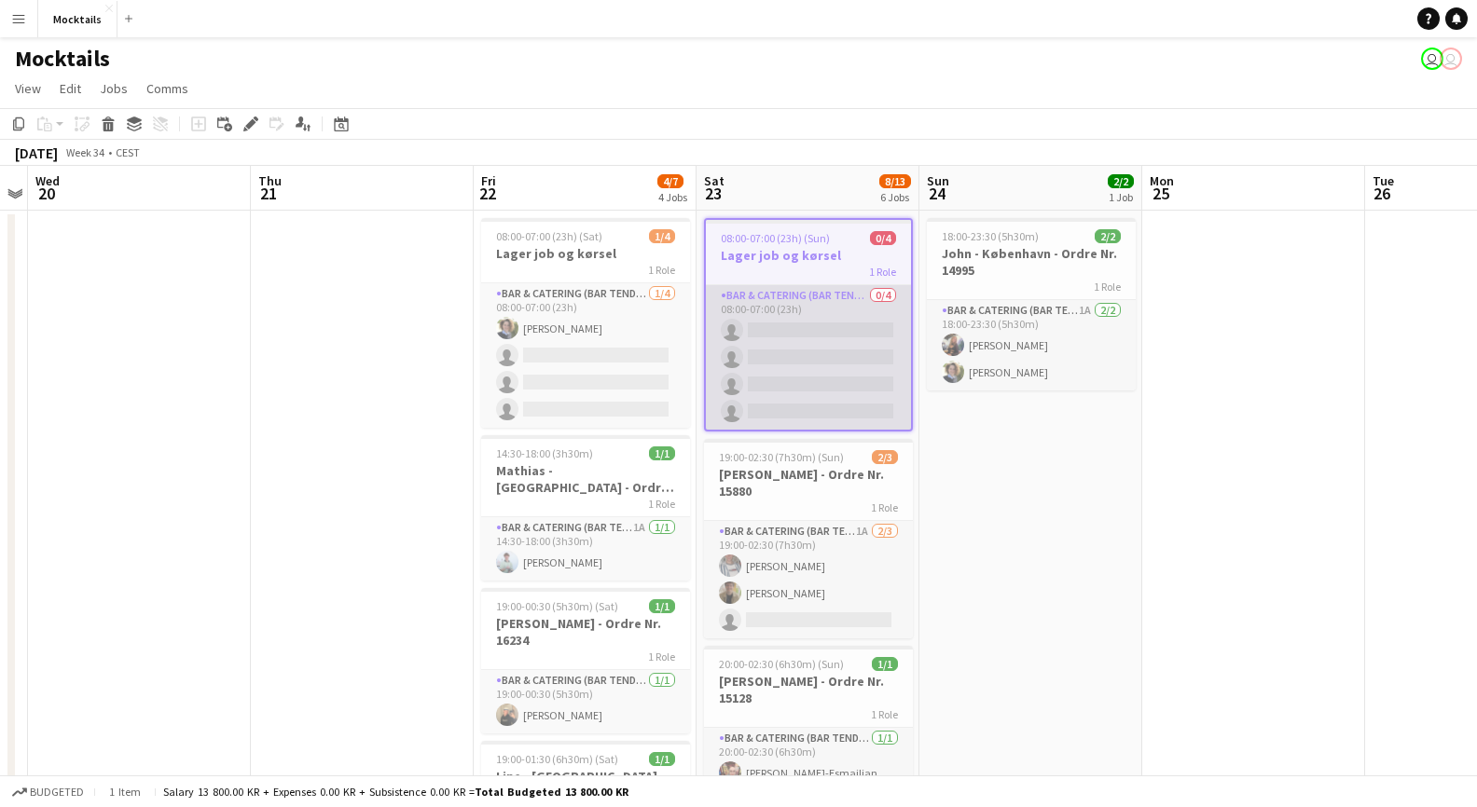
click at [777, 332] on app-card-role "Bar & Catering (Bar Tender) 0/4 08:00-07:00 (23h) single-neutral-actions single…" at bounding box center [808, 357] width 205 height 145
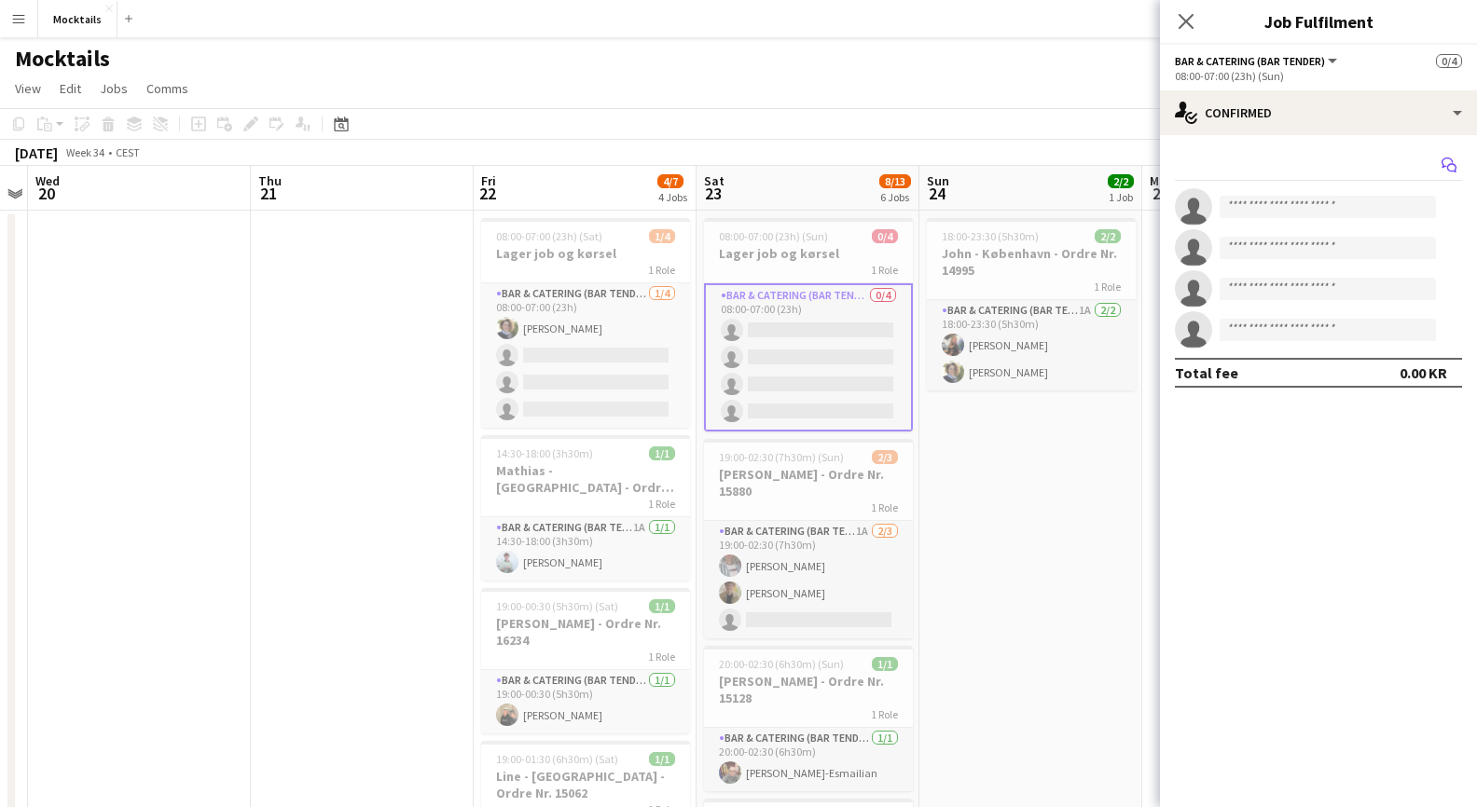
click at [1444, 162] on icon "Start chat" at bounding box center [1448, 165] width 15 height 15
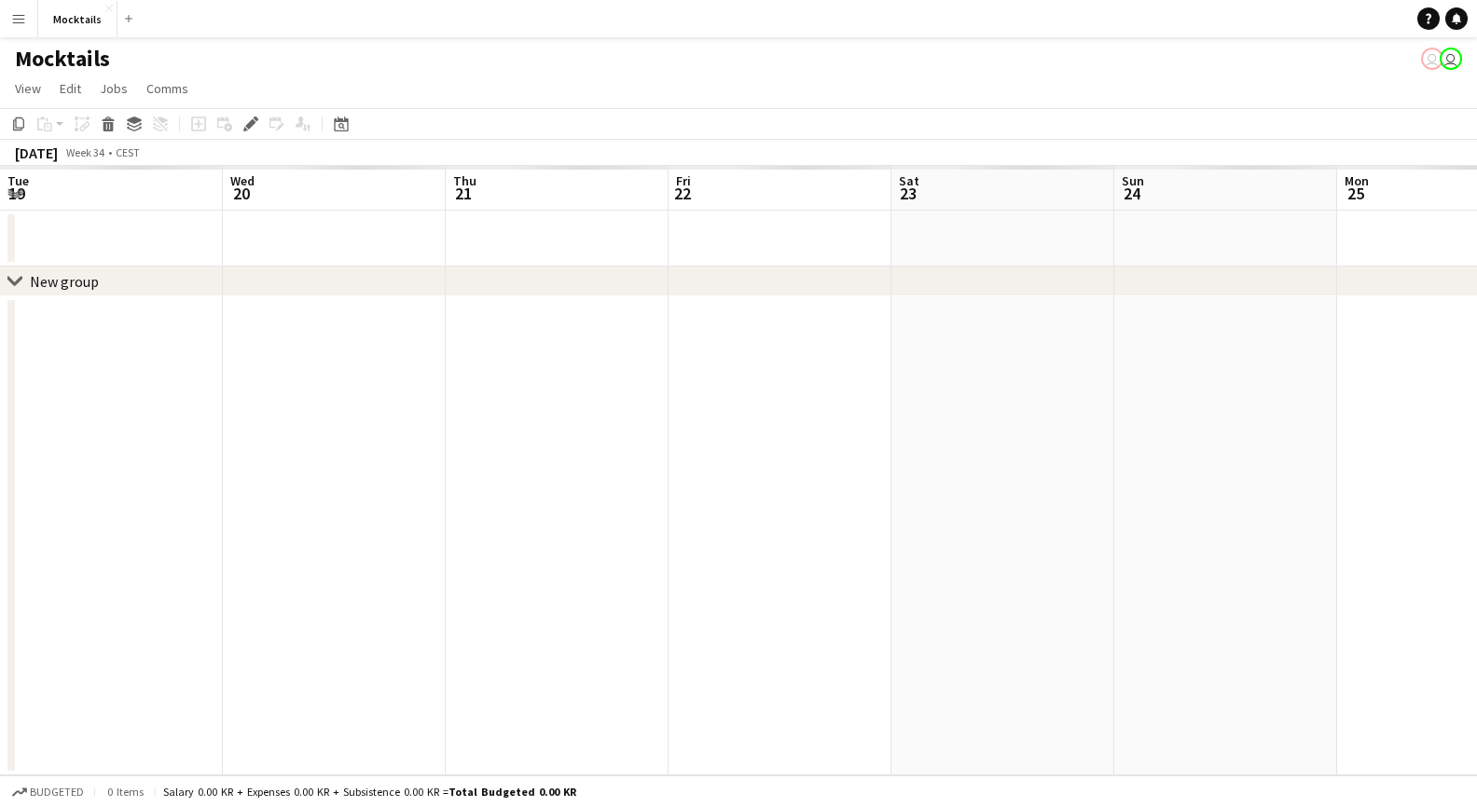
scroll to position [0, 640]
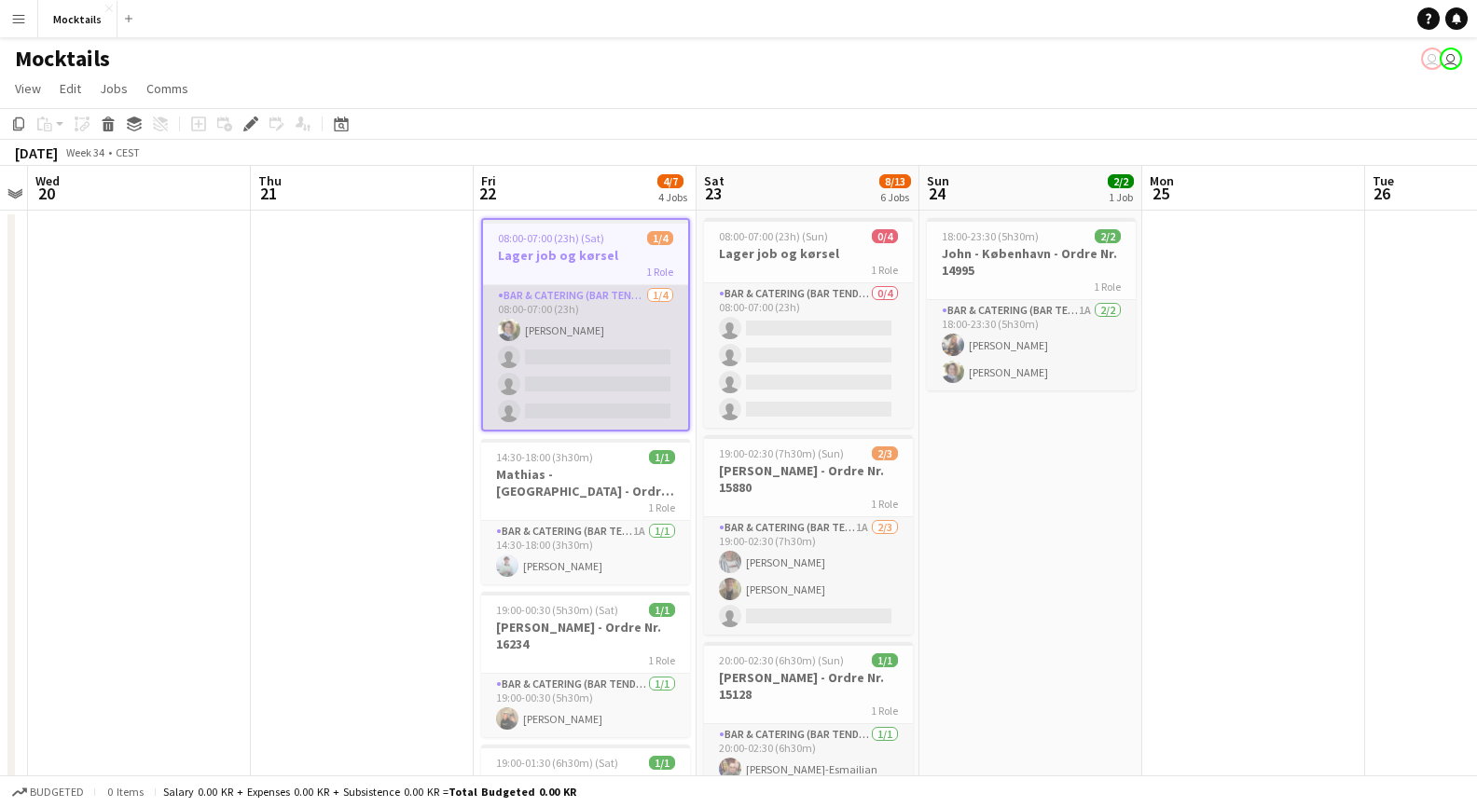
click at [586, 356] on app-card-role "Bar & Catering (Bar Tender) 1/4 08:00-07:00 (23h) Katrine Johansen single-neutr…" at bounding box center [585, 357] width 205 height 145
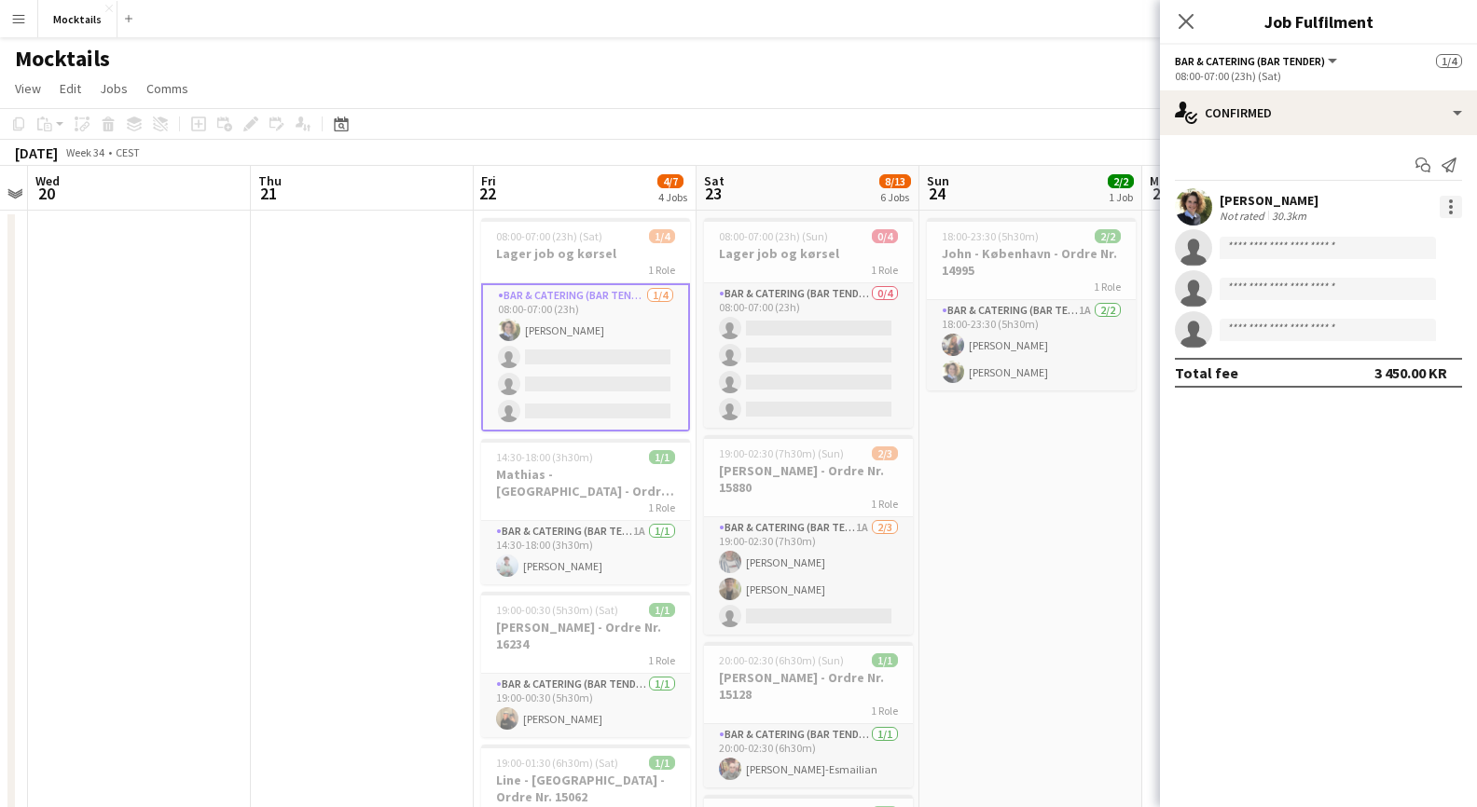
click at [1439, 203] on div at bounding box center [1450, 207] width 22 height 22
click at [1376, 239] on span "Edit fee" at bounding box center [1356, 241] width 50 height 16
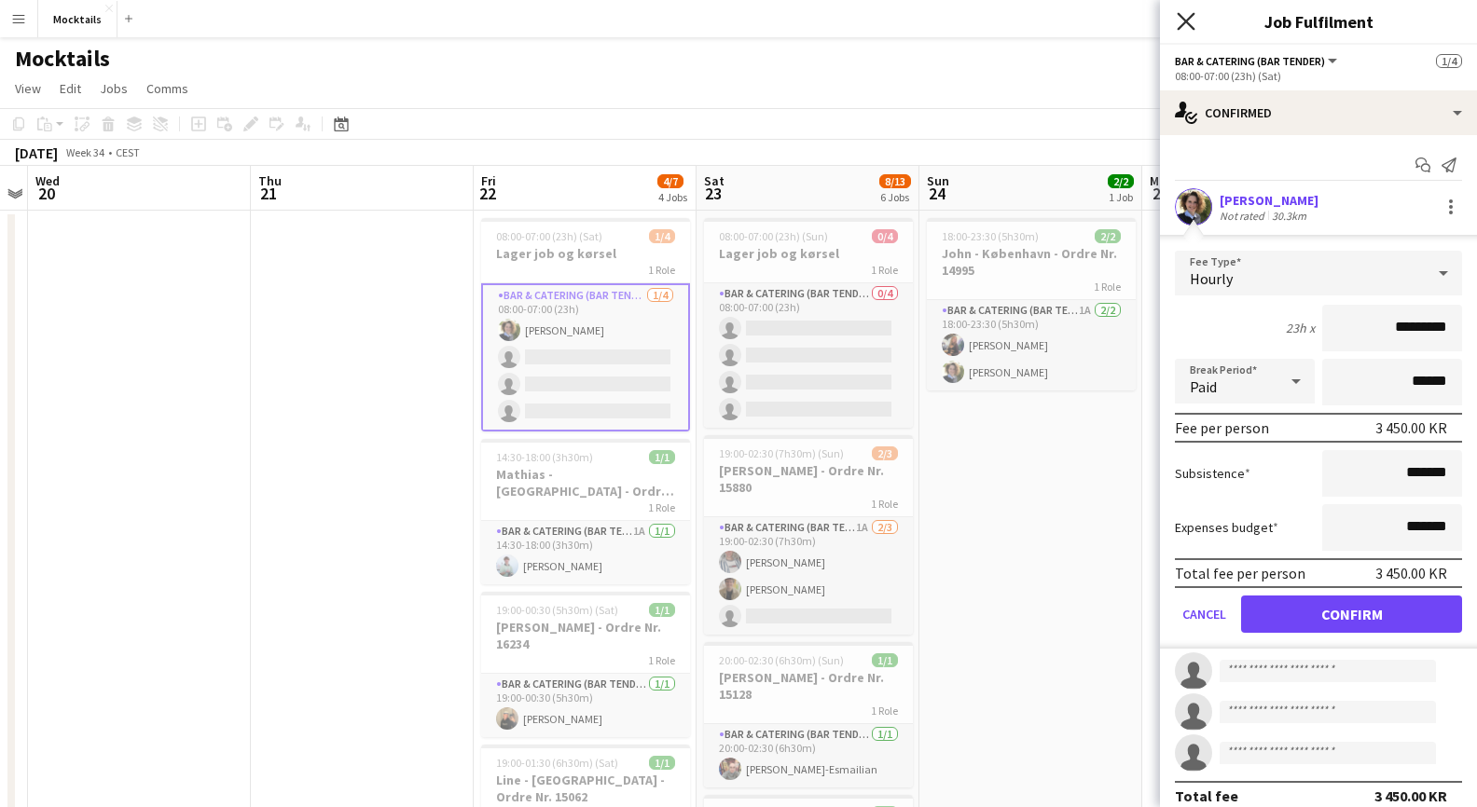
click at [1181, 23] on icon "Close pop-in" at bounding box center [1186, 21] width 18 height 18
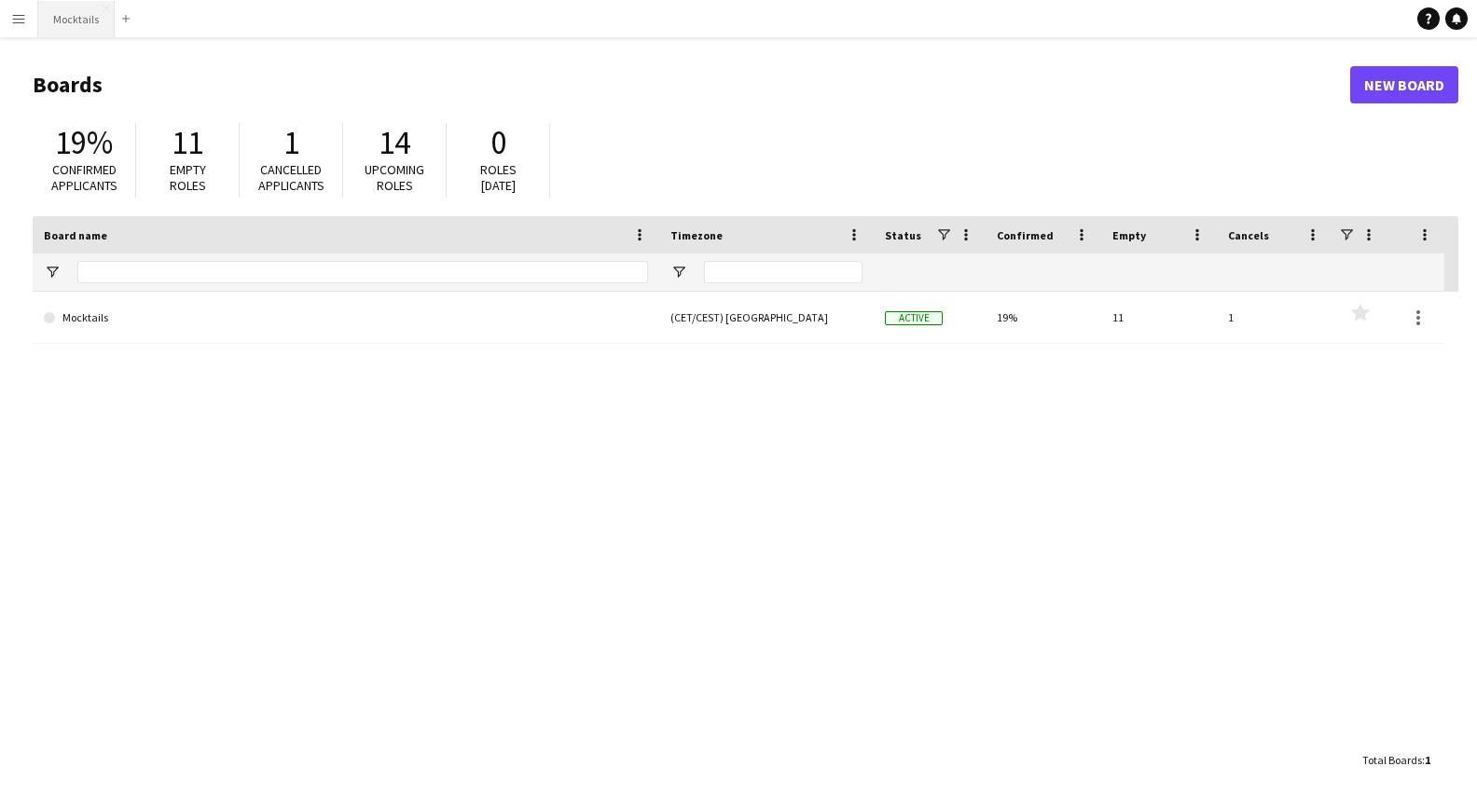
click at [80, 12] on button "Mocktails Close" at bounding box center [76, 19] width 76 height 36
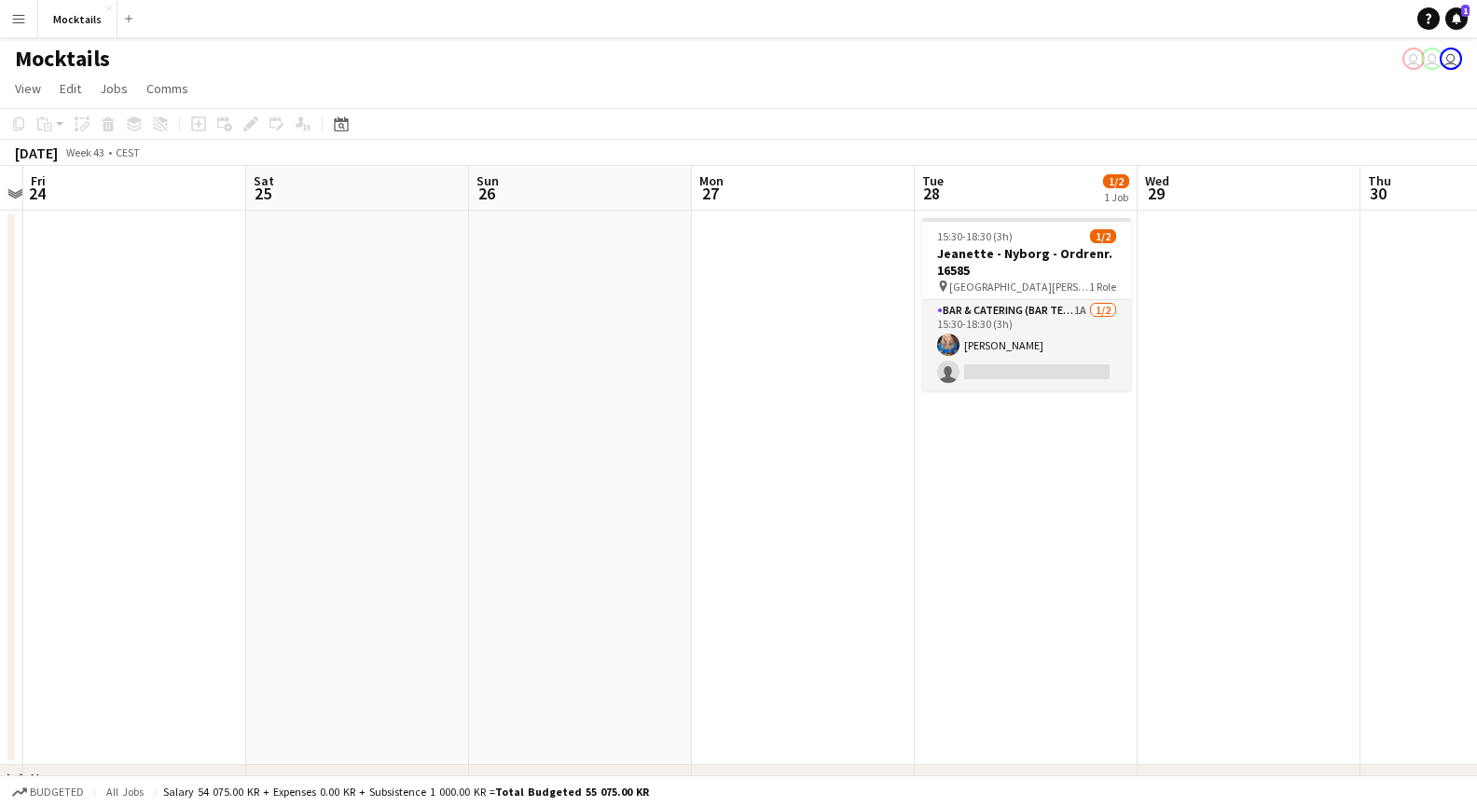
scroll to position [0, 652]
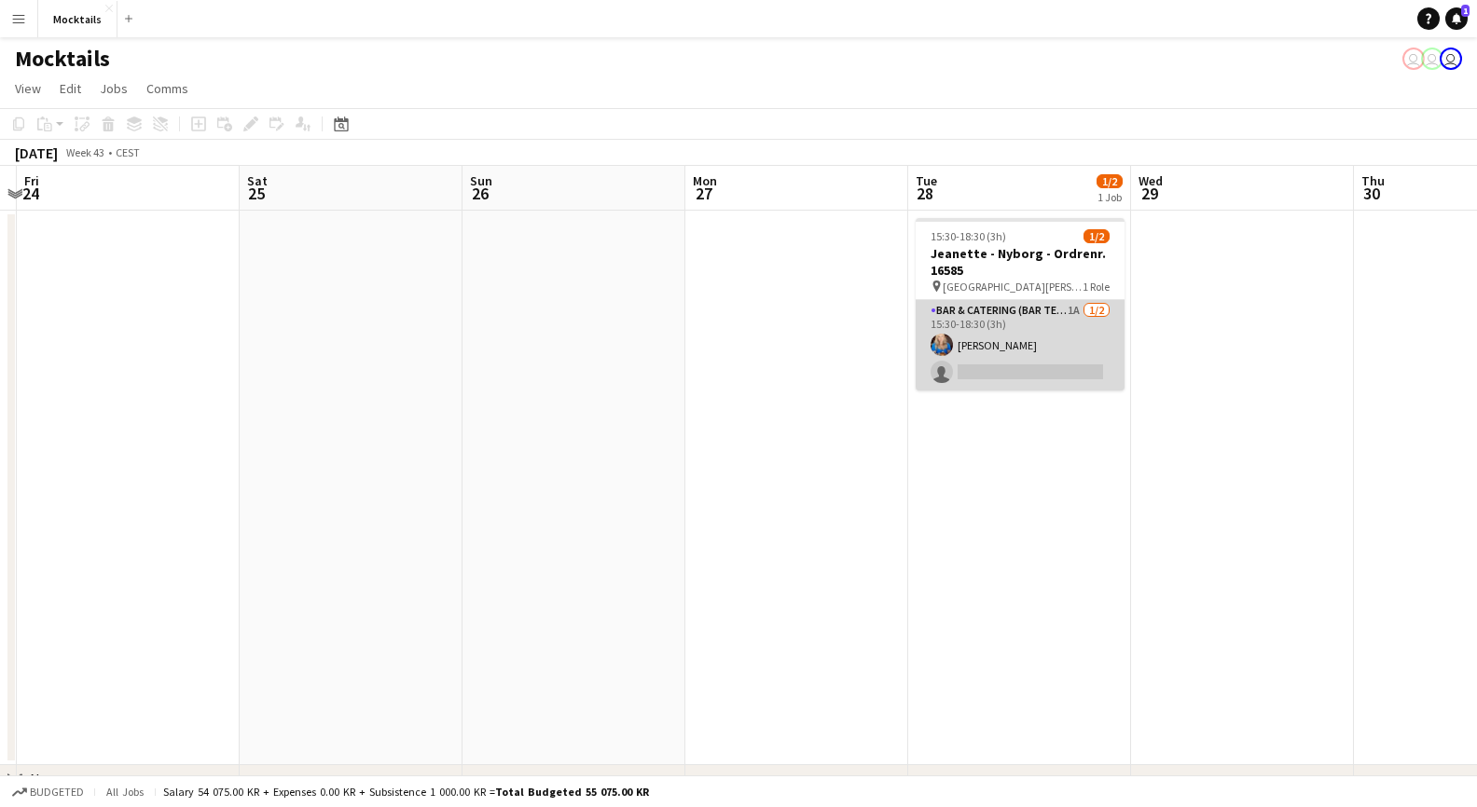
click at [994, 338] on app-card-role "Bar & Catering (Bar Tender) 1A [DATE] 15:30-18:30 (3h) [PERSON_NAME] single-neu…" at bounding box center [1020, 345] width 209 height 90
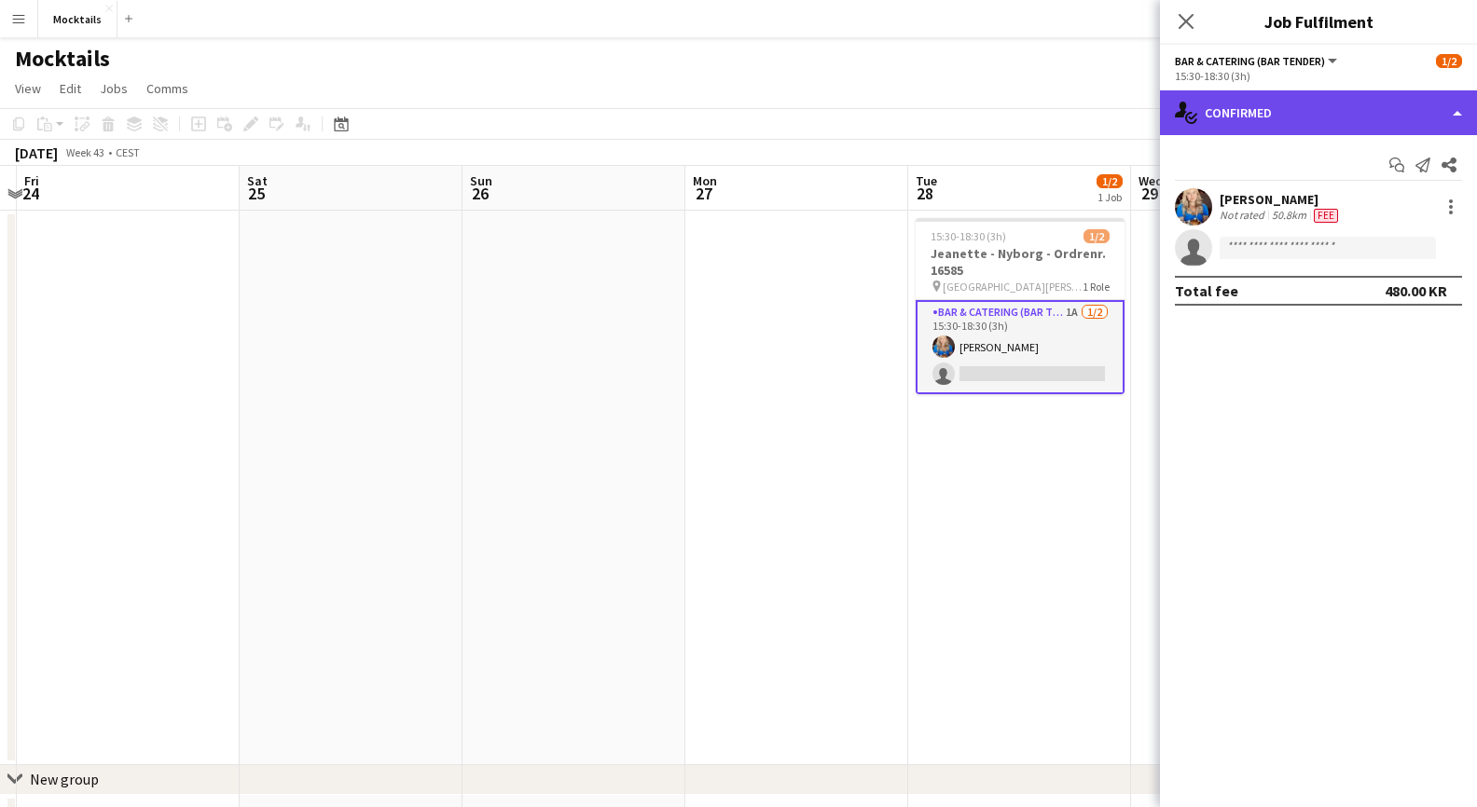
click at [1224, 103] on div "single-neutral-actions-check-2 Confirmed" at bounding box center [1318, 112] width 317 height 45
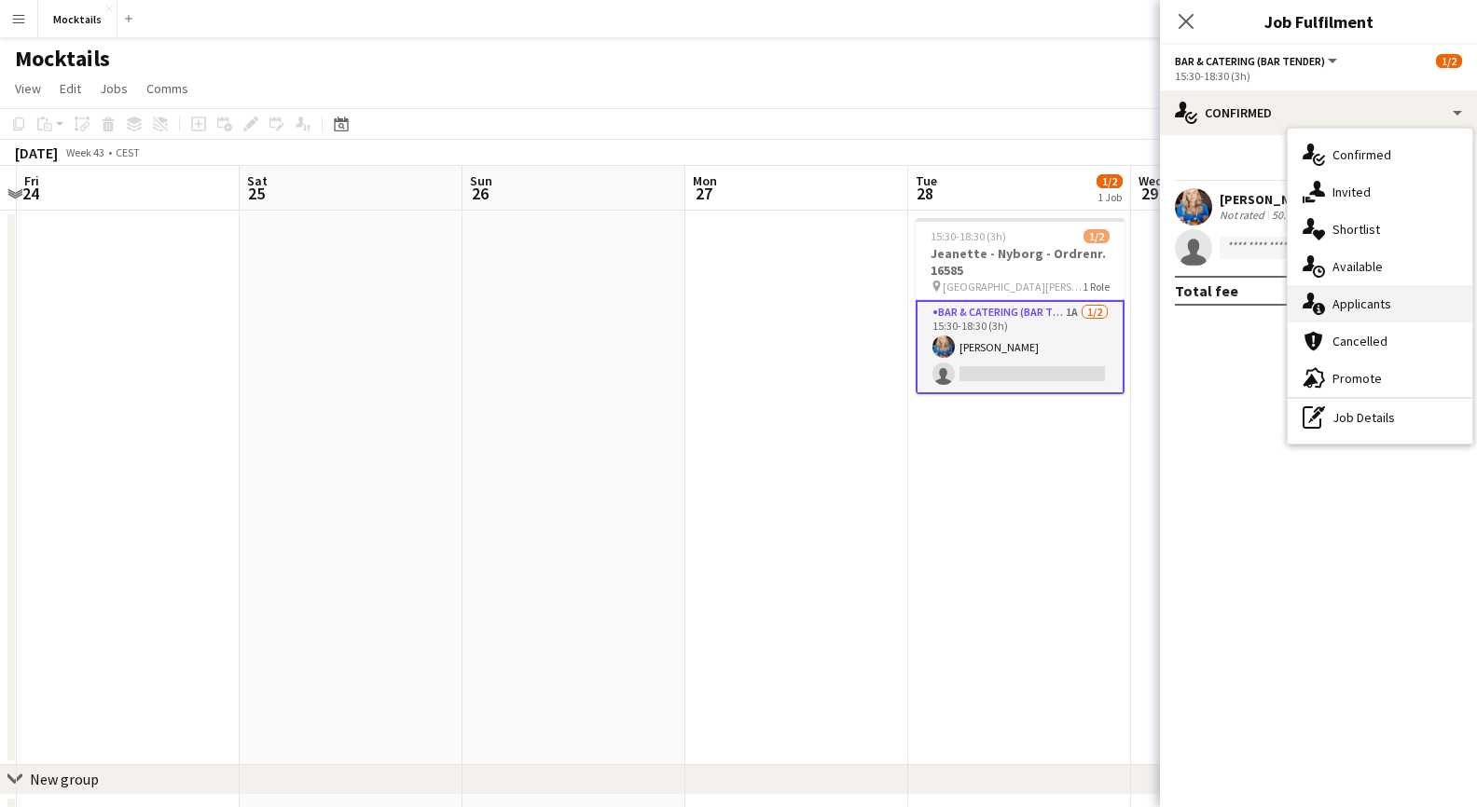
click at [1330, 304] on div "single-neutral-actions-information Applicants" at bounding box center [1380, 303] width 185 height 37
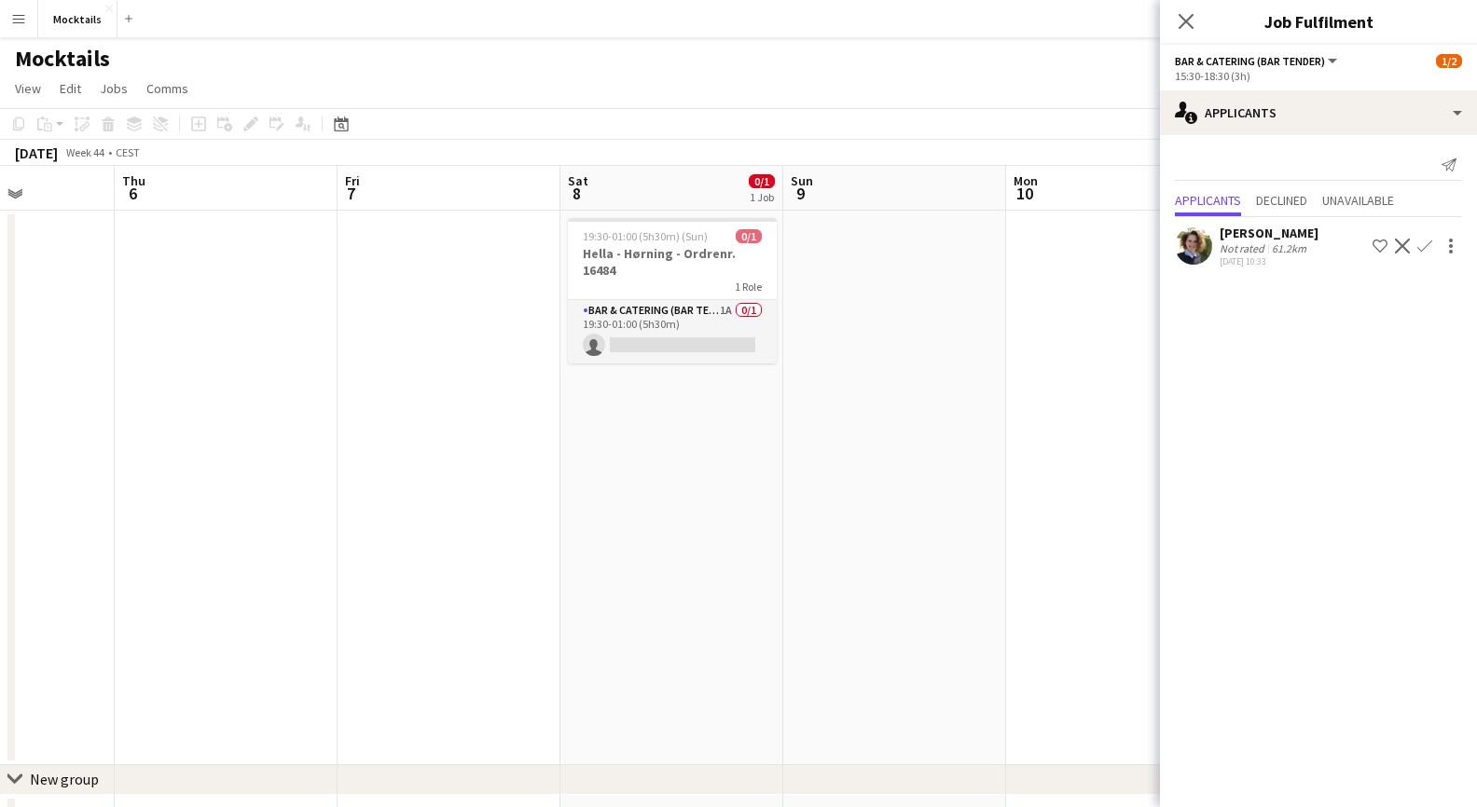
scroll to position [0, 780]
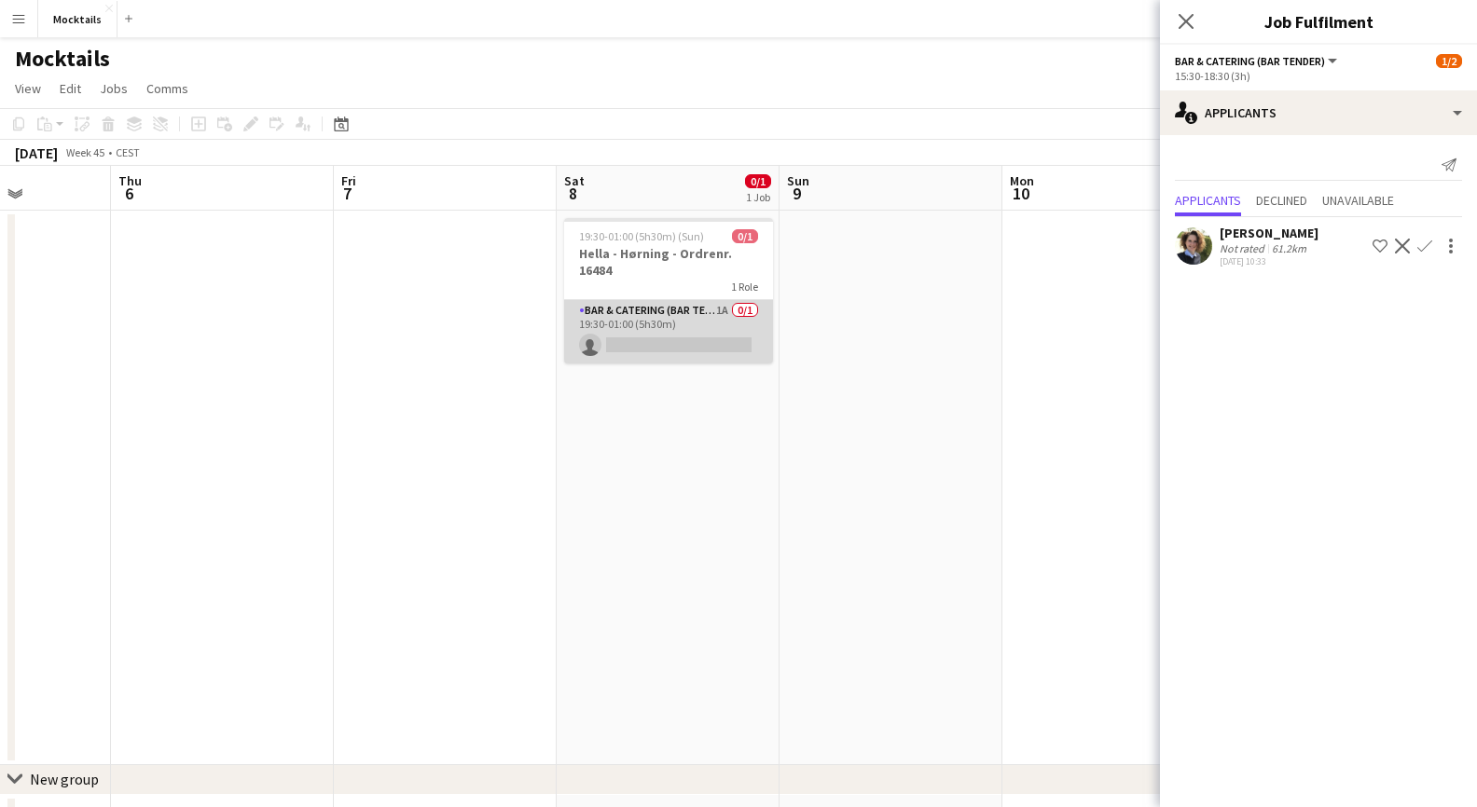
click at [694, 341] on app-card-role "Bar & Catering (Bar Tender) 1A 0/1 19:30-01:00 (5h30m) single-neutral-actions" at bounding box center [668, 331] width 209 height 63
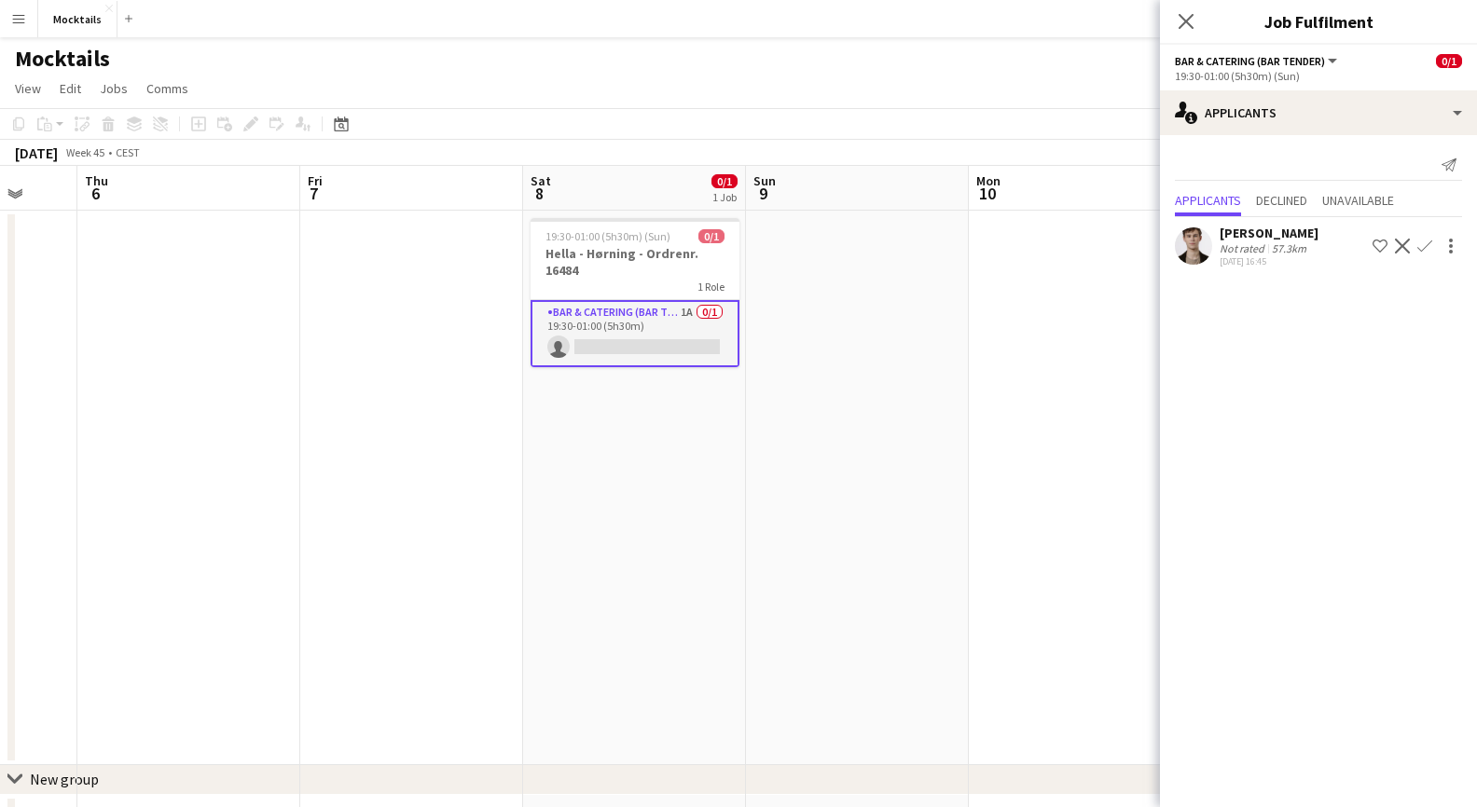
scroll to position [0, 819]
click at [1431, 244] on app-icon "Confirm" at bounding box center [1424, 246] width 15 height 15
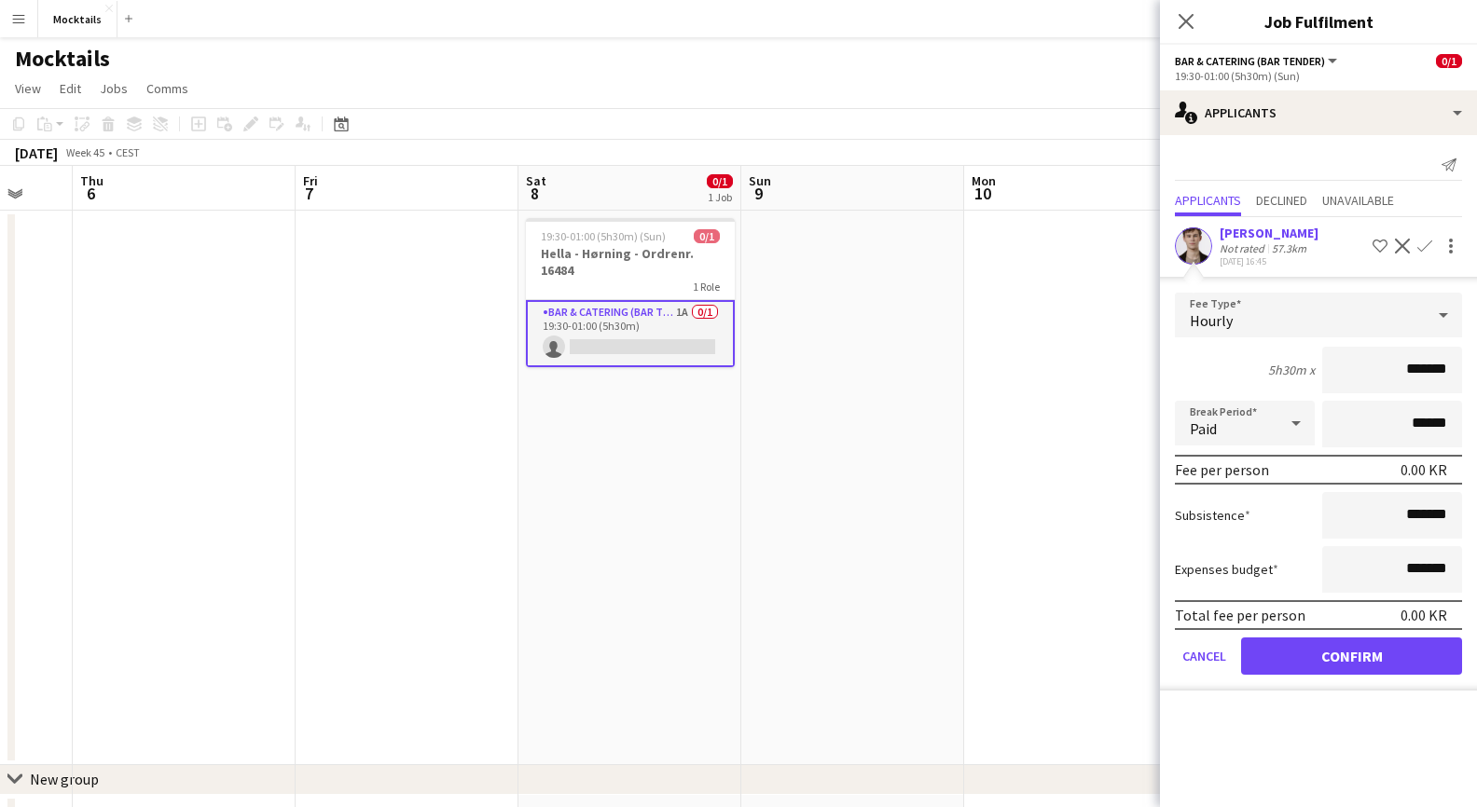
click at [1413, 365] on input "*******" at bounding box center [1392, 370] width 140 height 47
type input "******"
click at [1379, 666] on button "Confirm" at bounding box center [1351, 656] width 221 height 37
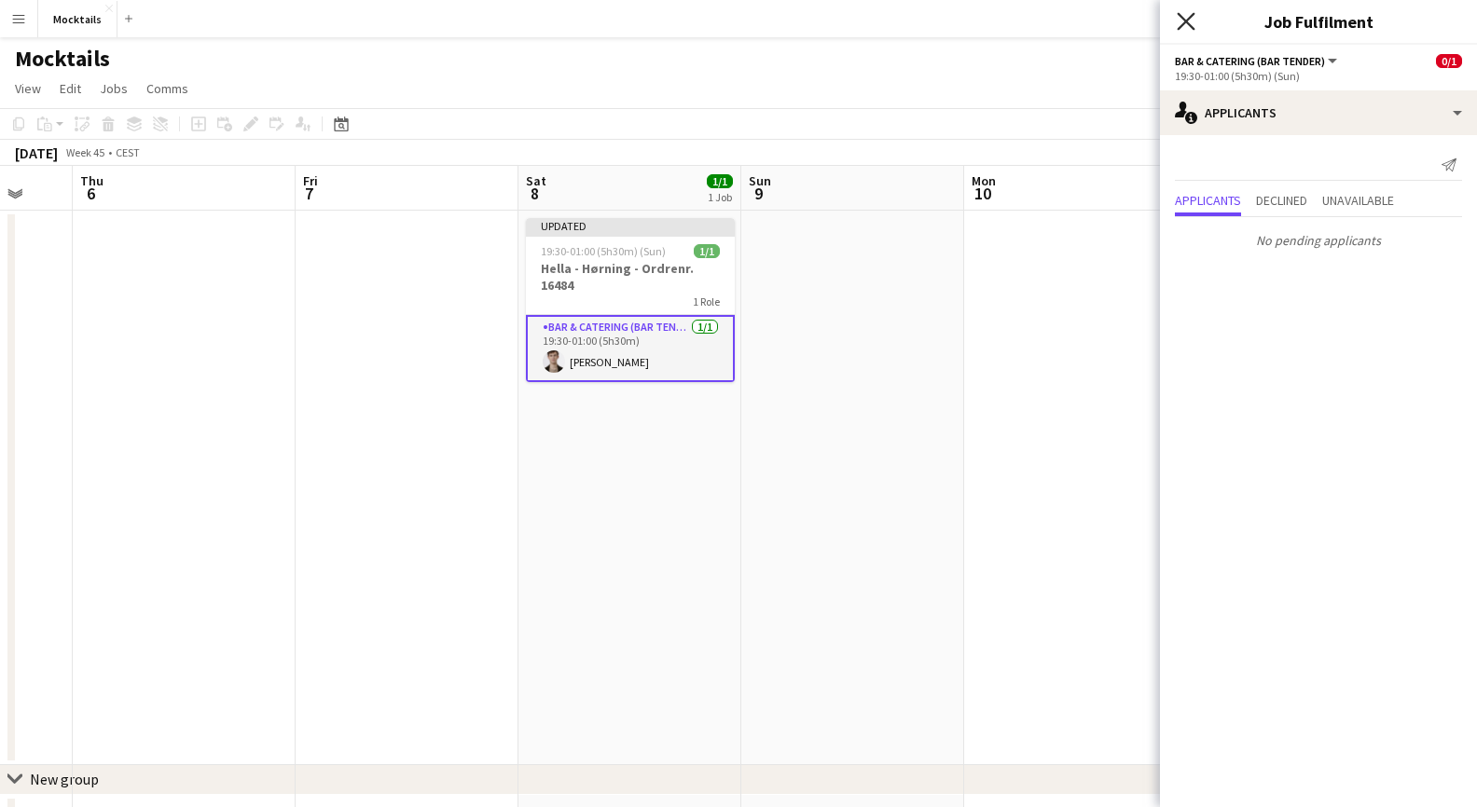
click at [1188, 21] on icon "Close pop-in" at bounding box center [1186, 21] width 18 height 18
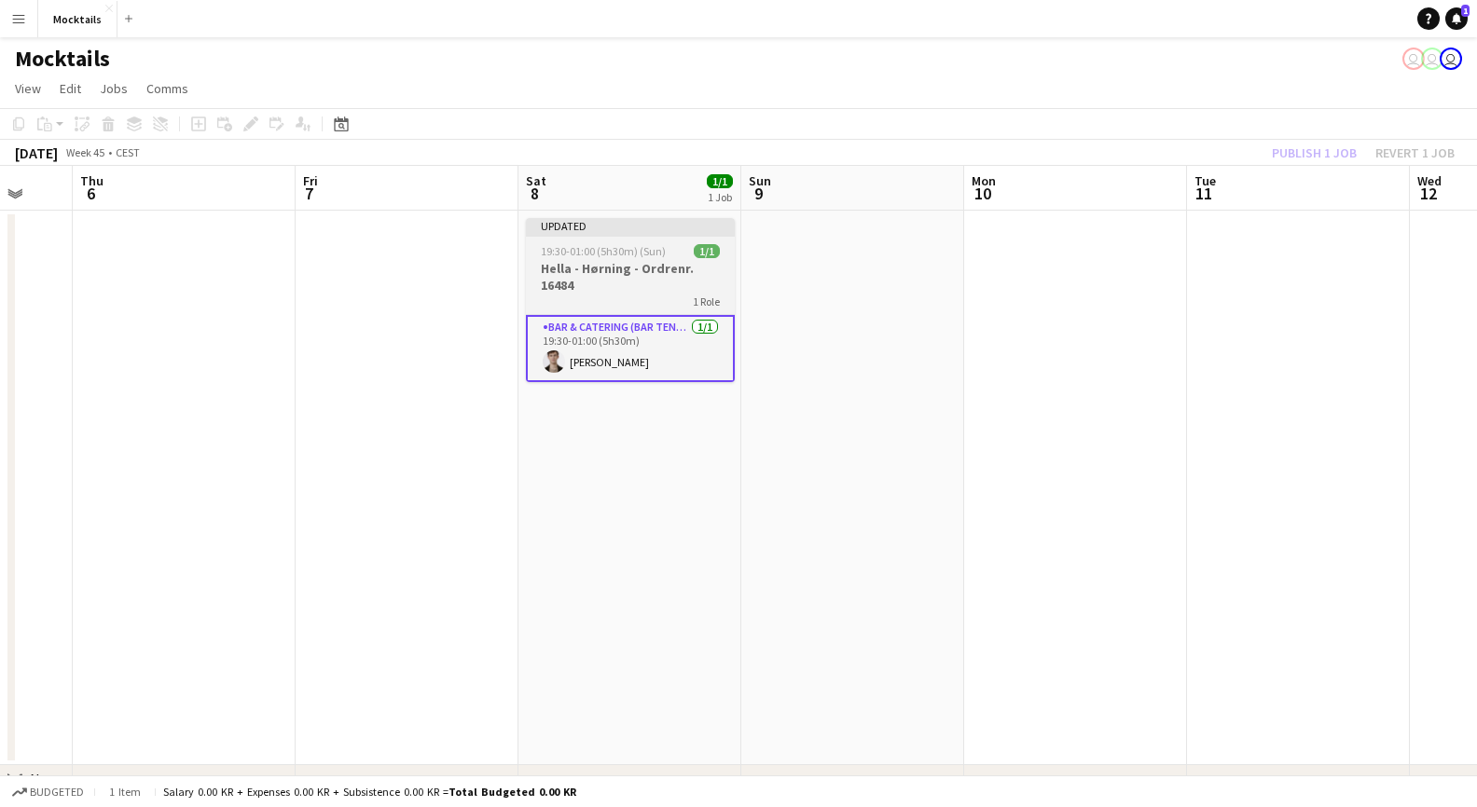
click at [629, 293] on h3 "Hella - Hørning - Ordrenr. 16484" at bounding box center [630, 277] width 209 height 34
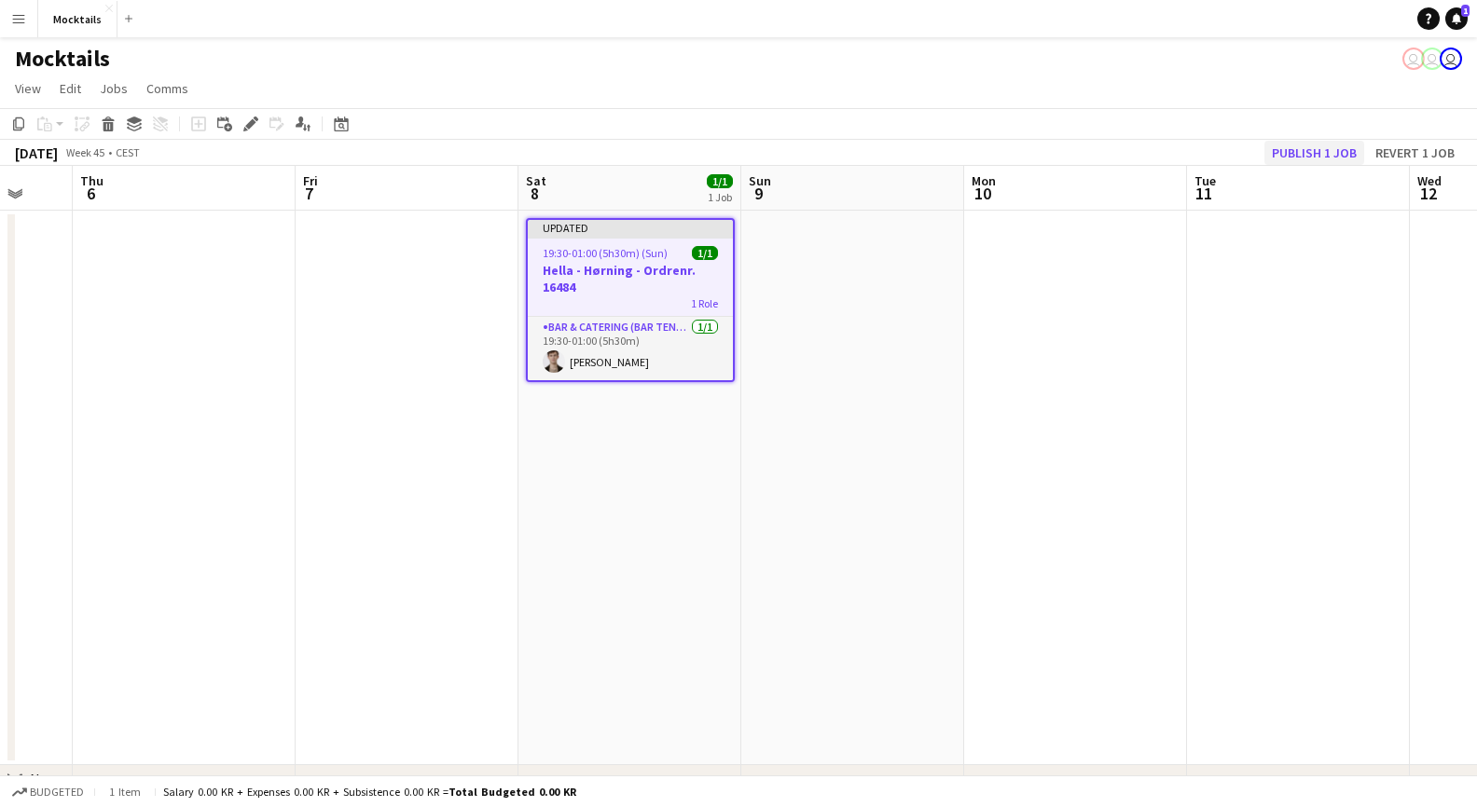
click at [1322, 162] on button "Publish 1 job" at bounding box center [1314, 153] width 100 height 24
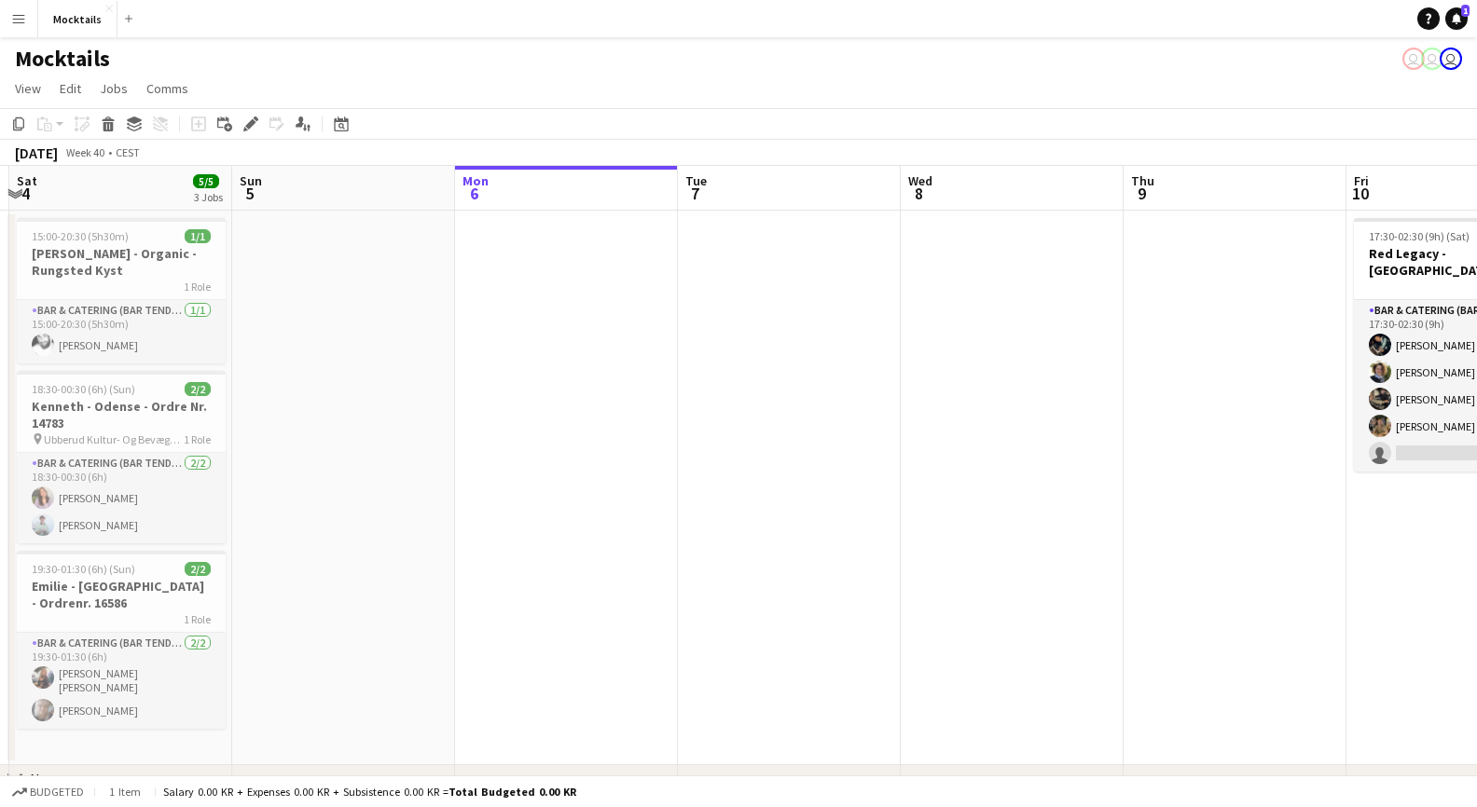
scroll to position [0, 570]
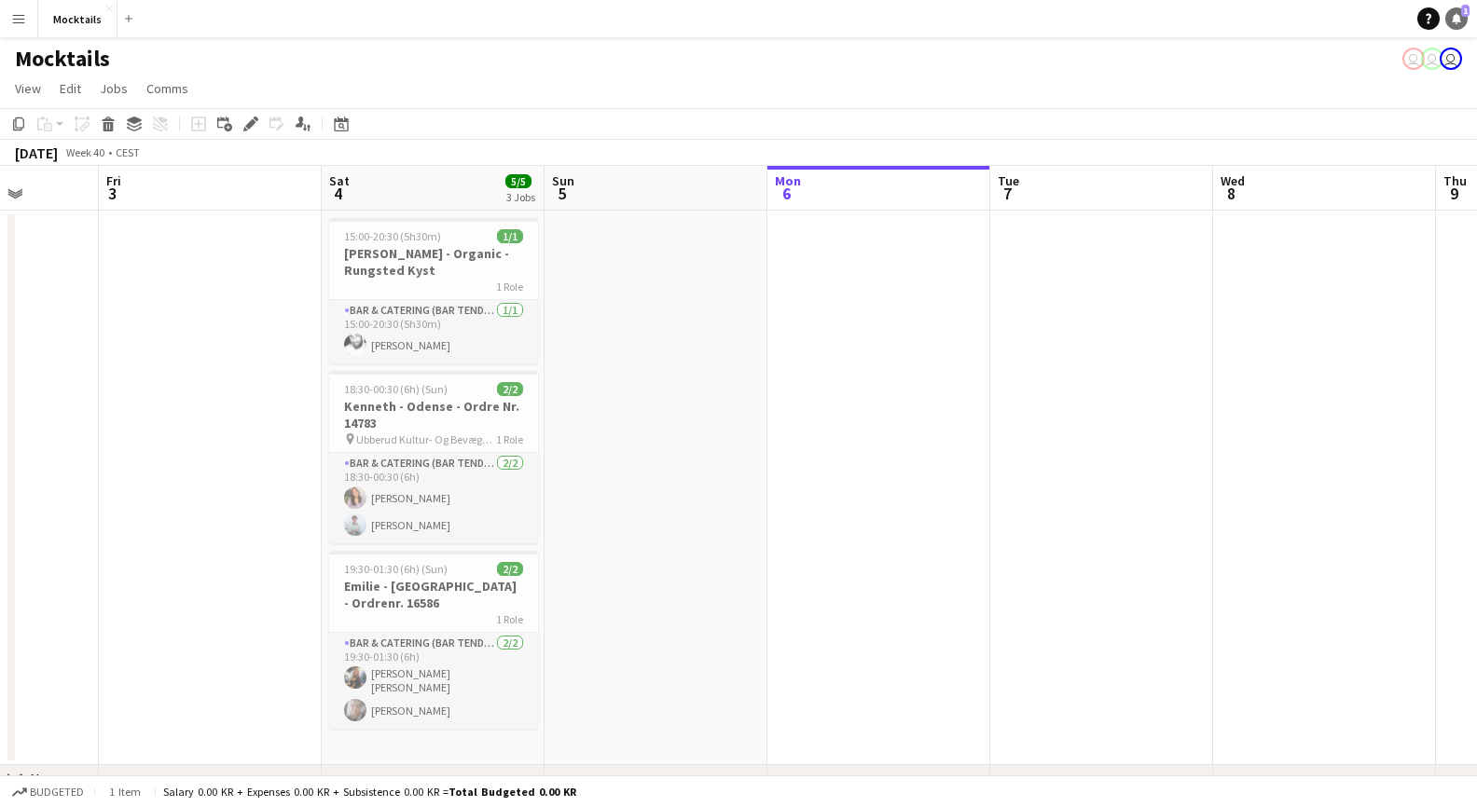
click at [1456, 25] on link "Notifications 1" at bounding box center [1456, 18] width 22 height 22
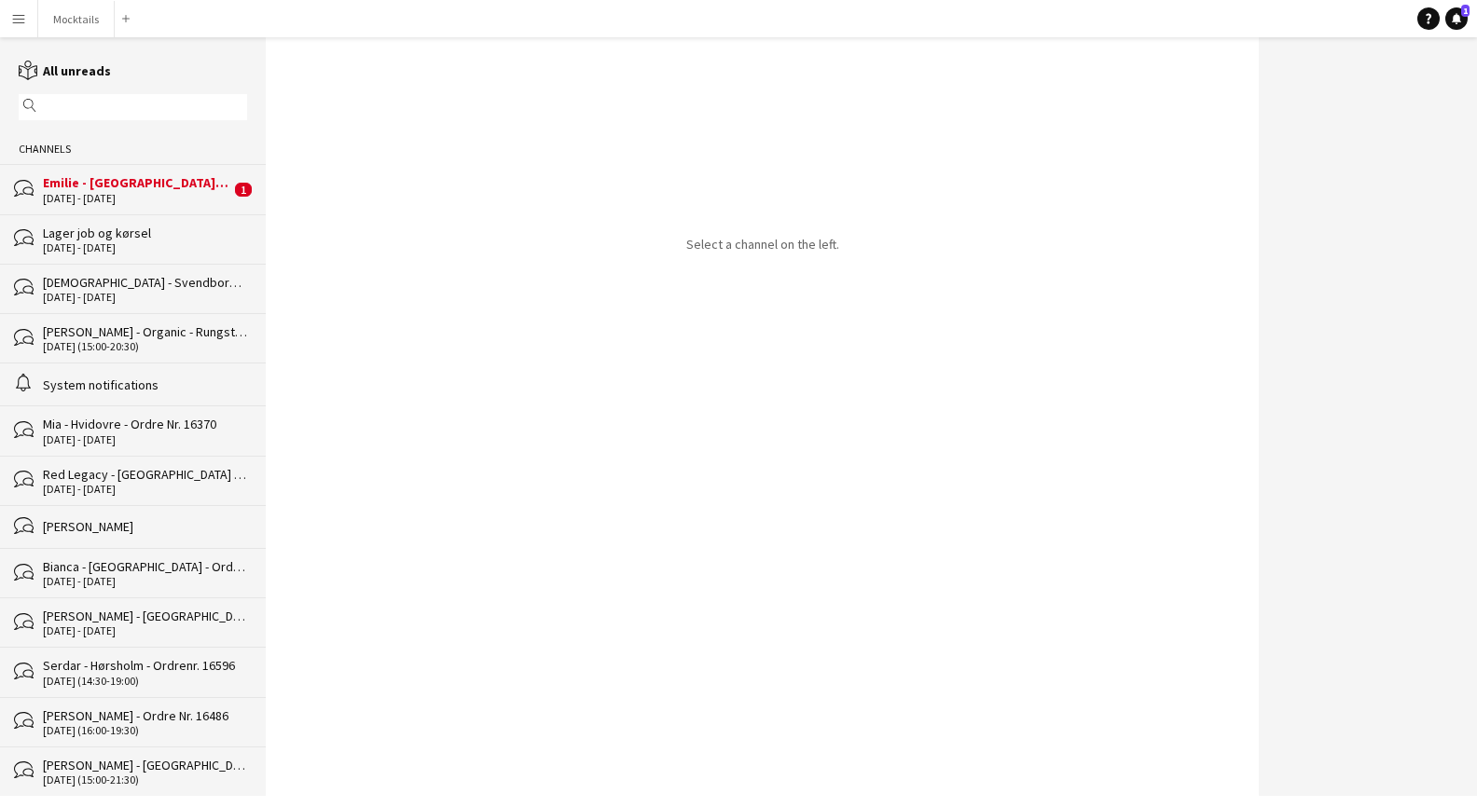
click at [107, 185] on div "Emilie - [GEOGRAPHIC_DATA] - Ordrenr. 16586" at bounding box center [136, 182] width 187 height 17
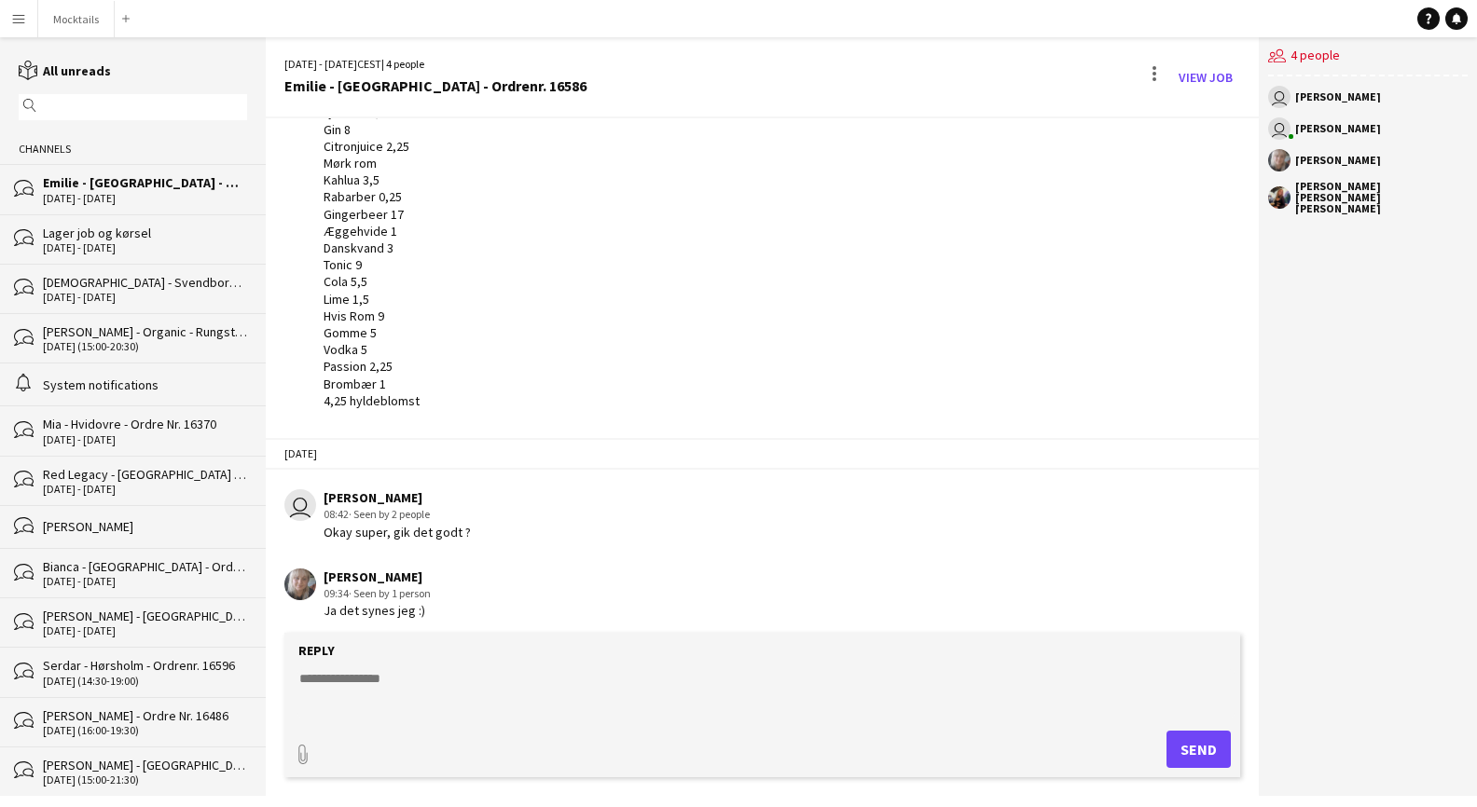
scroll to position [1012, 0]
click at [557, 692] on textarea at bounding box center [765, 693] width 937 height 48
click at [82, 29] on button "Mocktails Close" at bounding box center [76, 19] width 76 height 36
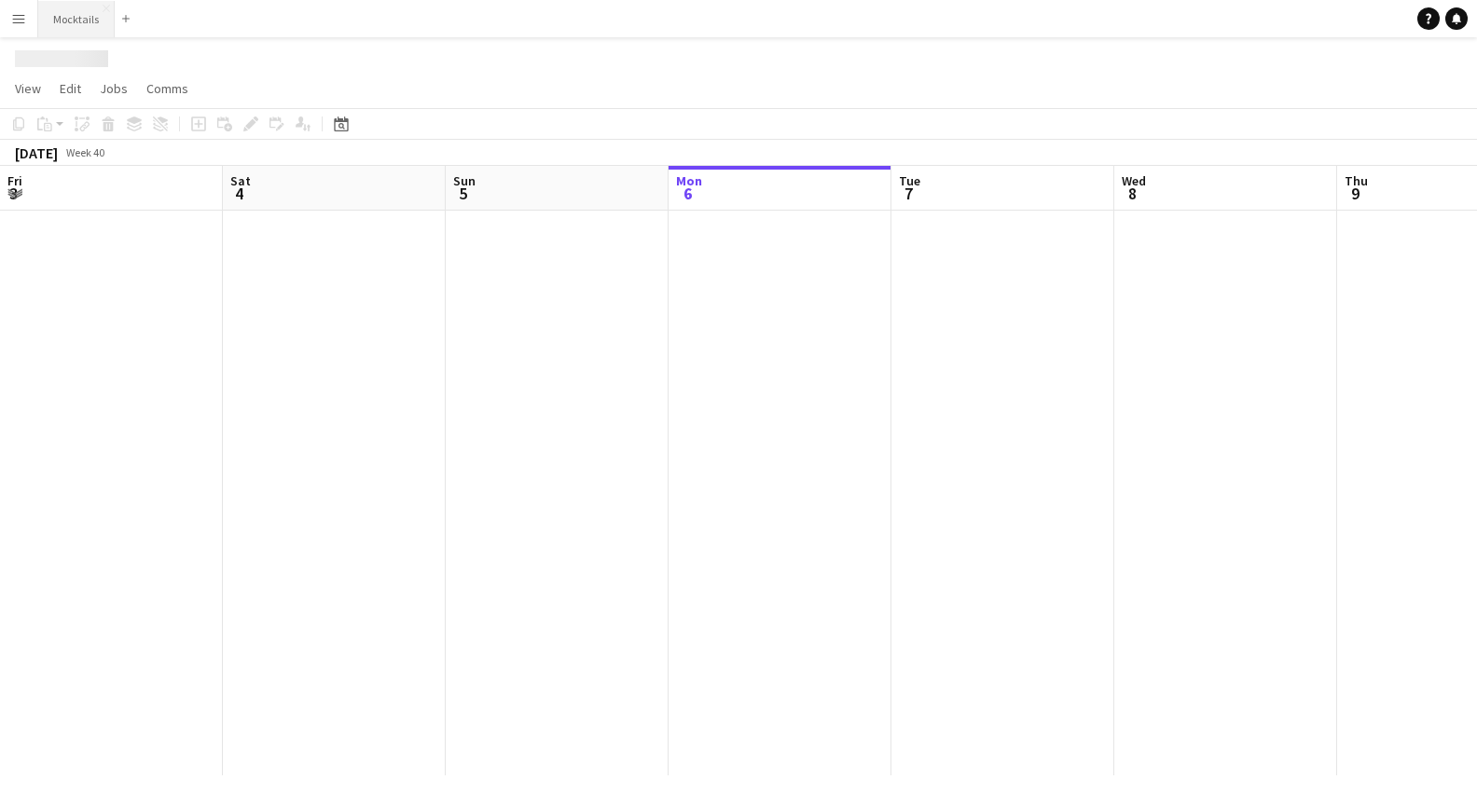
scroll to position [0, 446]
